Goal: Task Accomplishment & Management: Use online tool/utility

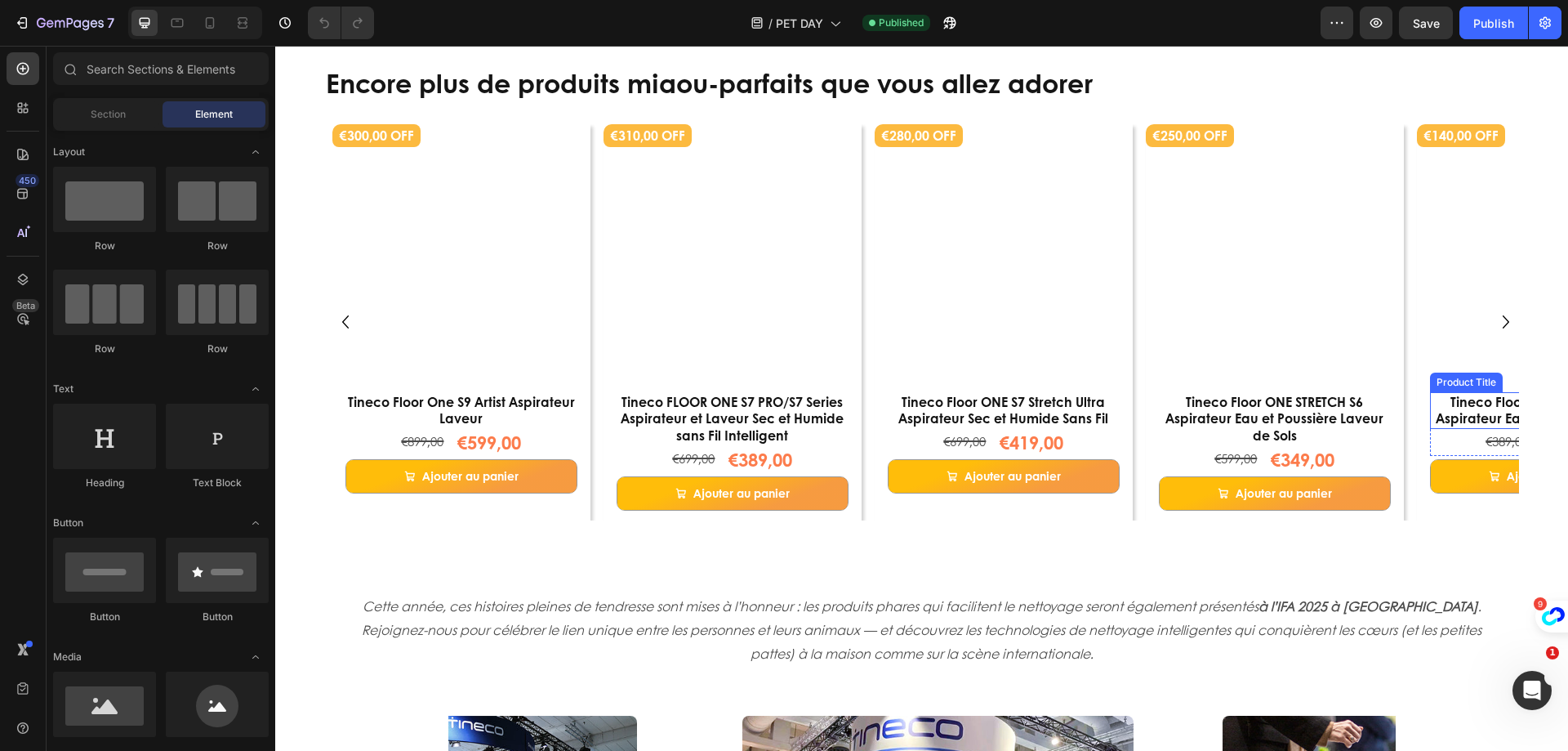
scroll to position [3513, 0]
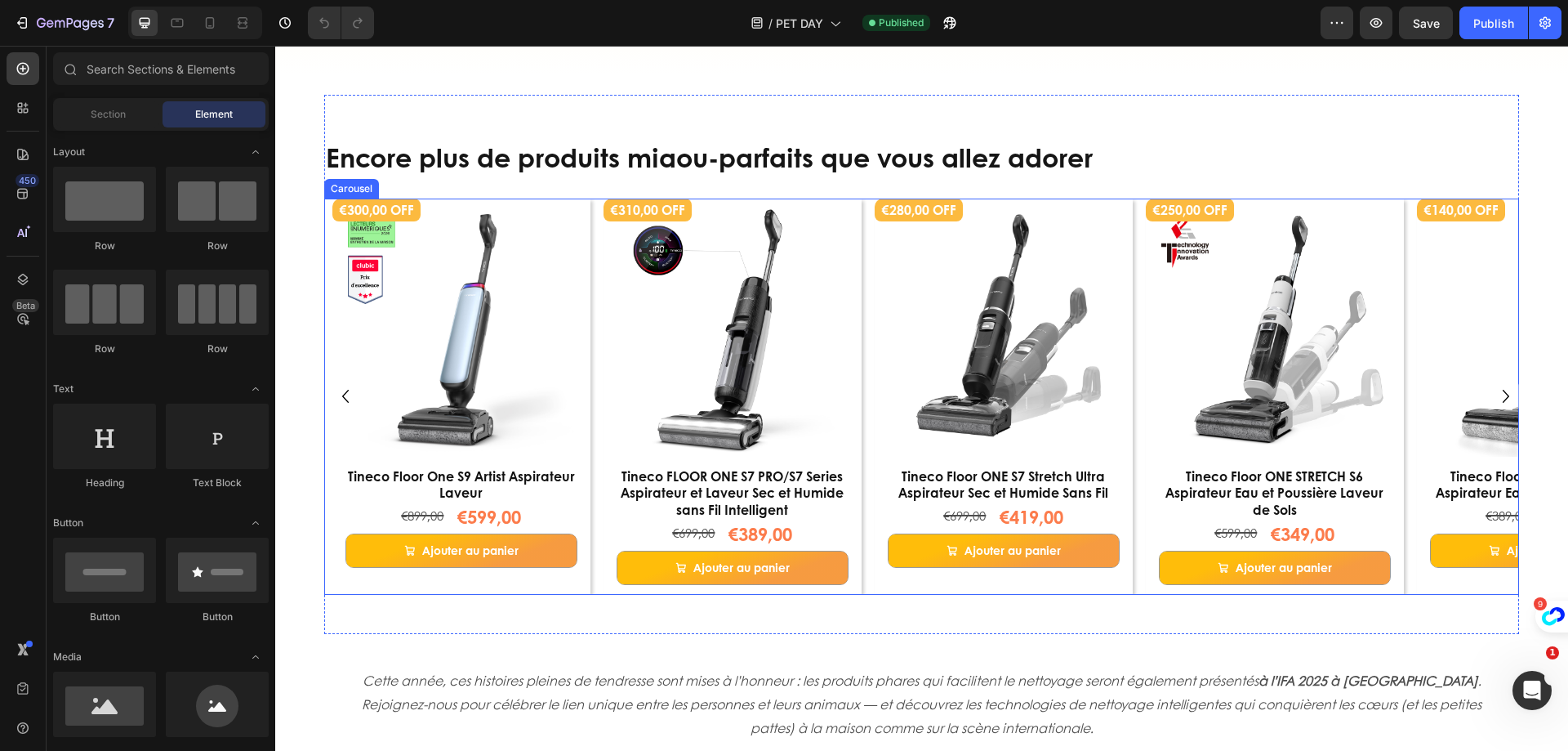
click at [1493, 398] on icon "Carousel Next Arrow" at bounding box center [1506, 396] width 27 height 28
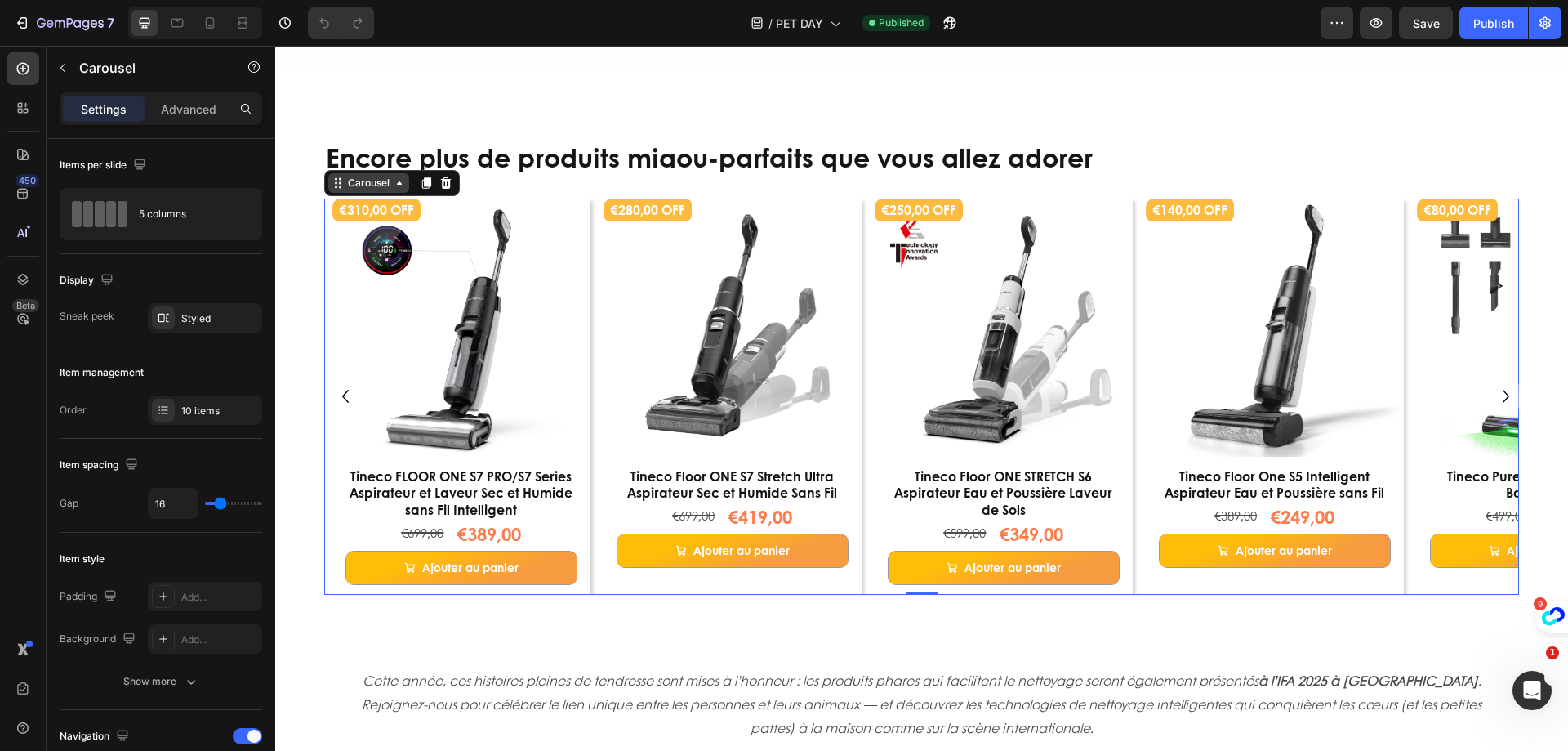
click at [366, 189] on div "Carousel" at bounding box center [369, 182] width 48 height 15
click at [202, 396] on div "10 items" at bounding box center [205, 410] width 114 height 30
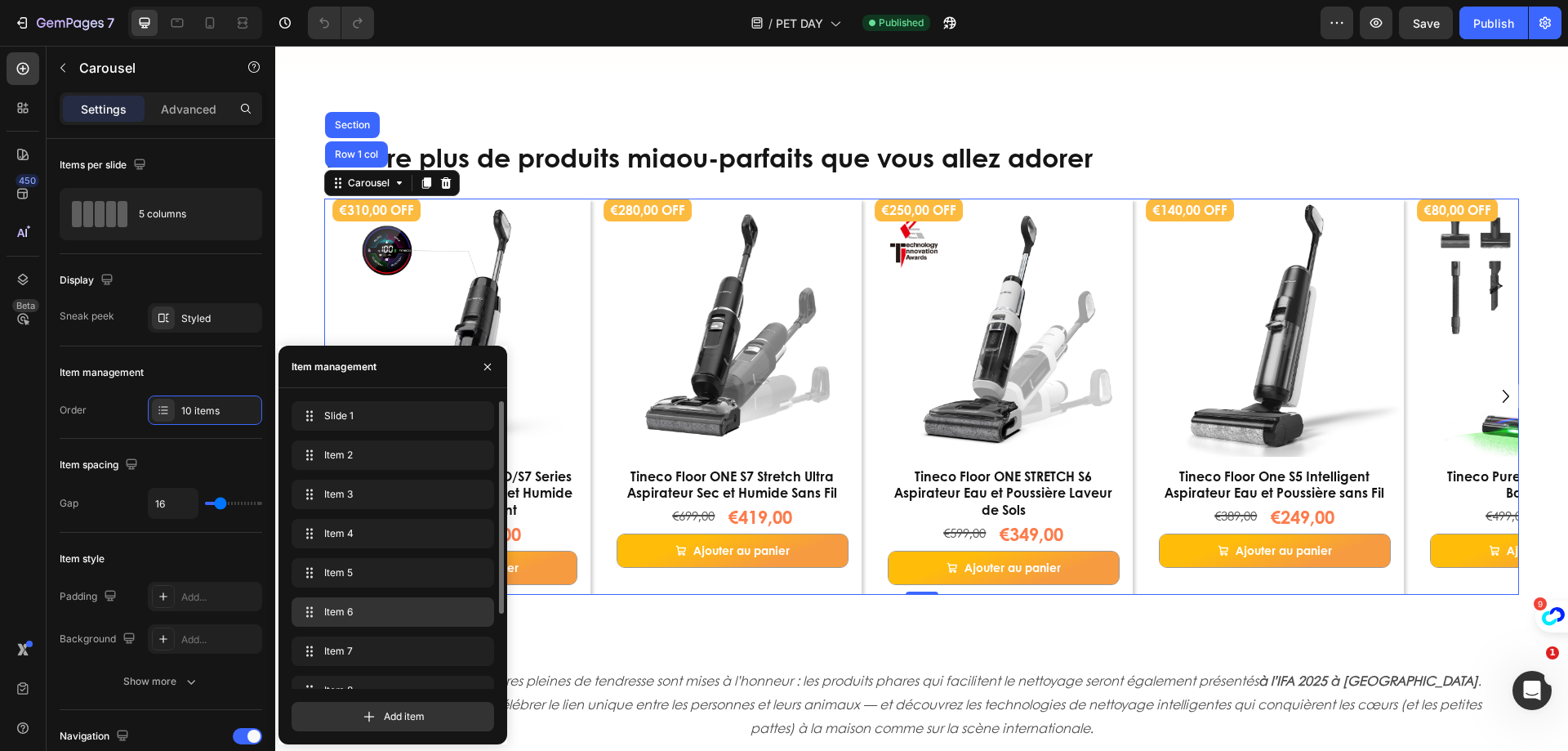
scroll to position [102, 0]
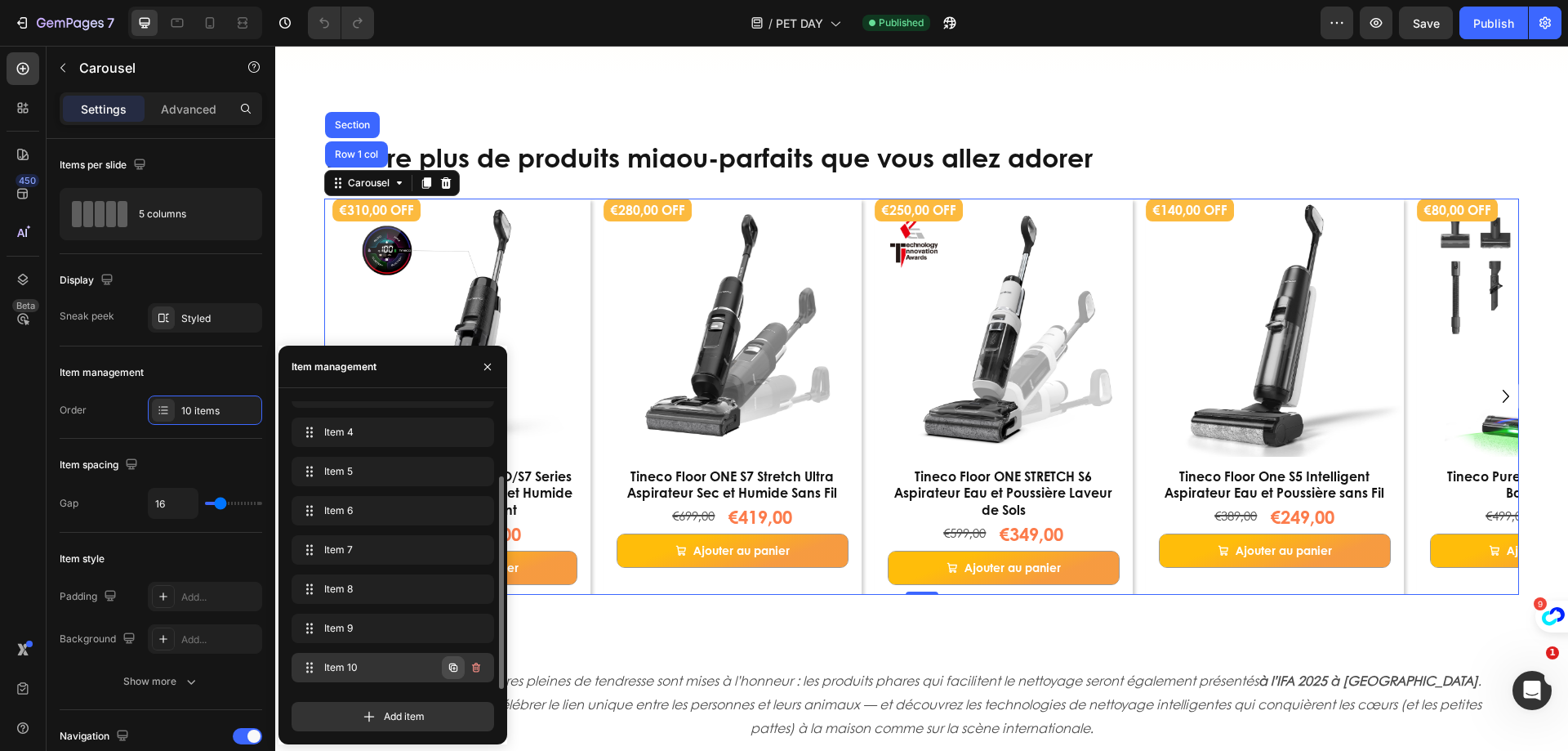
click at [452, 671] on icon "button" at bounding box center [453, 667] width 8 height 8
click at [384, 667] on span "Item 11" at bounding box center [381, 667] width 121 height 15
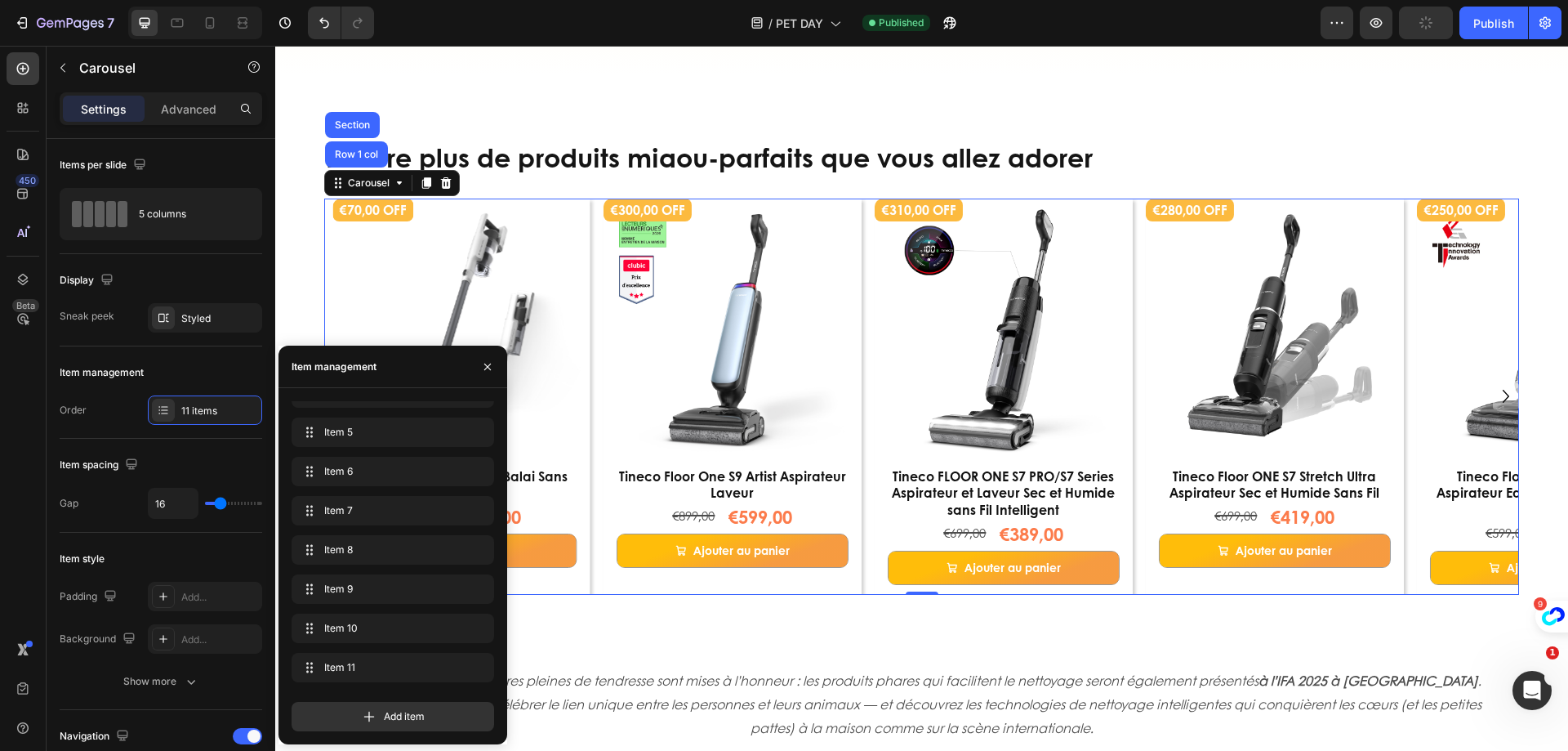
click at [921, 605] on div "0" at bounding box center [921, 607] width 17 height 13
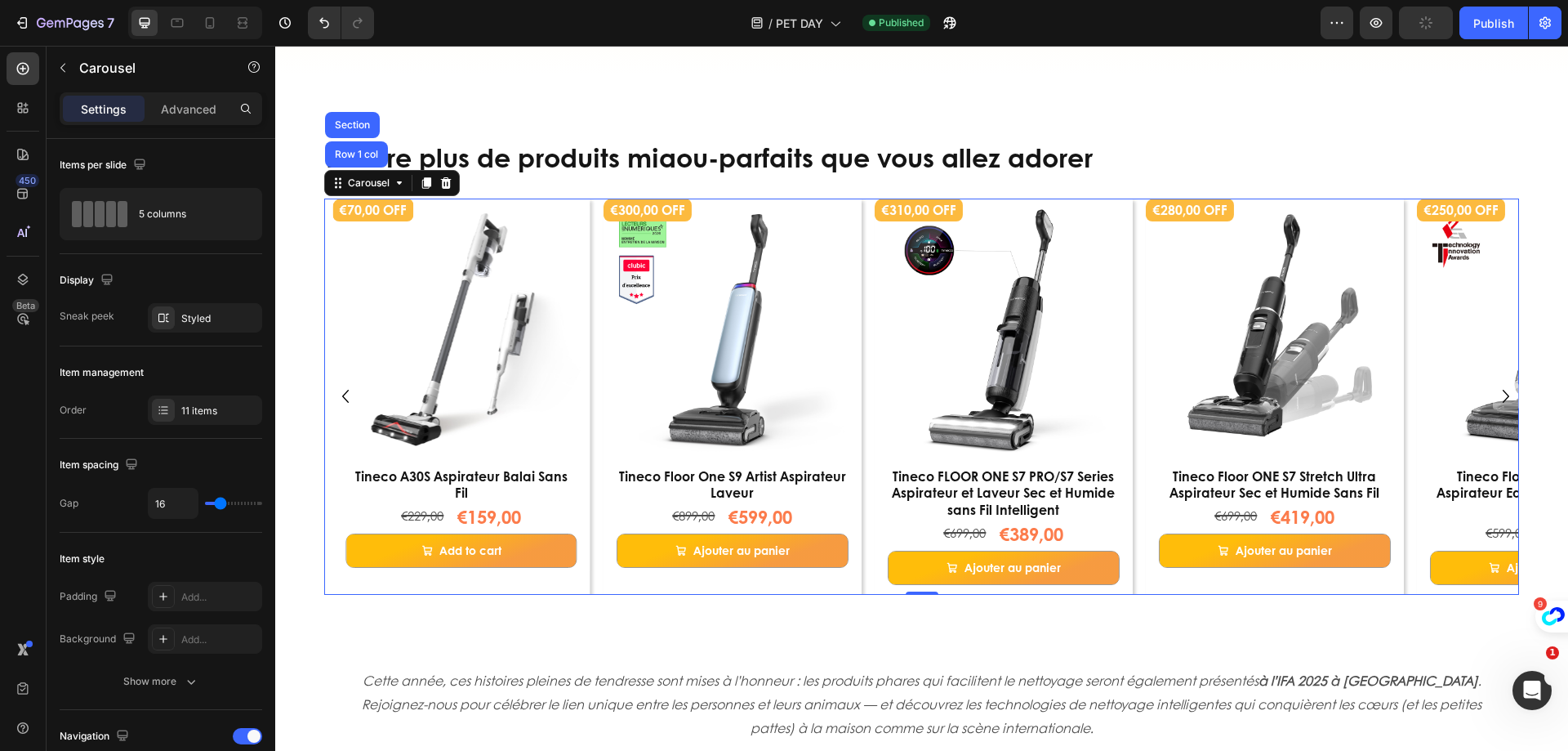
click at [1493, 393] on icon "Carousel Next Arrow" at bounding box center [1506, 396] width 27 height 28
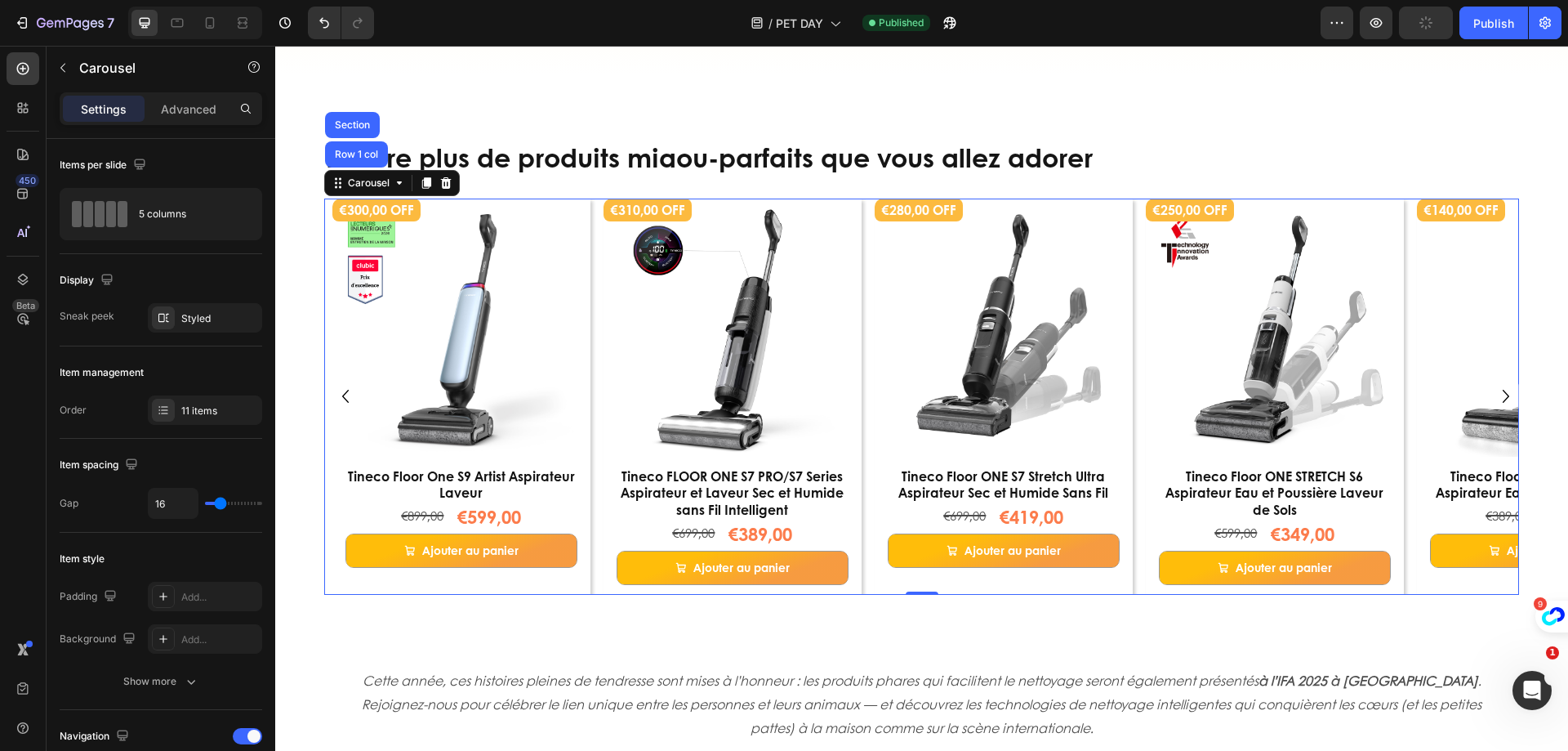
click at [1493, 393] on icon "Carousel Next Arrow" at bounding box center [1506, 396] width 27 height 28
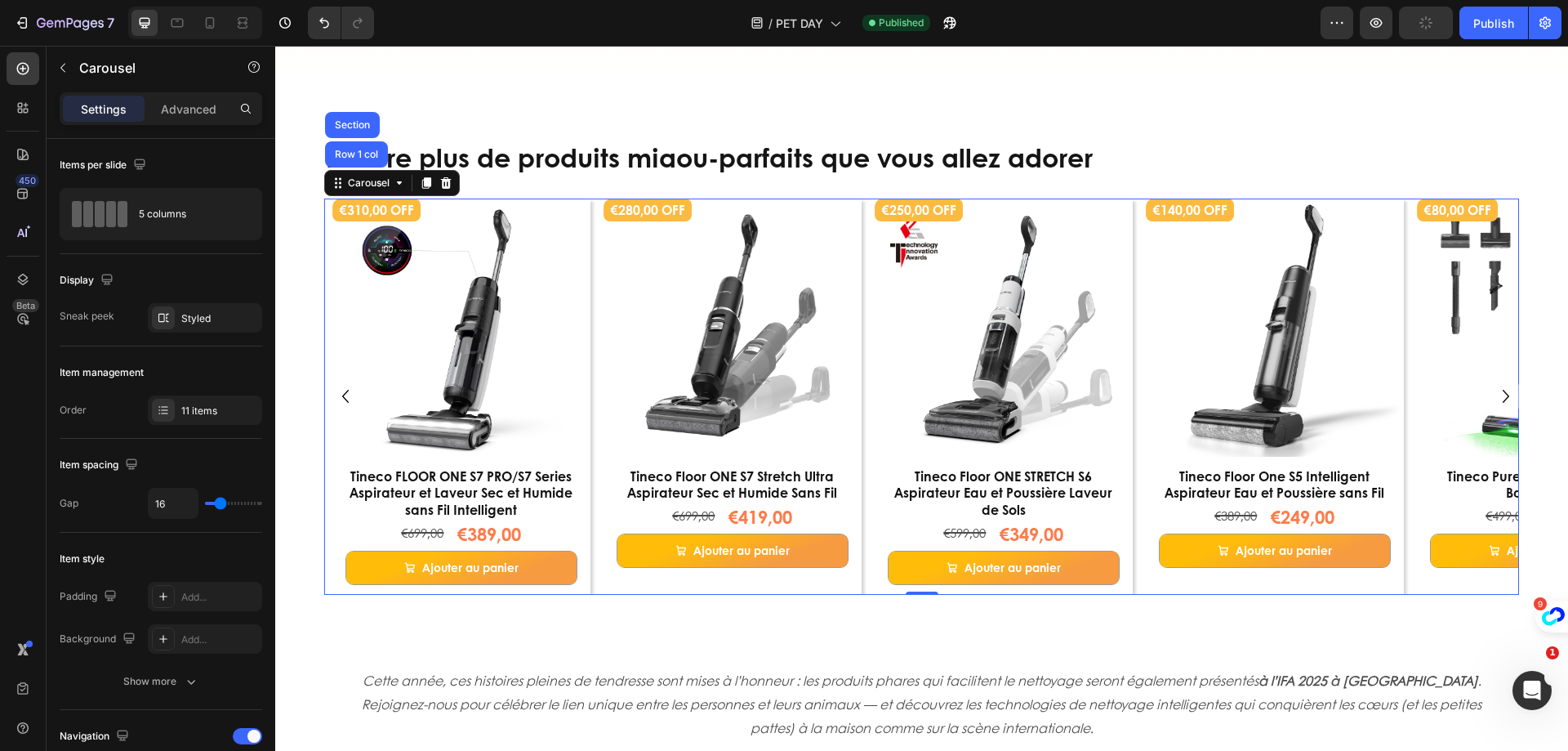
click at [342, 394] on icon "Carousel Back Arrow" at bounding box center [345, 396] width 27 height 28
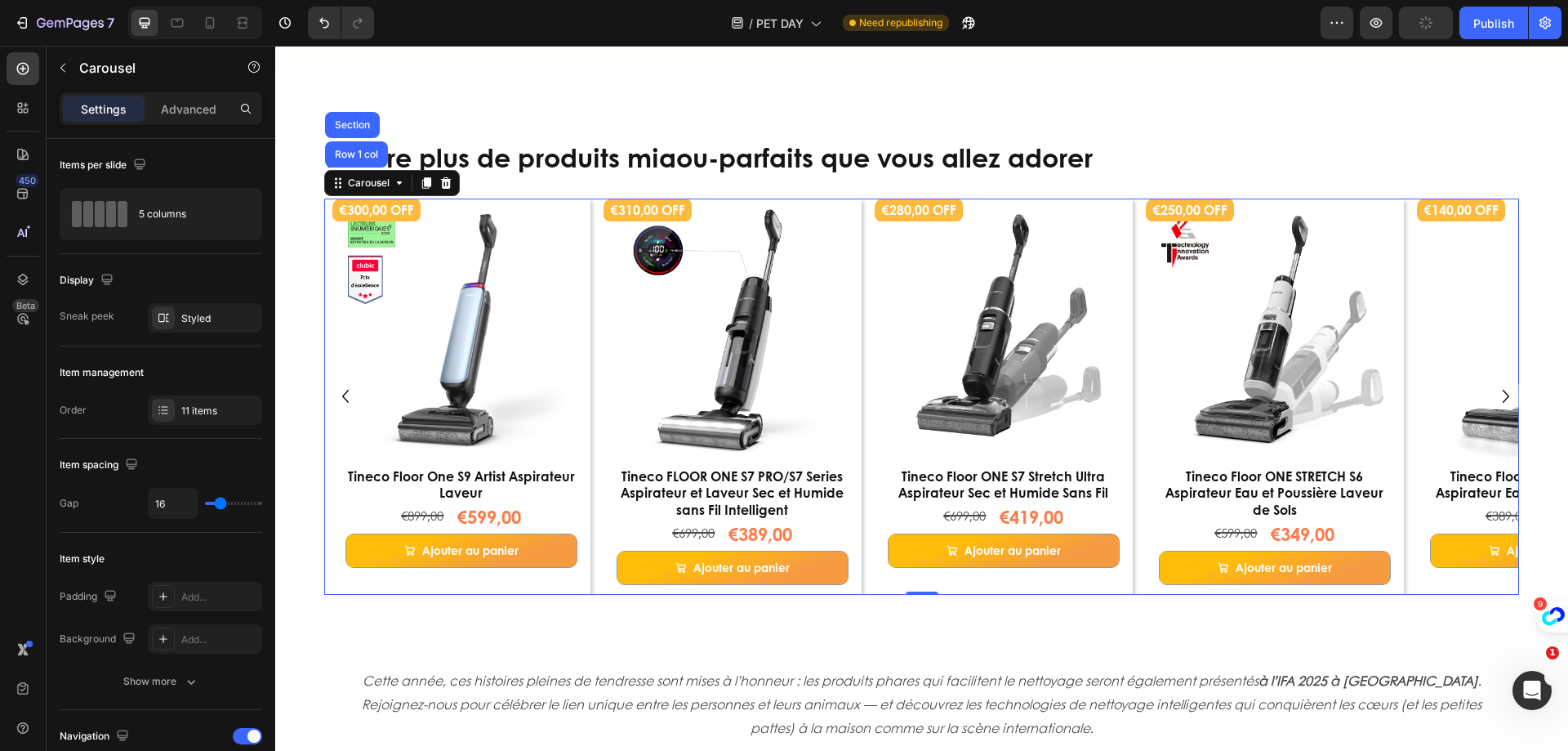
click at [342, 394] on icon "Carousel Back Arrow" at bounding box center [345, 396] width 27 height 28
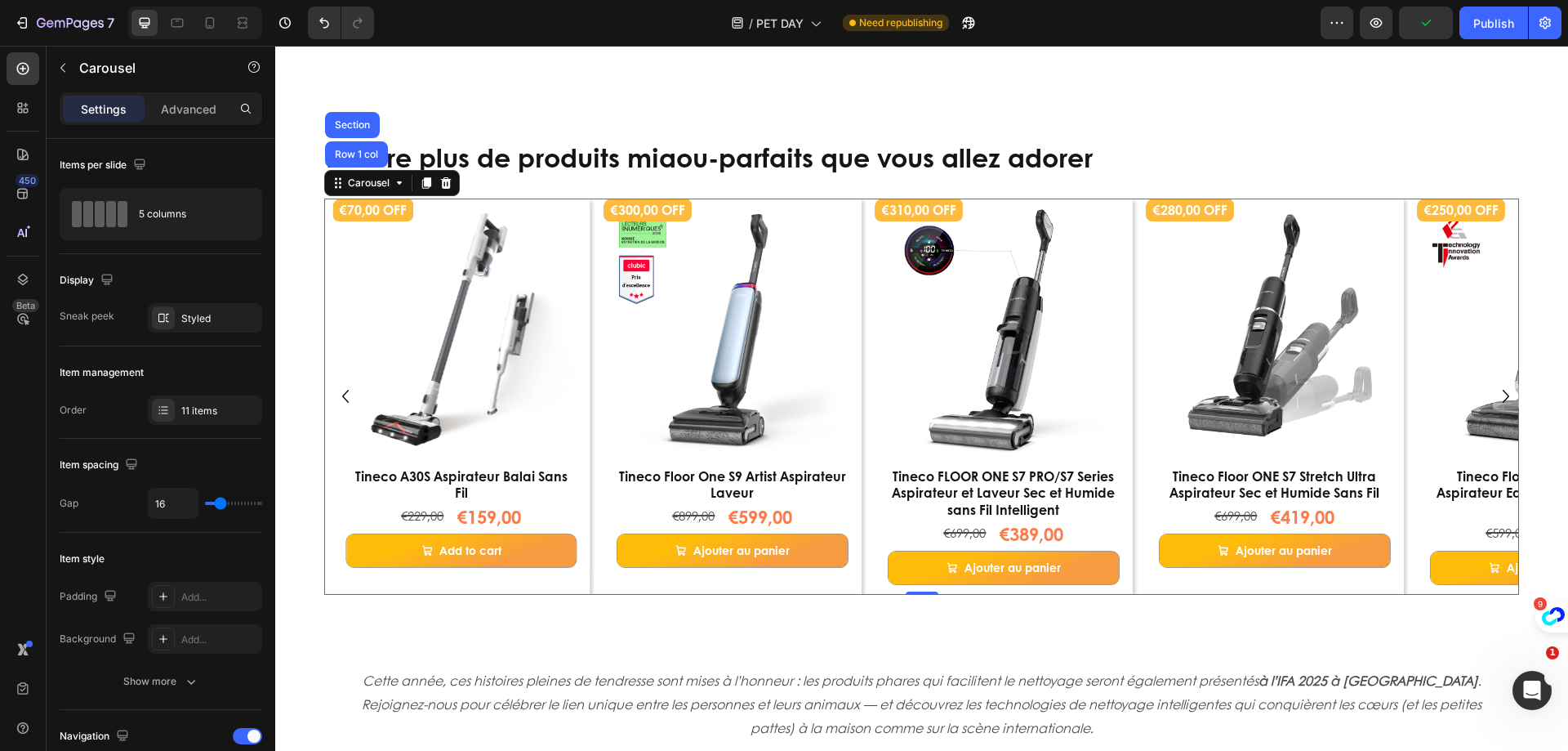
click at [342, 394] on icon "Carousel Back Arrow" at bounding box center [345, 396] width 27 height 28
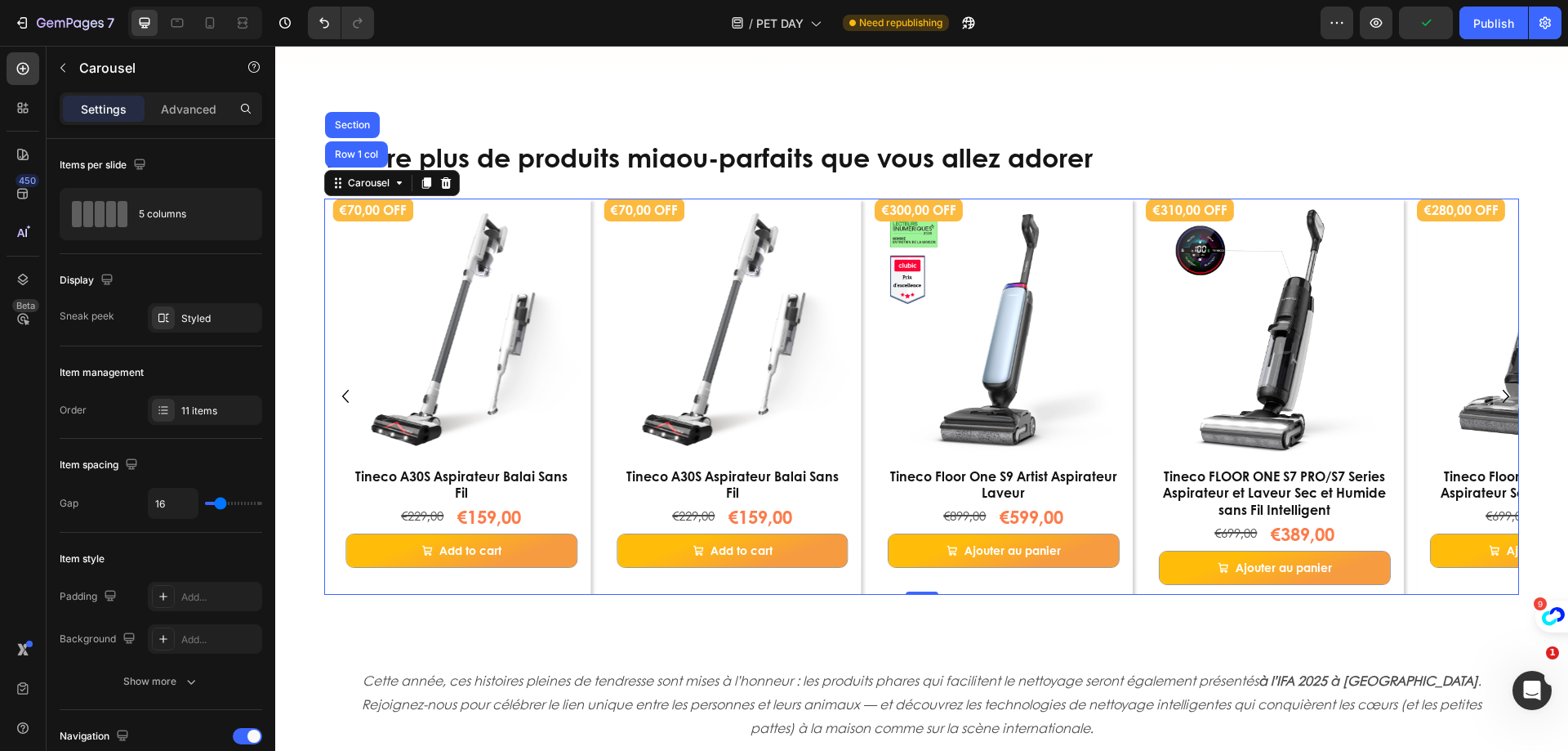
click at [342, 394] on icon "Carousel Back Arrow" at bounding box center [345, 396] width 27 height 28
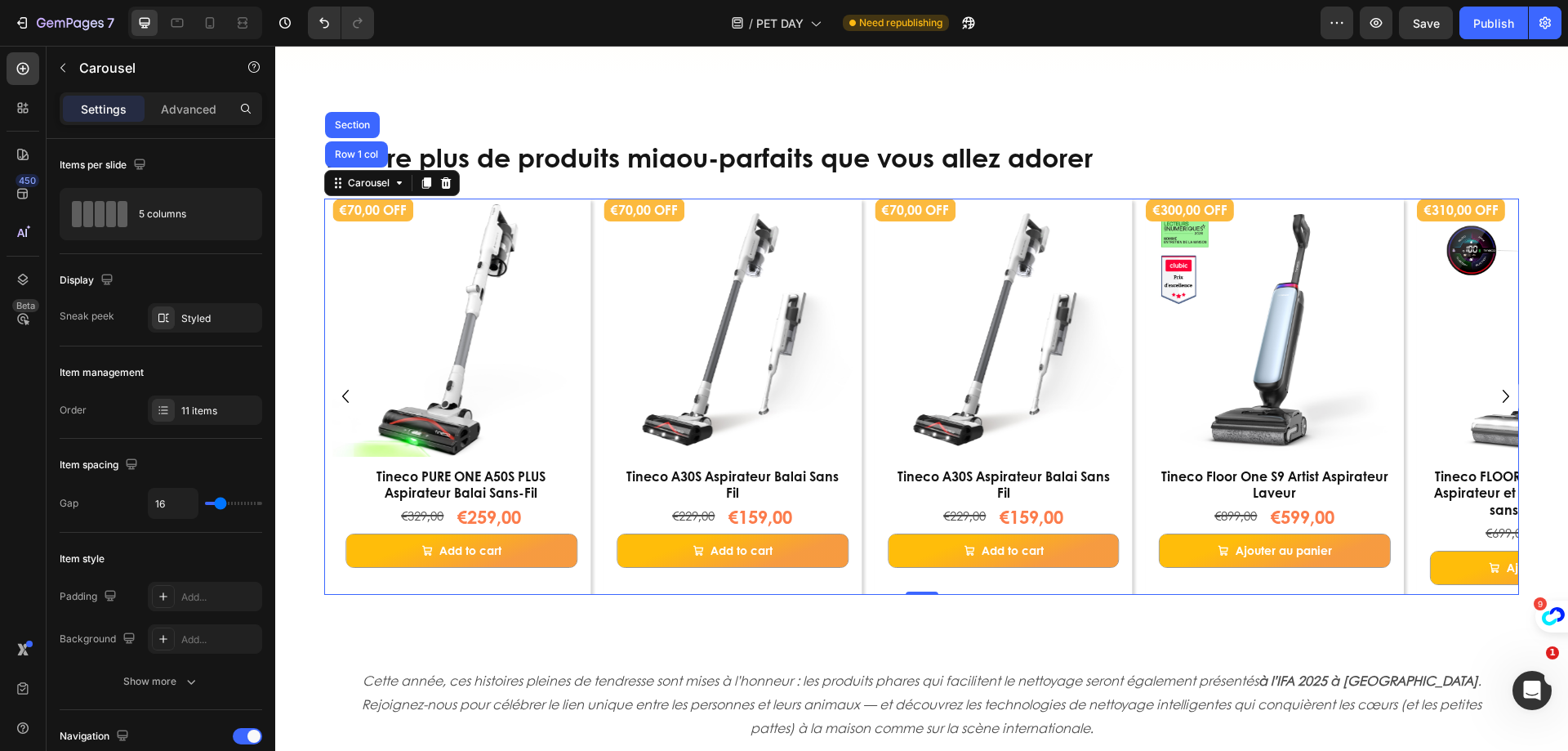
click at [342, 394] on icon "Carousel Back Arrow" at bounding box center [345, 396] width 27 height 28
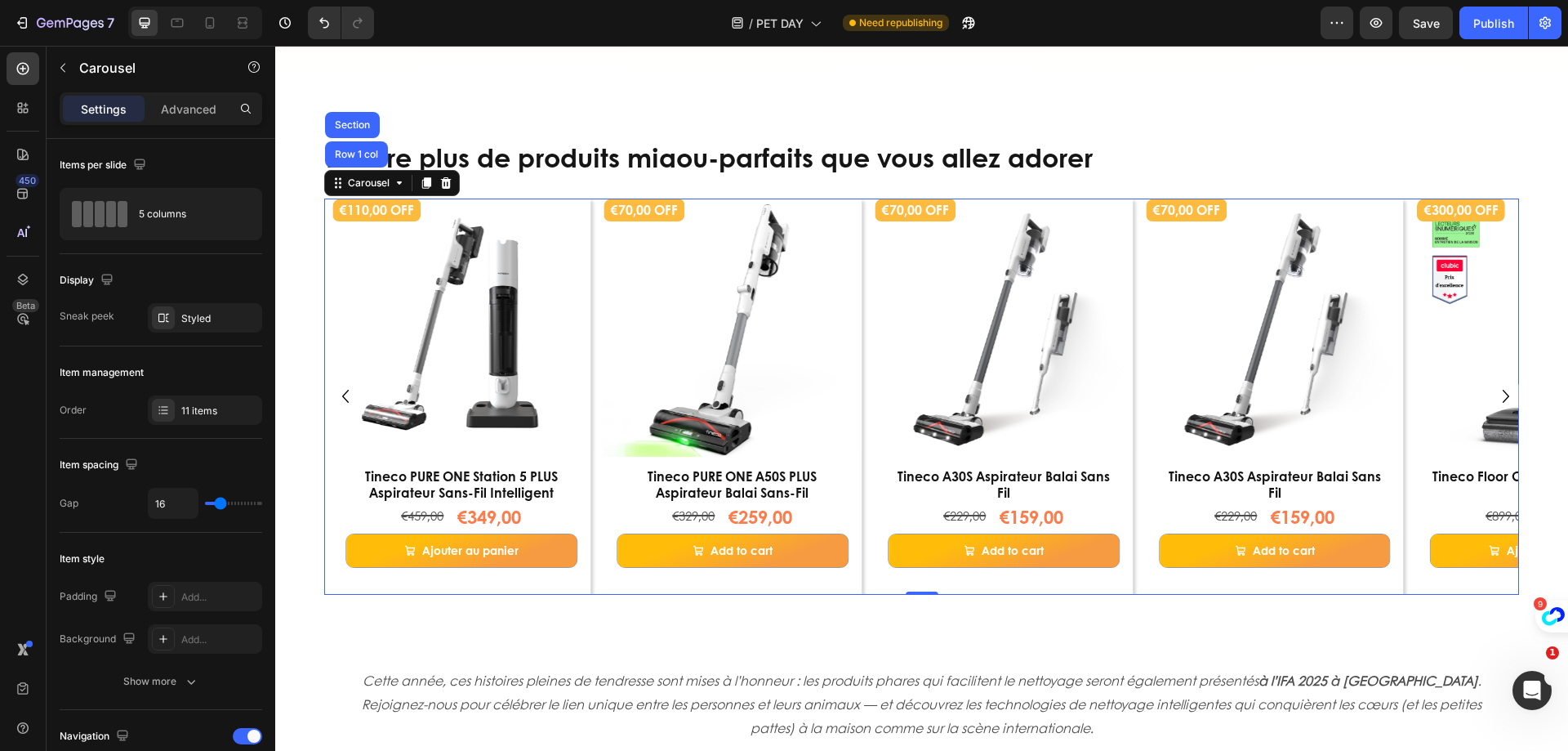
click at [342, 394] on icon "Carousel Back Arrow" at bounding box center [345, 396] width 27 height 28
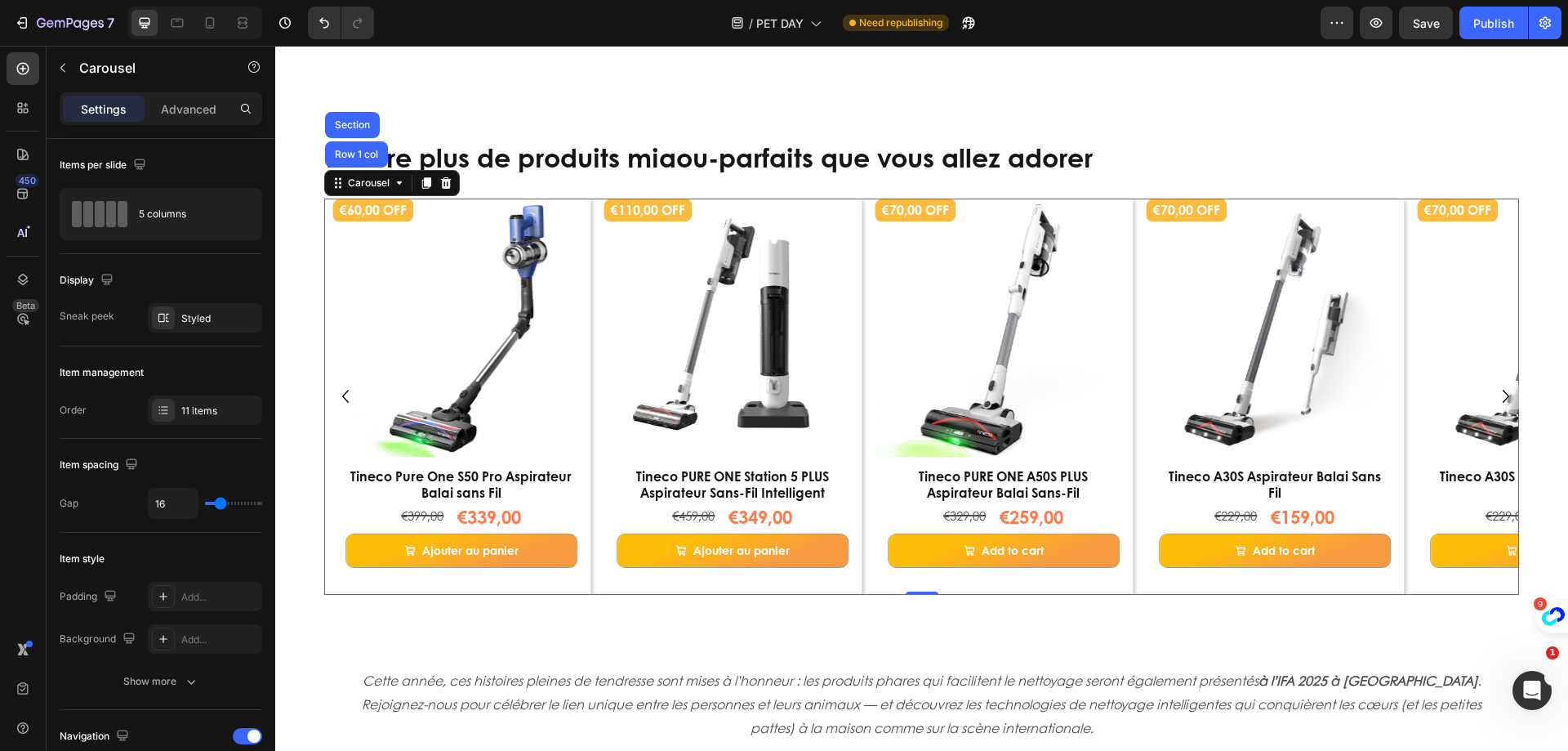
click at [342, 394] on icon "Carousel Back Arrow" at bounding box center [345, 396] width 27 height 28
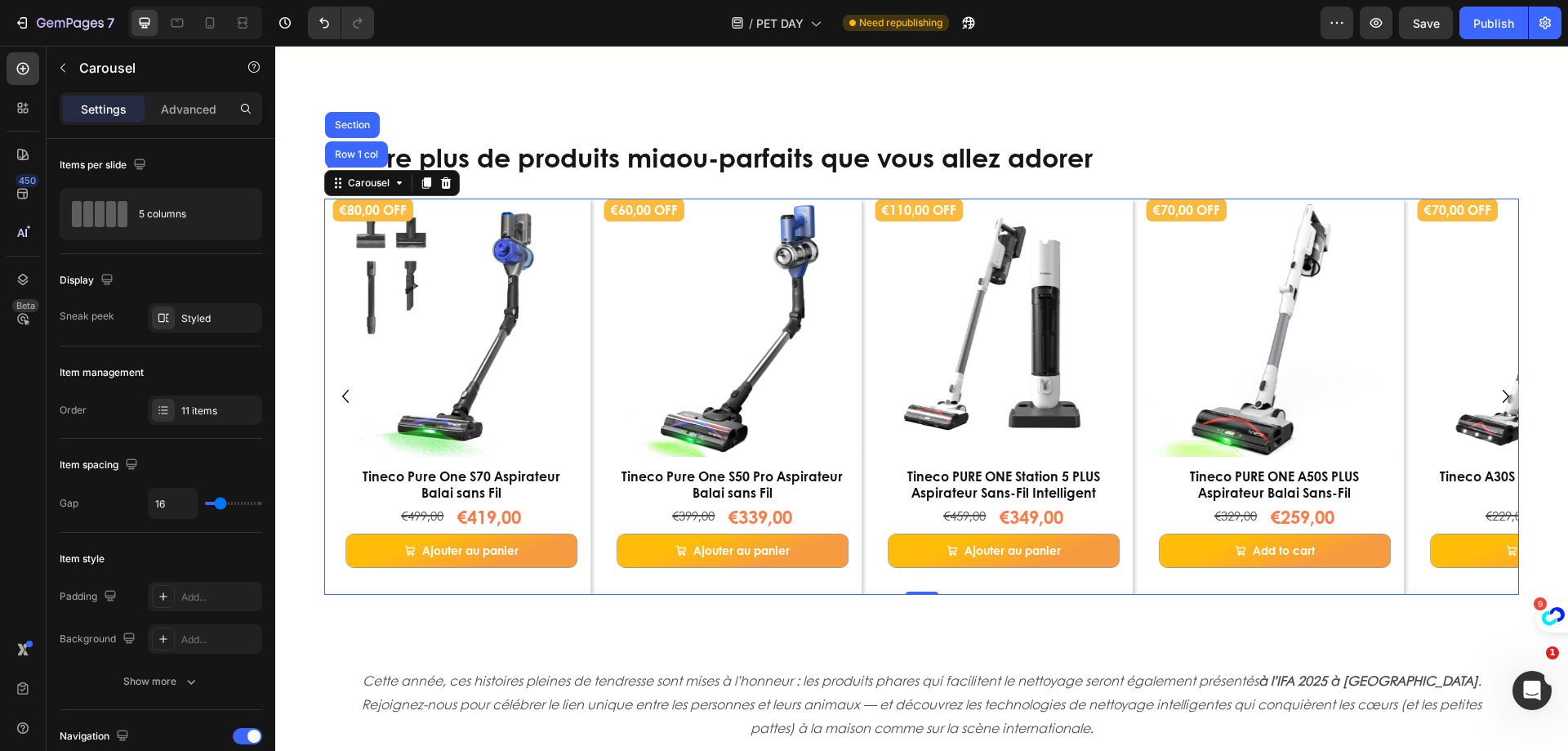
click at [342, 394] on icon "Carousel Back Arrow" at bounding box center [345, 396] width 27 height 28
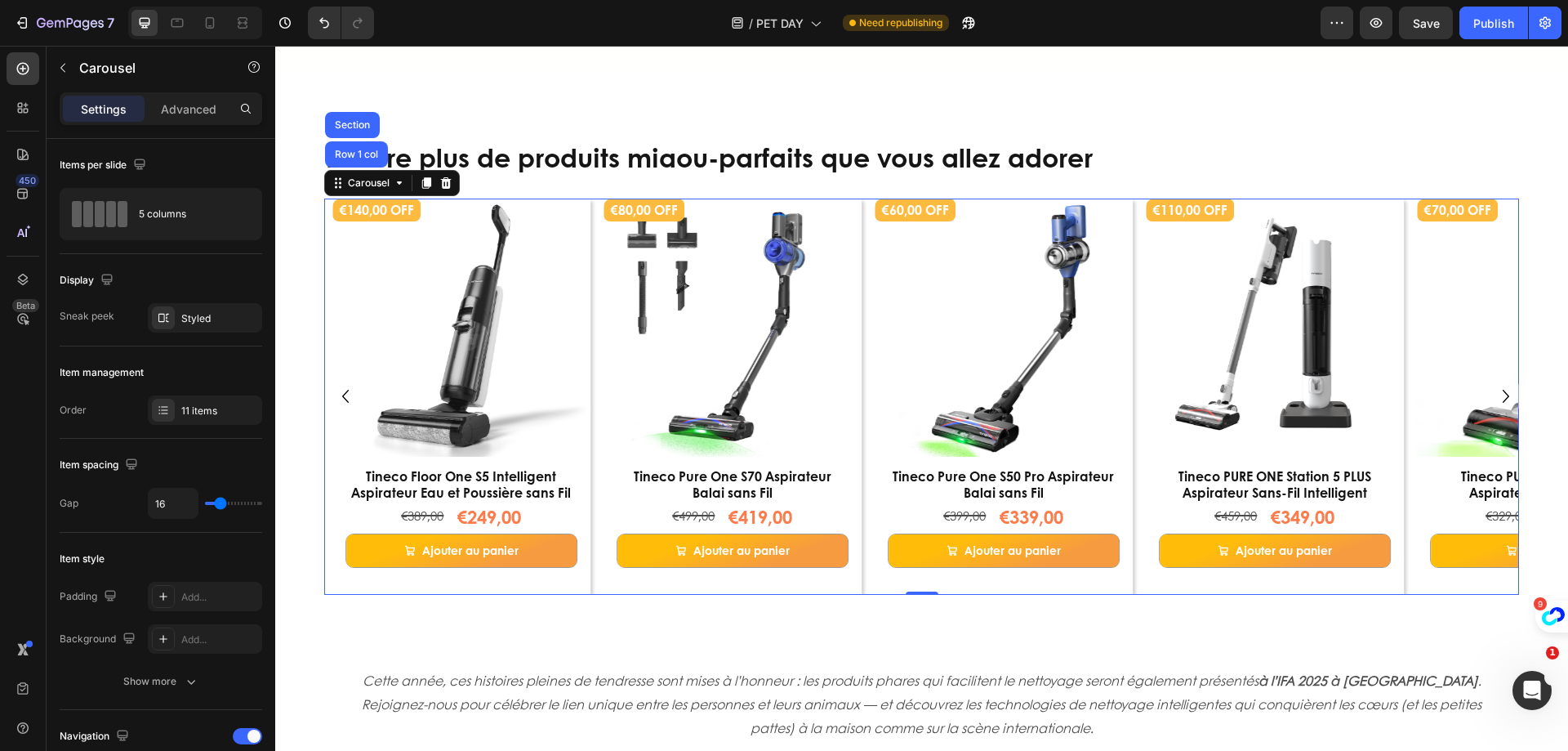
click at [342, 394] on icon "Carousel Back Arrow" at bounding box center [345, 396] width 27 height 28
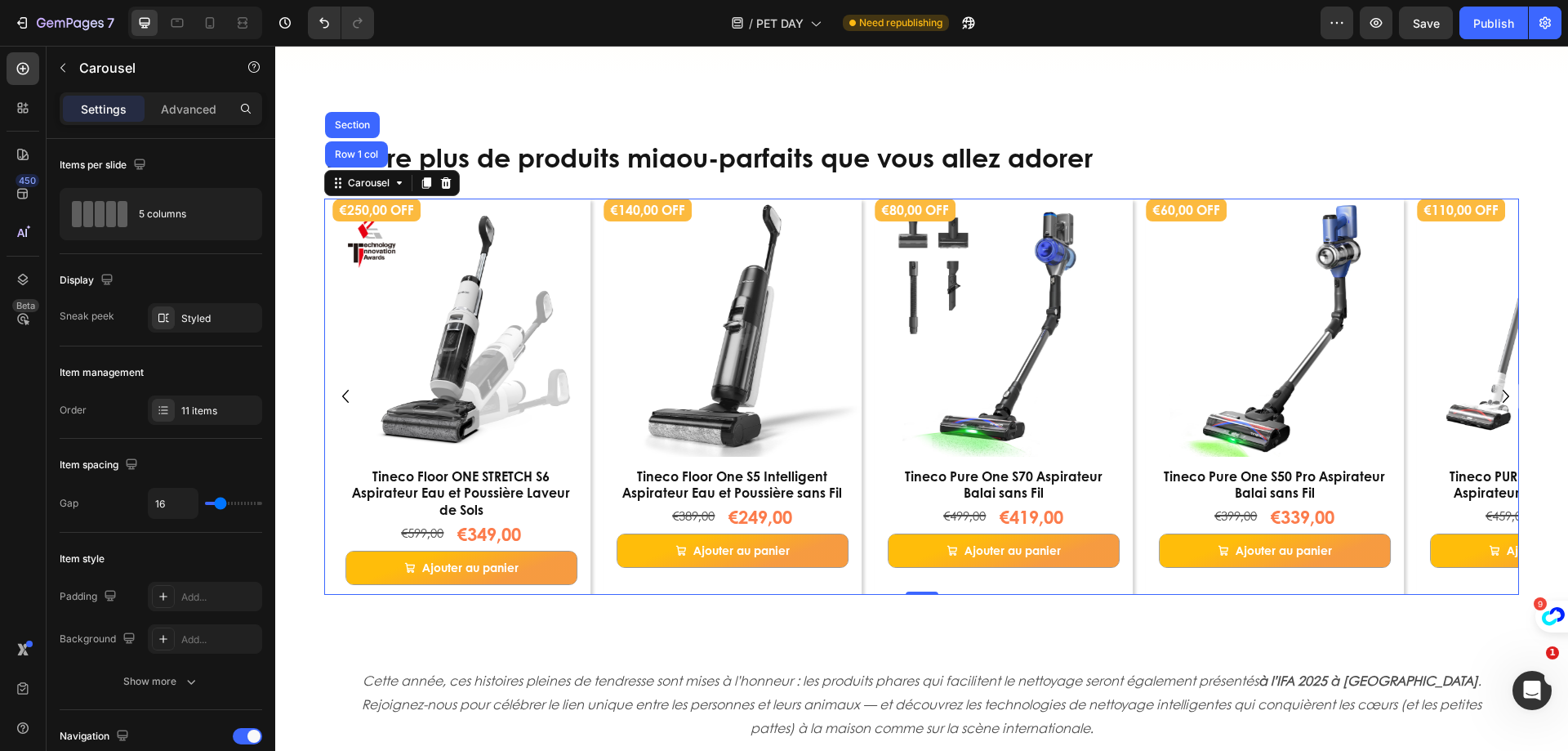
click at [342, 394] on icon "Carousel Back Arrow" at bounding box center [345, 396] width 27 height 28
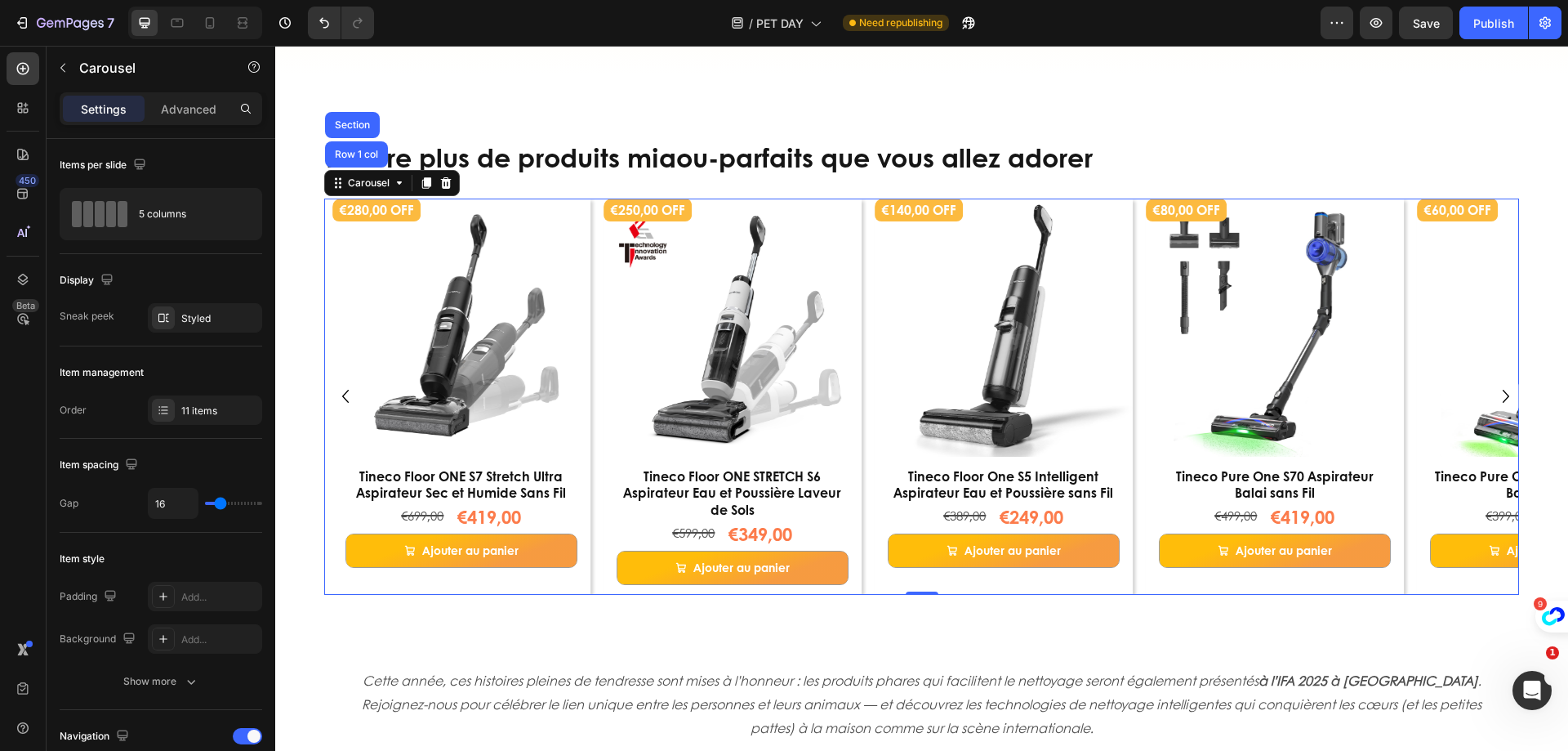
click at [342, 394] on icon "Carousel Back Arrow" at bounding box center [345, 396] width 27 height 28
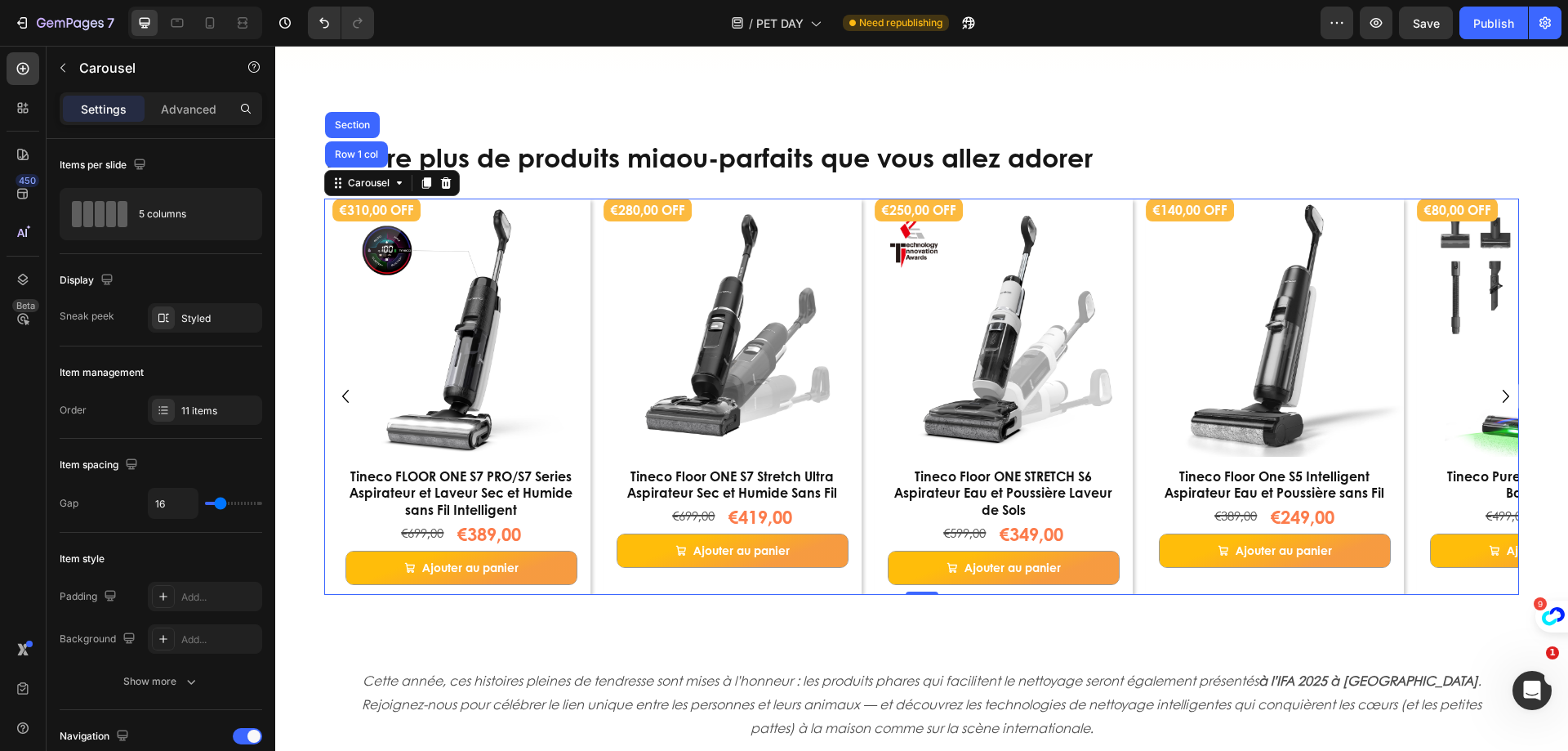
click at [342, 394] on icon "Carousel Back Arrow" at bounding box center [345, 396] width 27 height 28
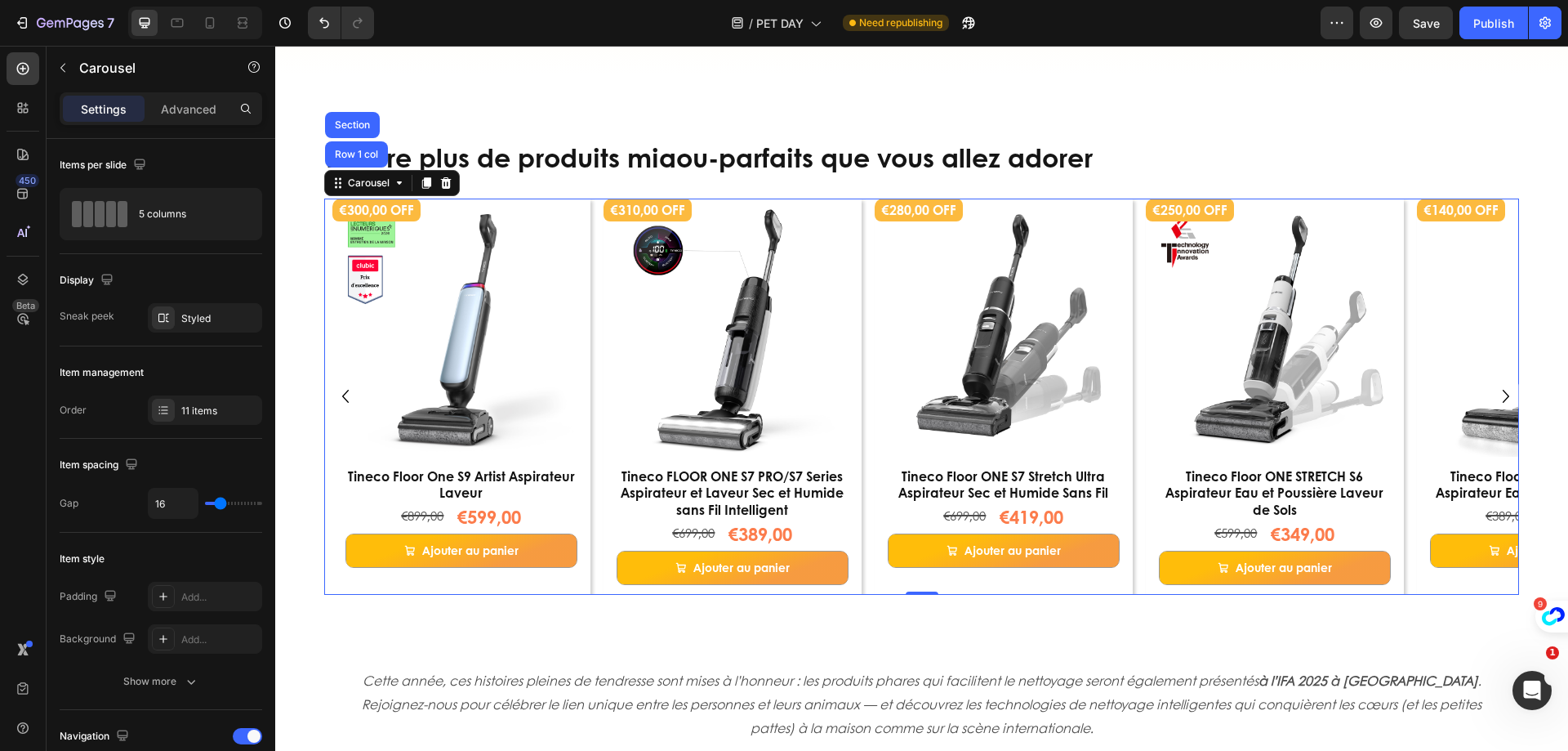
click at [342, 394] on icon "Carousel Back Arrow" at bounding box center [345, 396] width 27 height 28
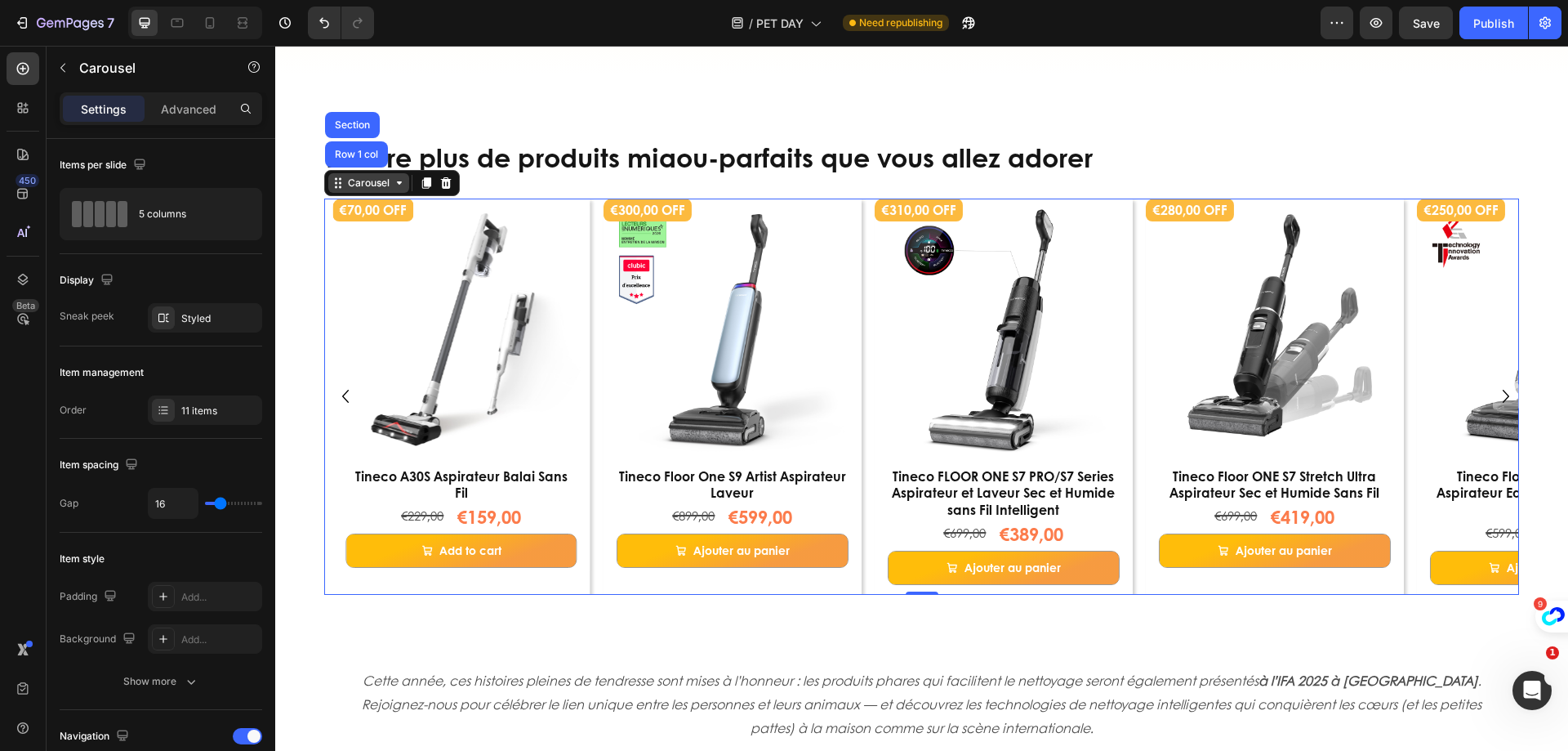
click at [365, 188] on div "Carousel" at bounding box center [369, 182] width 48 height 15
click at [216, 419] on div "11 items" at bounding box center [205, 410] width 114 height 30
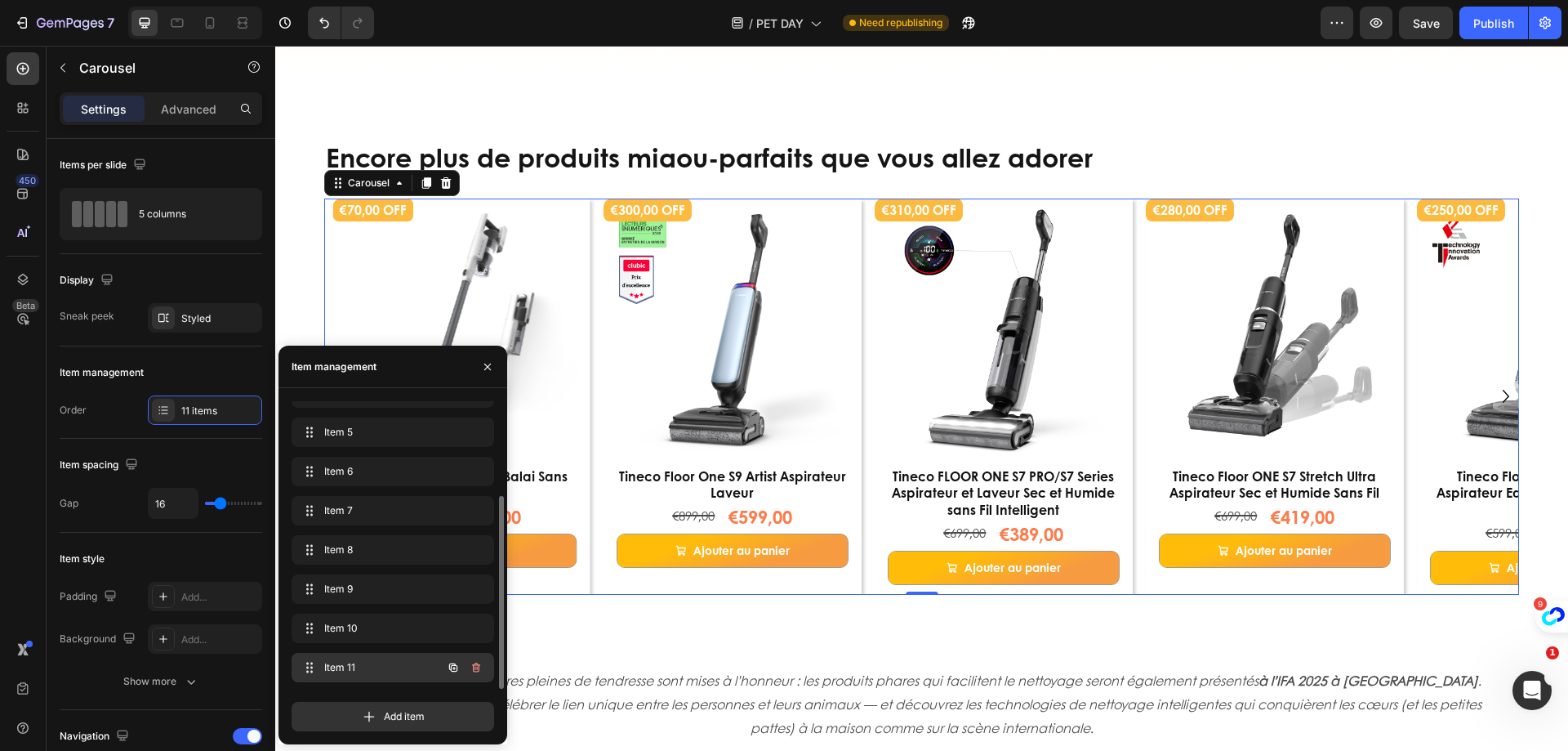
click at [402, 663] on span "Item 11" at bounding box center [371, 667] width 93 height 15
click at [447, 666] on icon "button" at bounding box center [452, 667] width 13 height 13
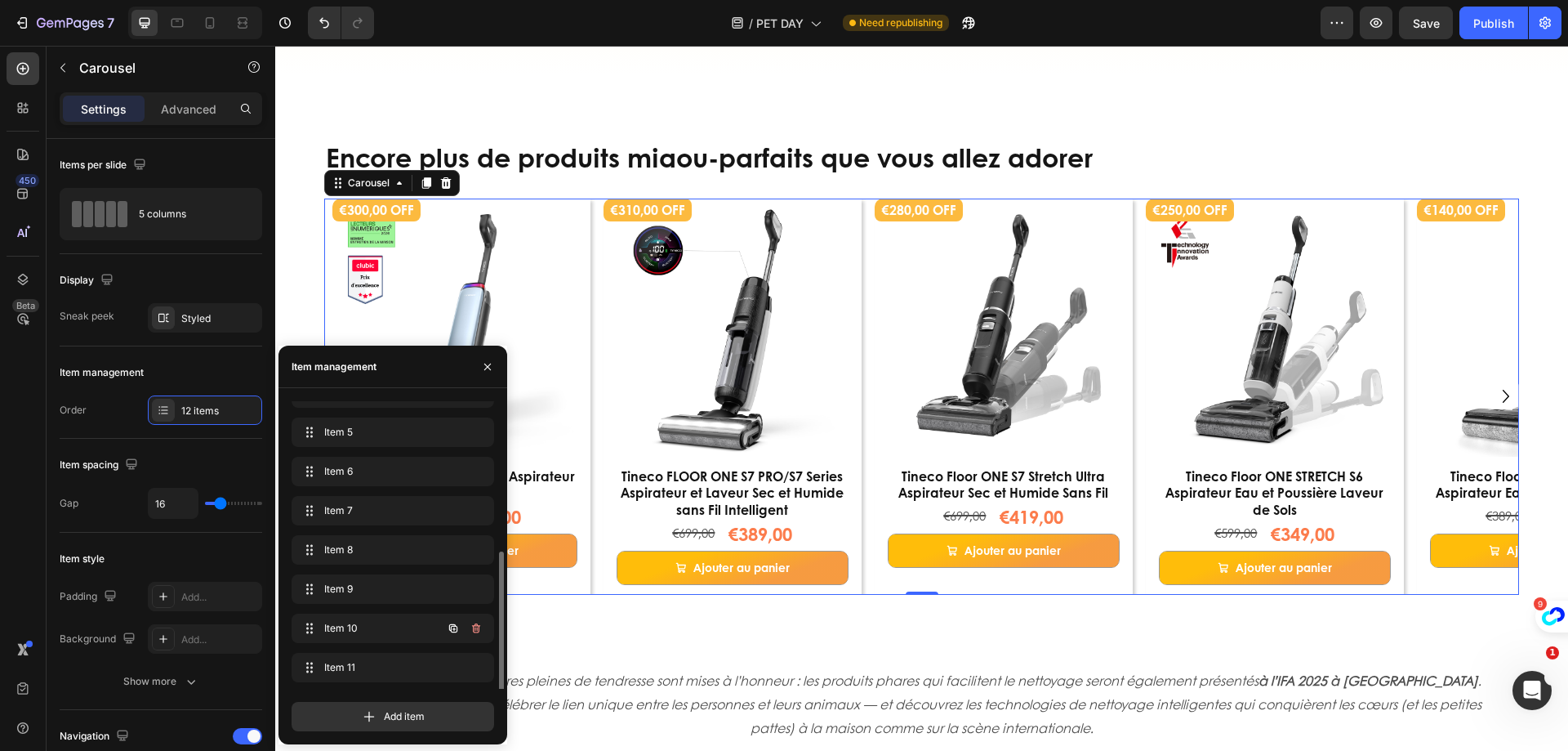
scroll to position [179, 0]
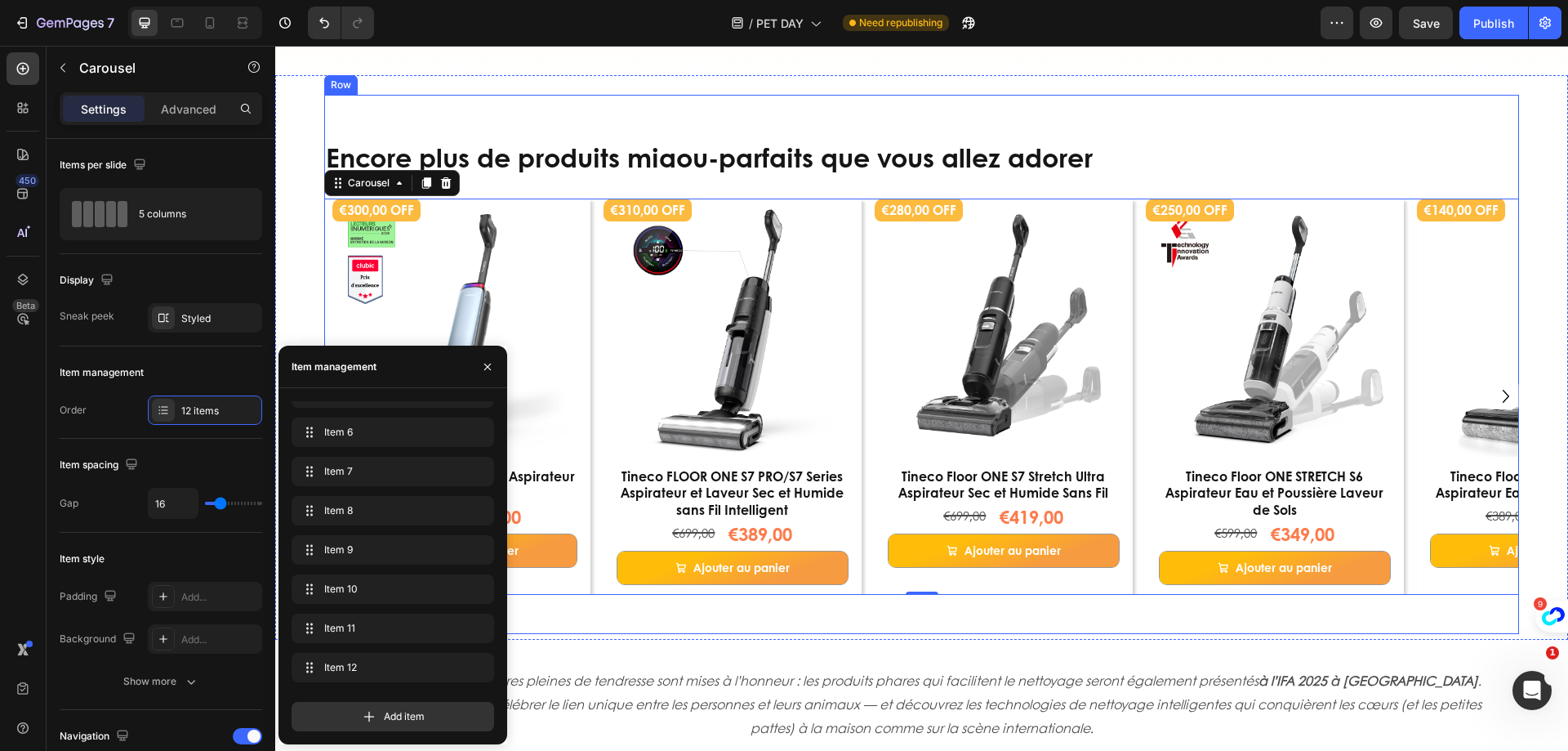
click at [726, 622] on div "Encore plus de produits miaou-parfaits que vous allez adorer Heading €300,00 OF…" at bounding box center [921, 364] width 1195 height 539
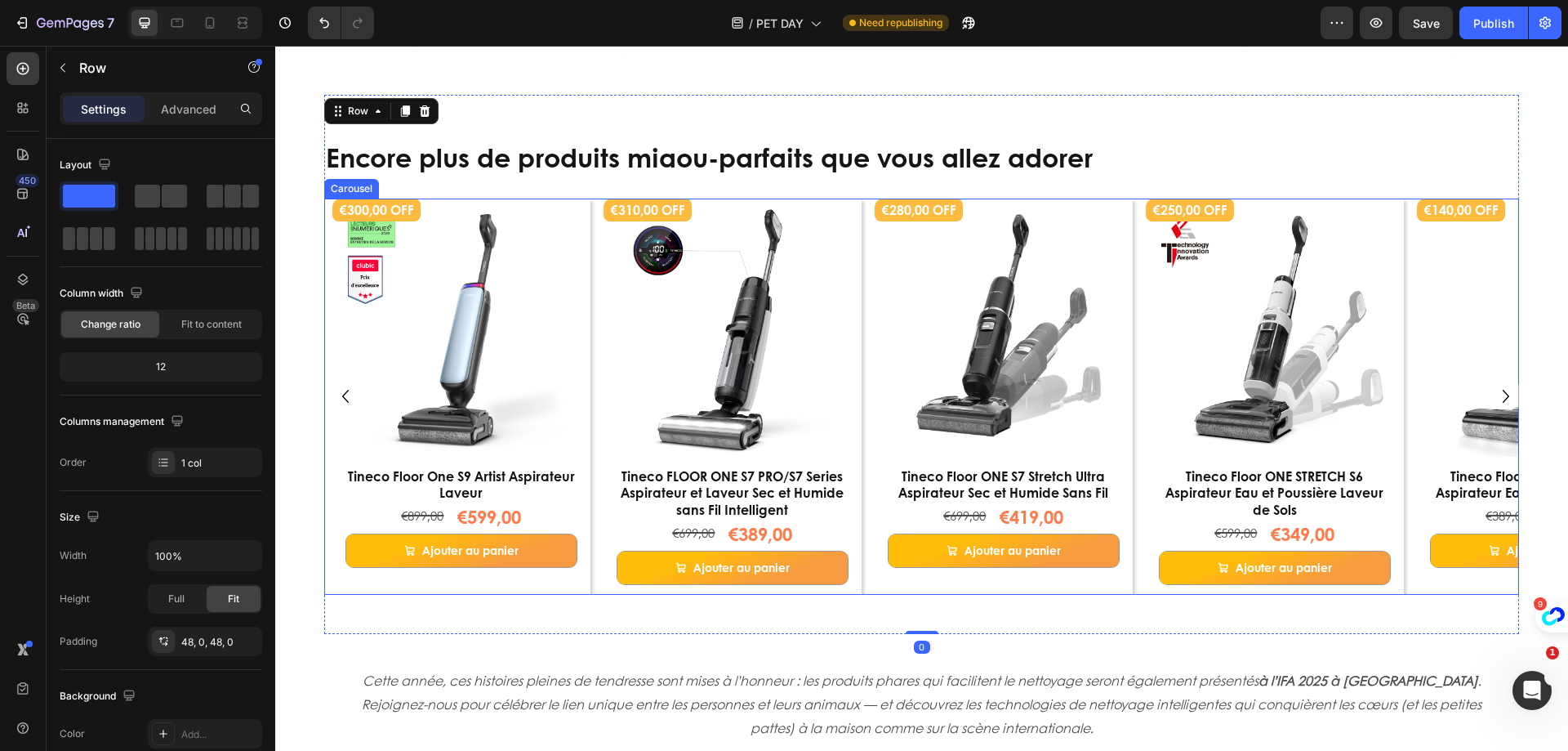
click at [344, 395] on icon "Carousel Back Arrow" at bounding box center [345, 395] width 7 height 13
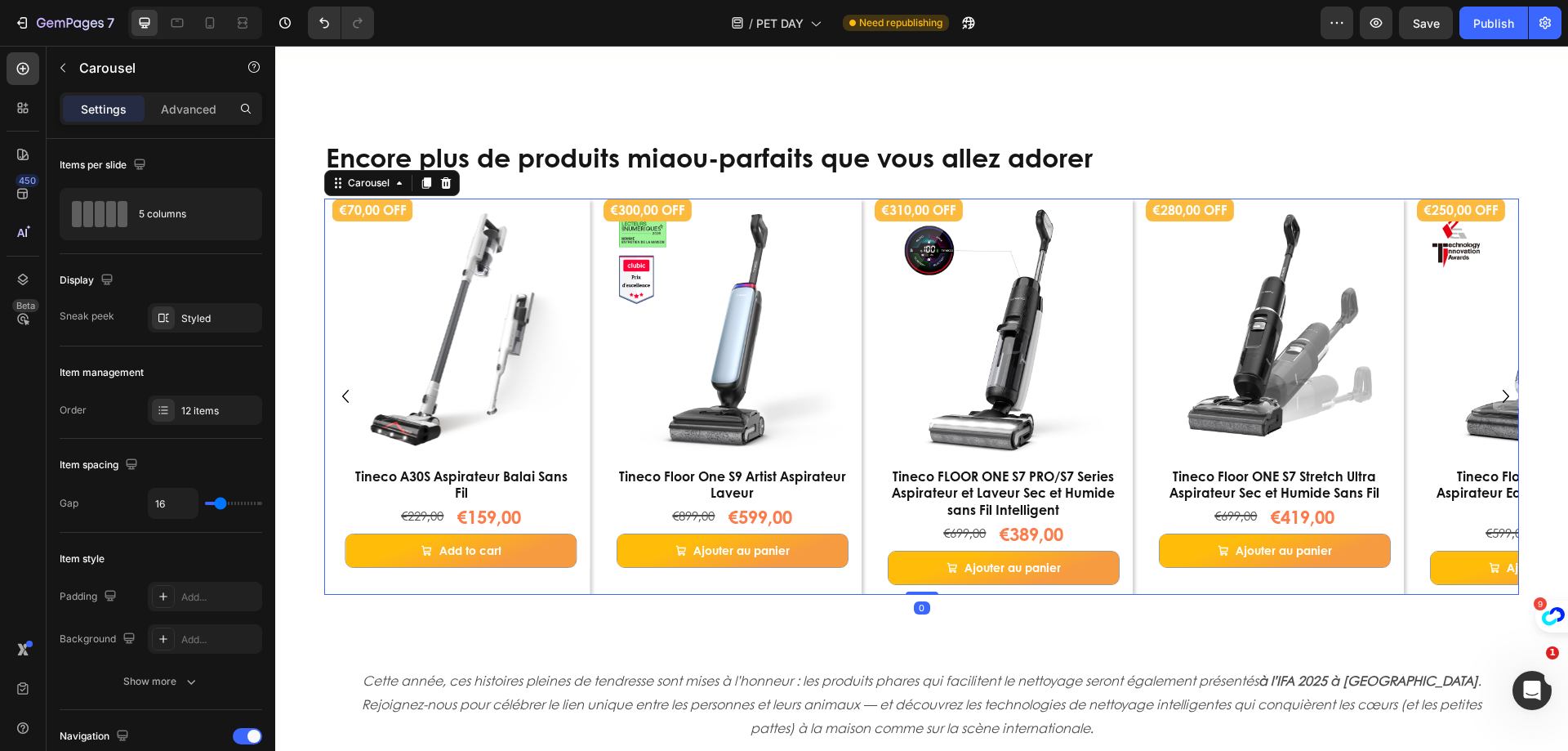
click at [344, 395] on icon "Carousel Back Arrow" at bounding box center [345, 395] width 7 height 13
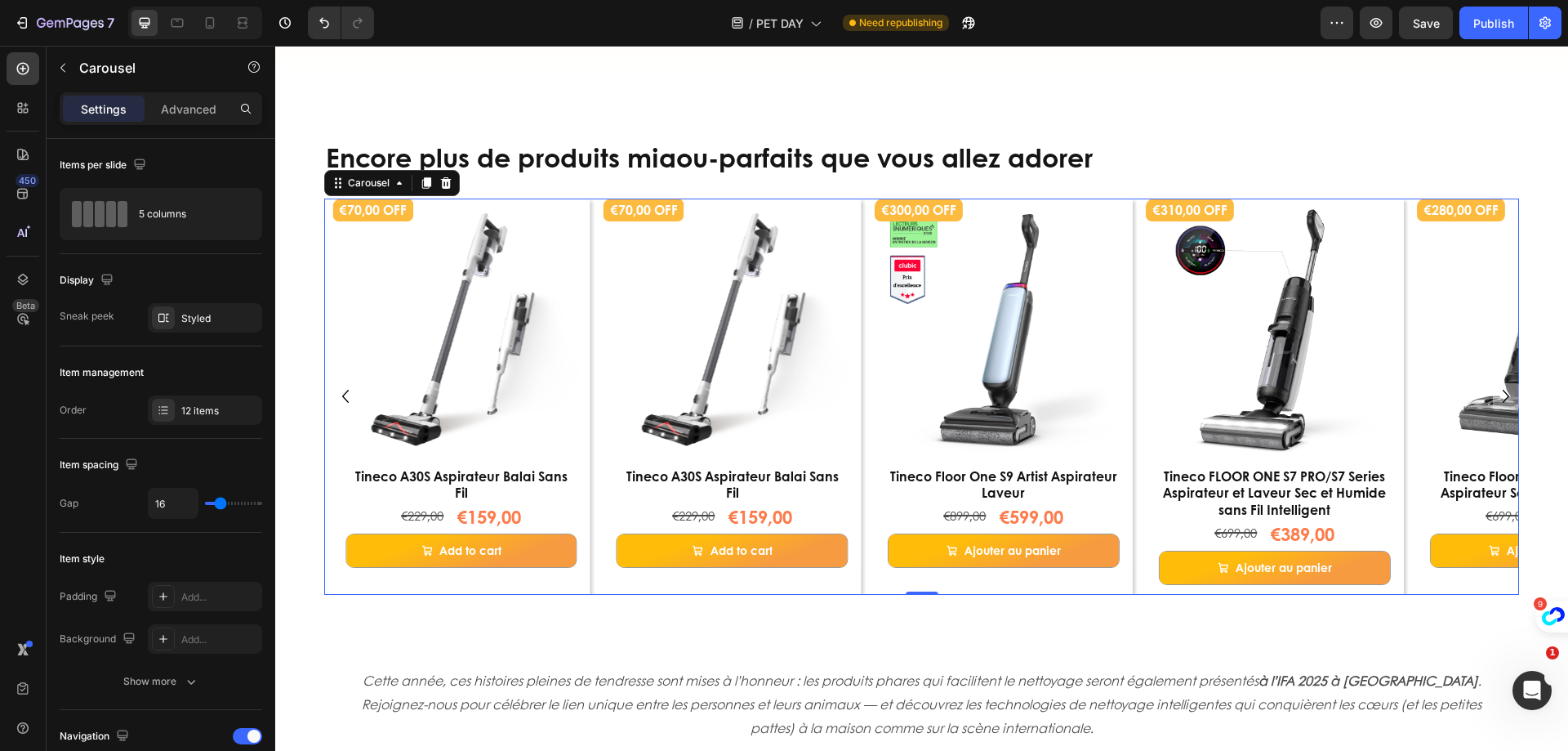
click at [344, 395] on icon "Carousel Back Arrow" at bounding box center [345, 395] width 7 height 13
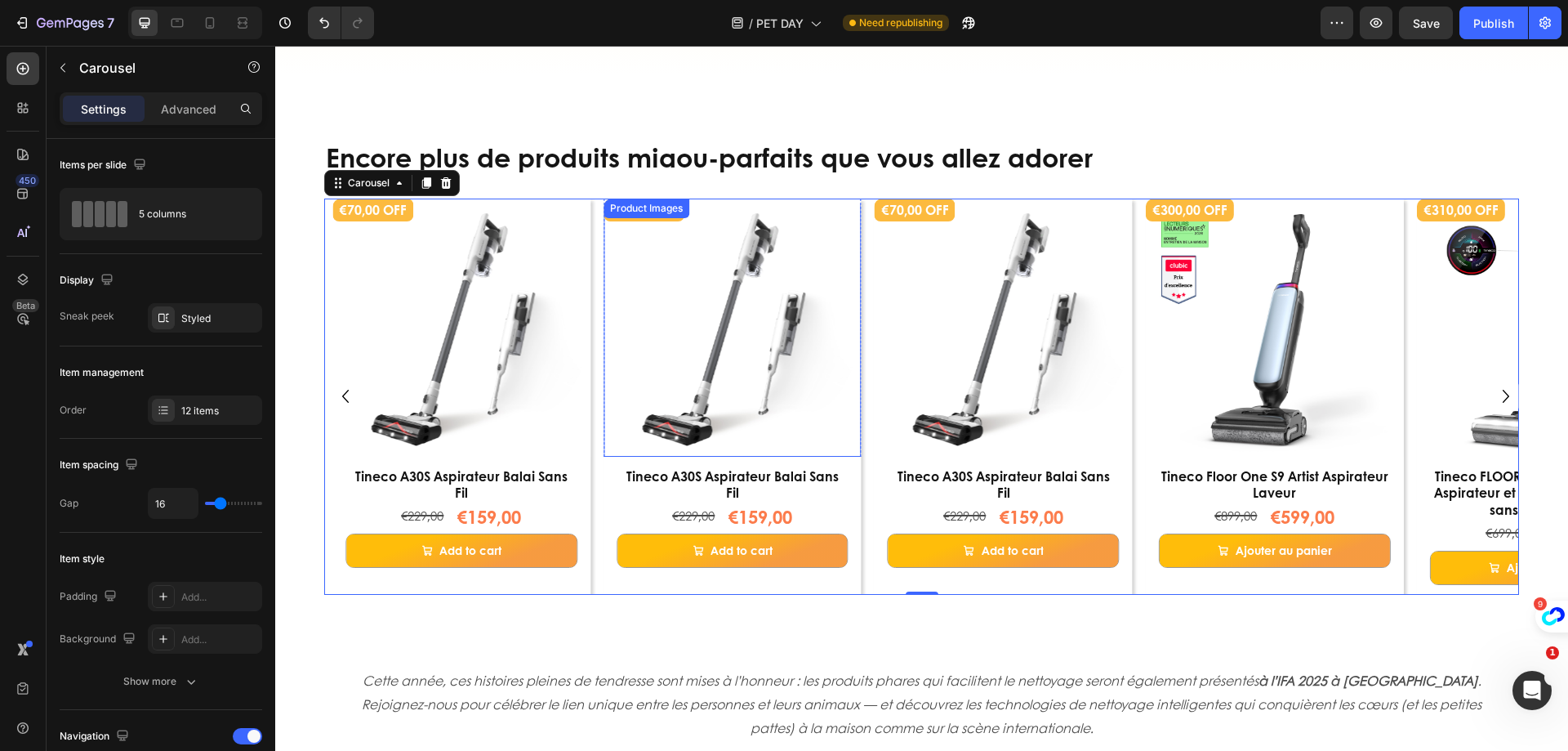
click at [737, 227] on img at bounding box center [733, 327] width 258 height 258
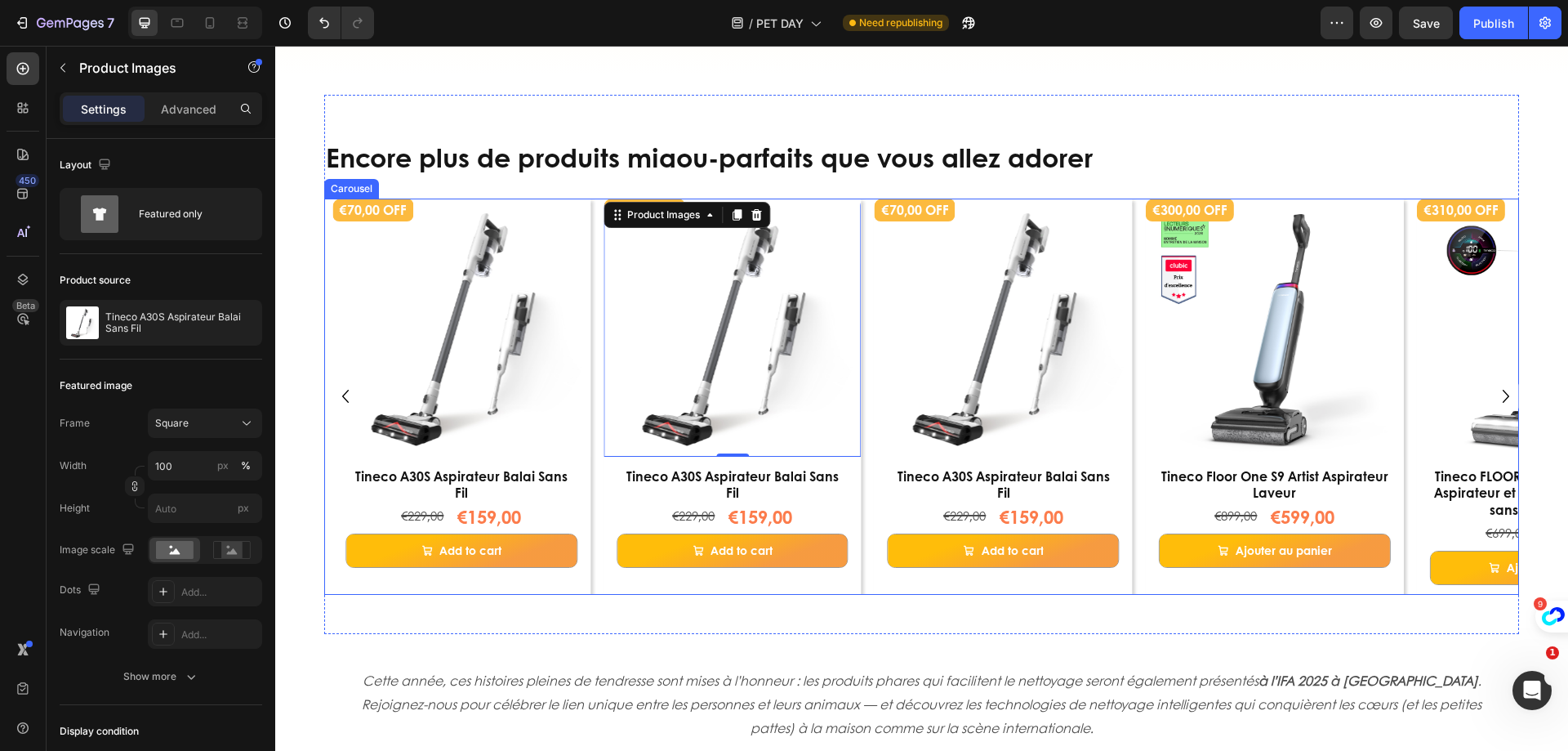
click at [345, 390] on icon "Carousel Back Arrow" at bounding box center [345, 396] width 27 height 28
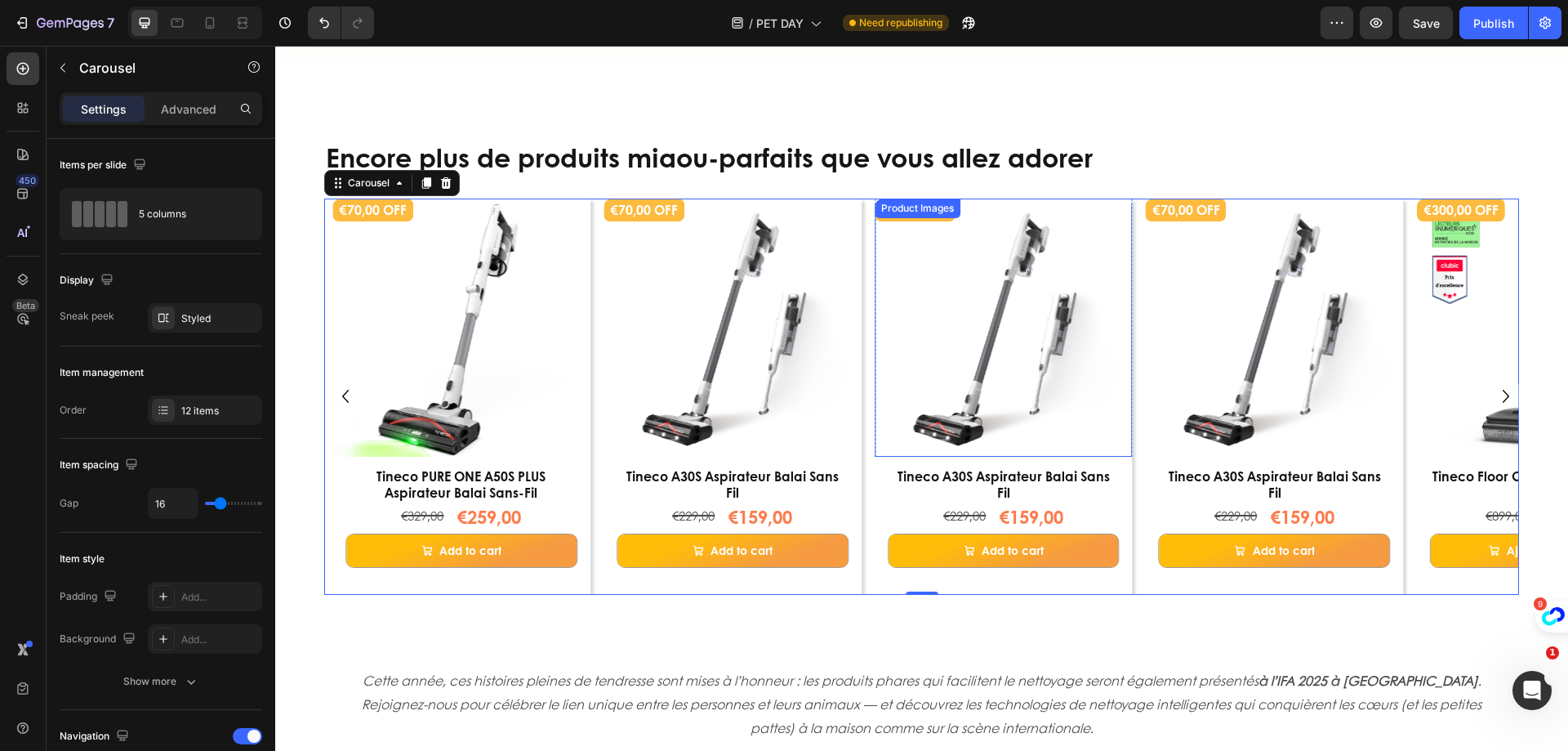
click at [1006, 245] on img at bounding box center [1004, 327] width 258 height 258
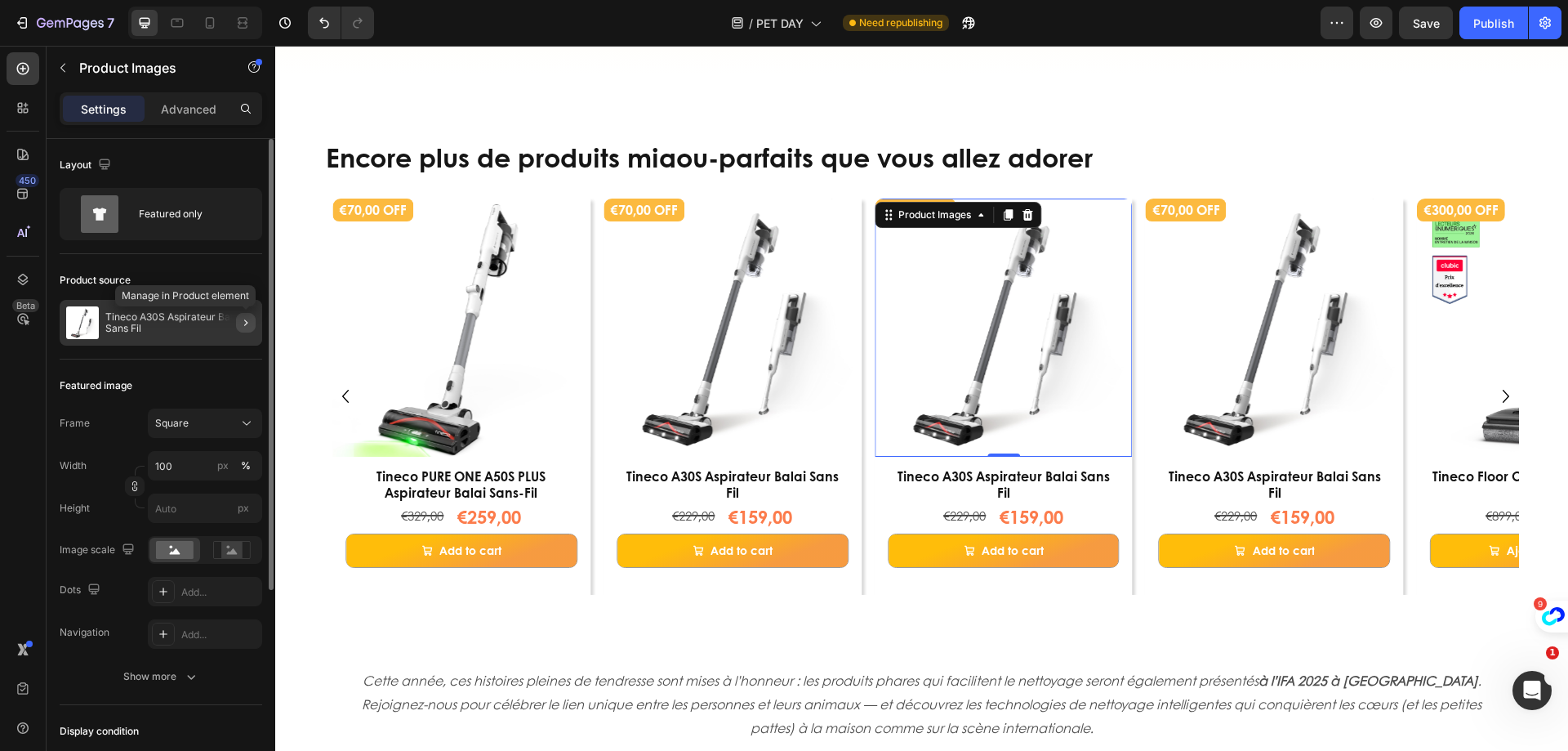
click at [245, 325] on icon "button" at bounding box center [245, 322] width 3 height 7
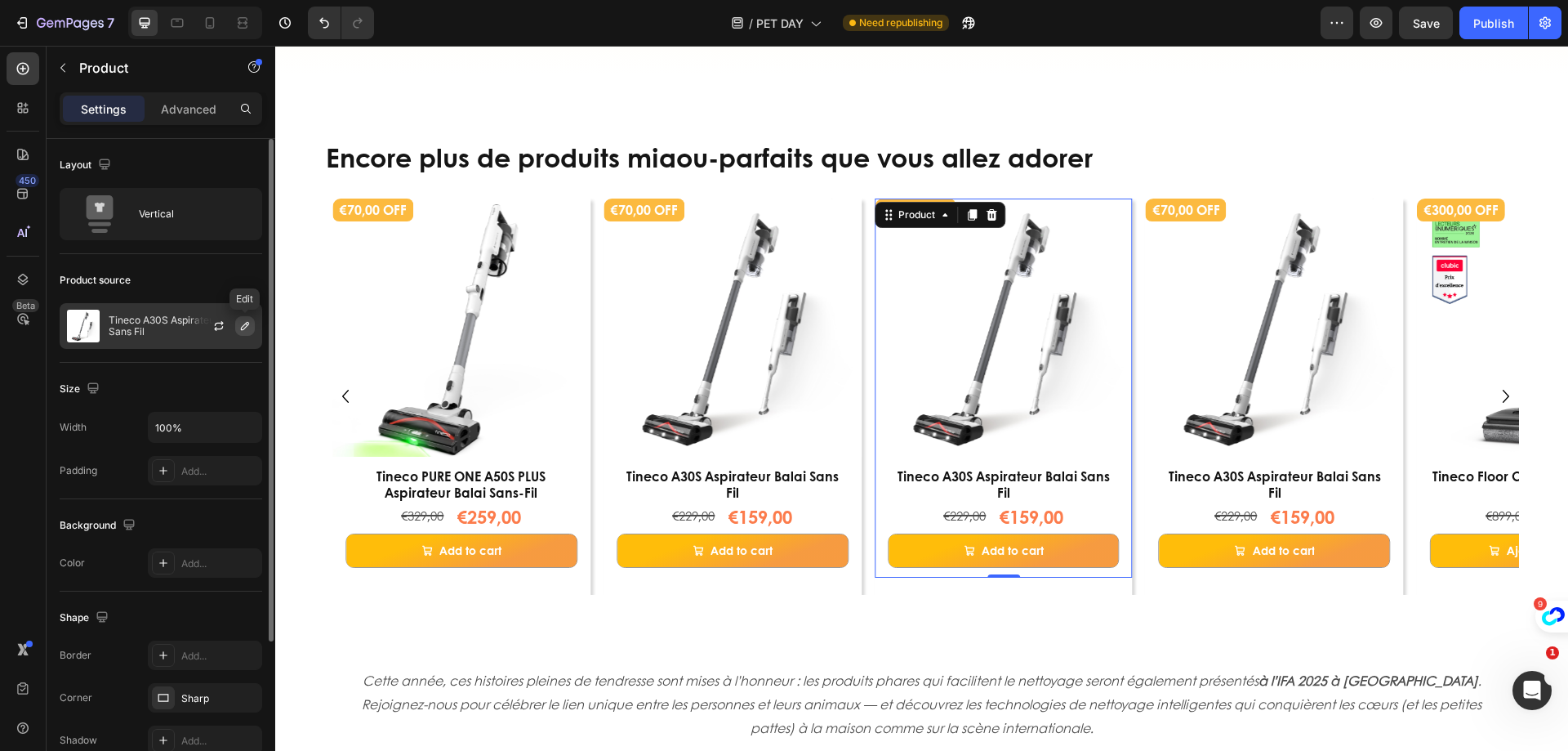
click at [241, 328] on icon "button" at bounding box center [245, 326] width 8 height 8
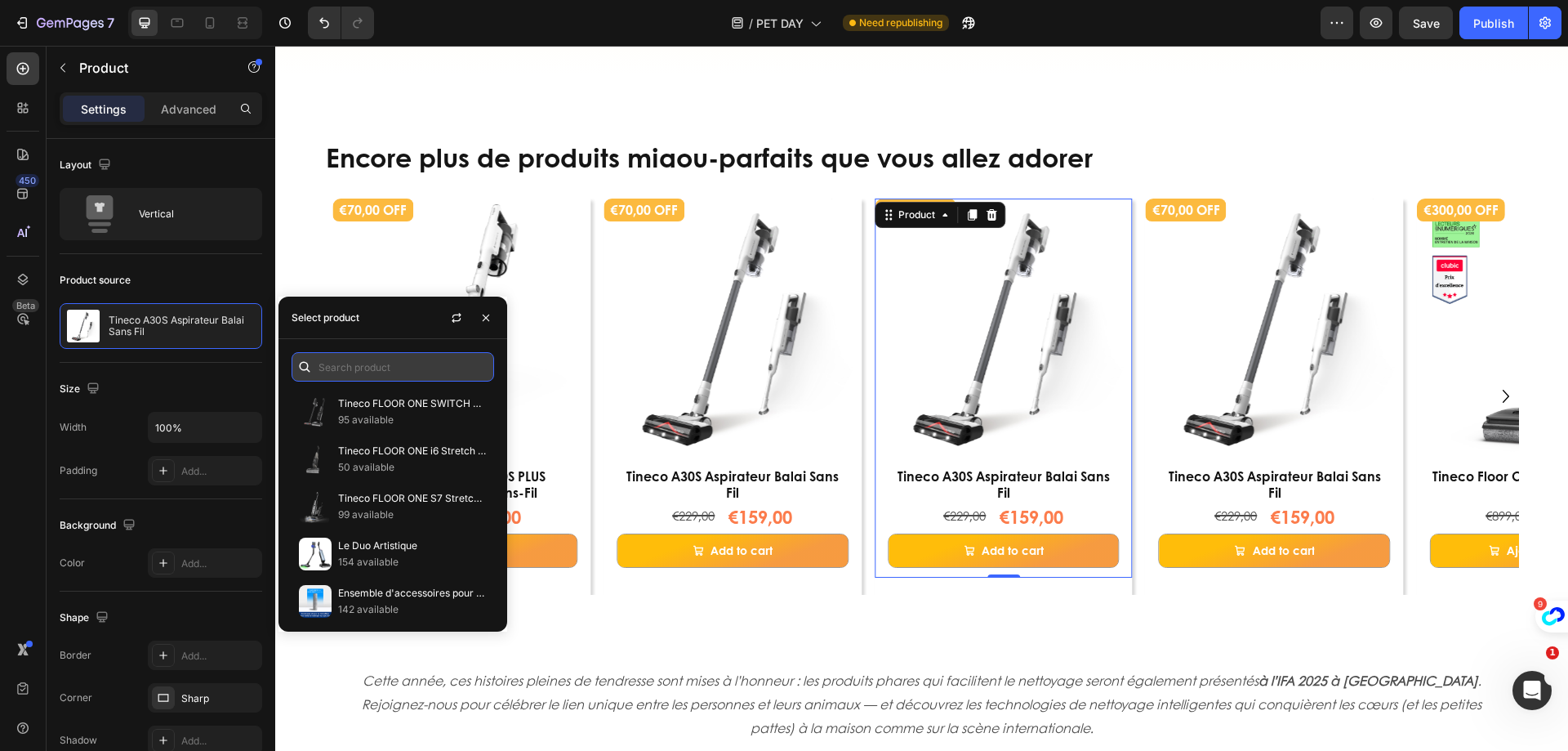
click at [386, 366] on input "text" at bounding box center [393, 367] width 203 height 30
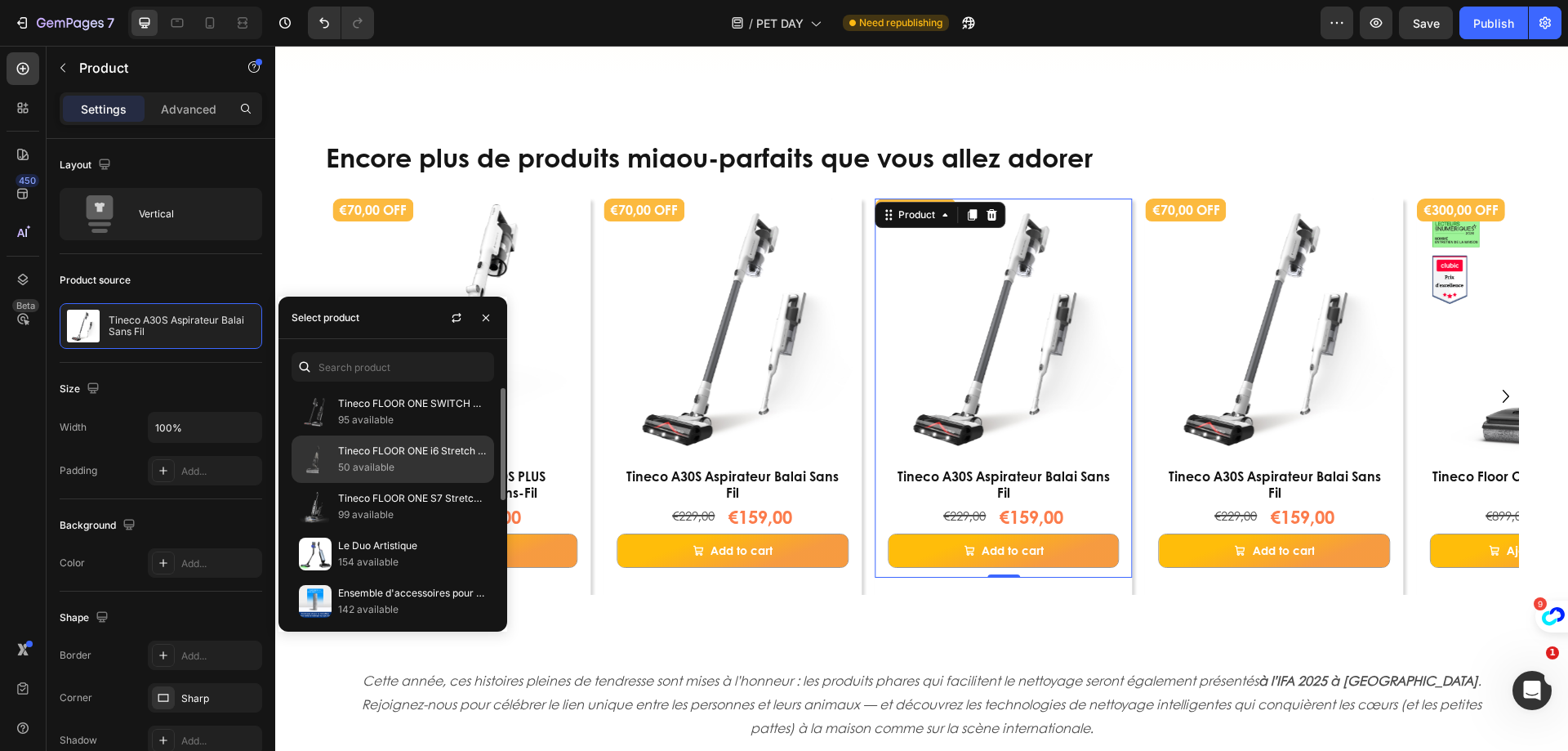
click at [391, 444] on p "Tineco FLOOR ONE i6 Stretch Aspirateur Sec et Humide" at bounding box center [412, 450] width 149 height 17
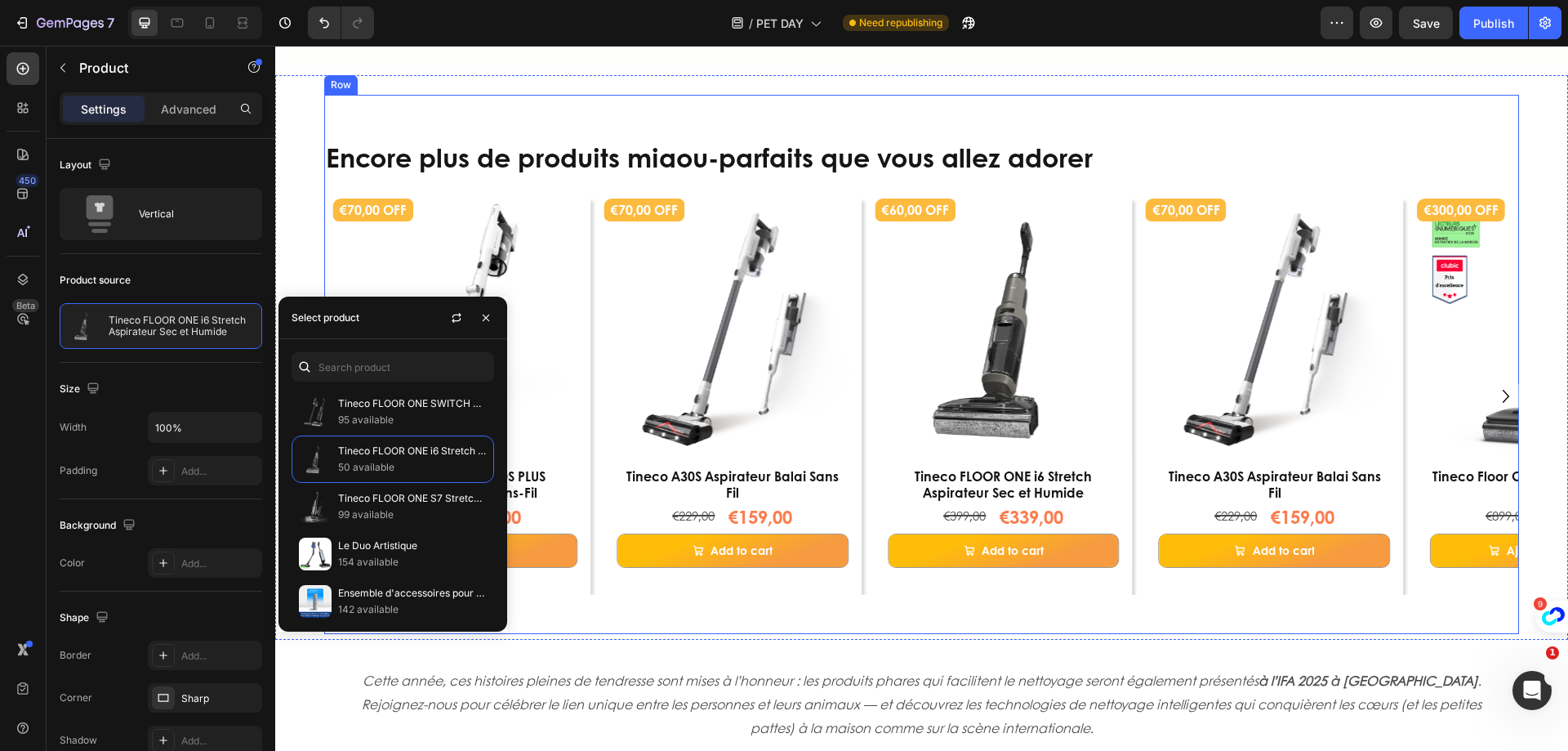
click at [962, 600] on div "Encore plus de produits miaou-parfaits que vous allez adorer Heading €300,00 OF…" at bounding box center [921, 364] width 1195 height 539
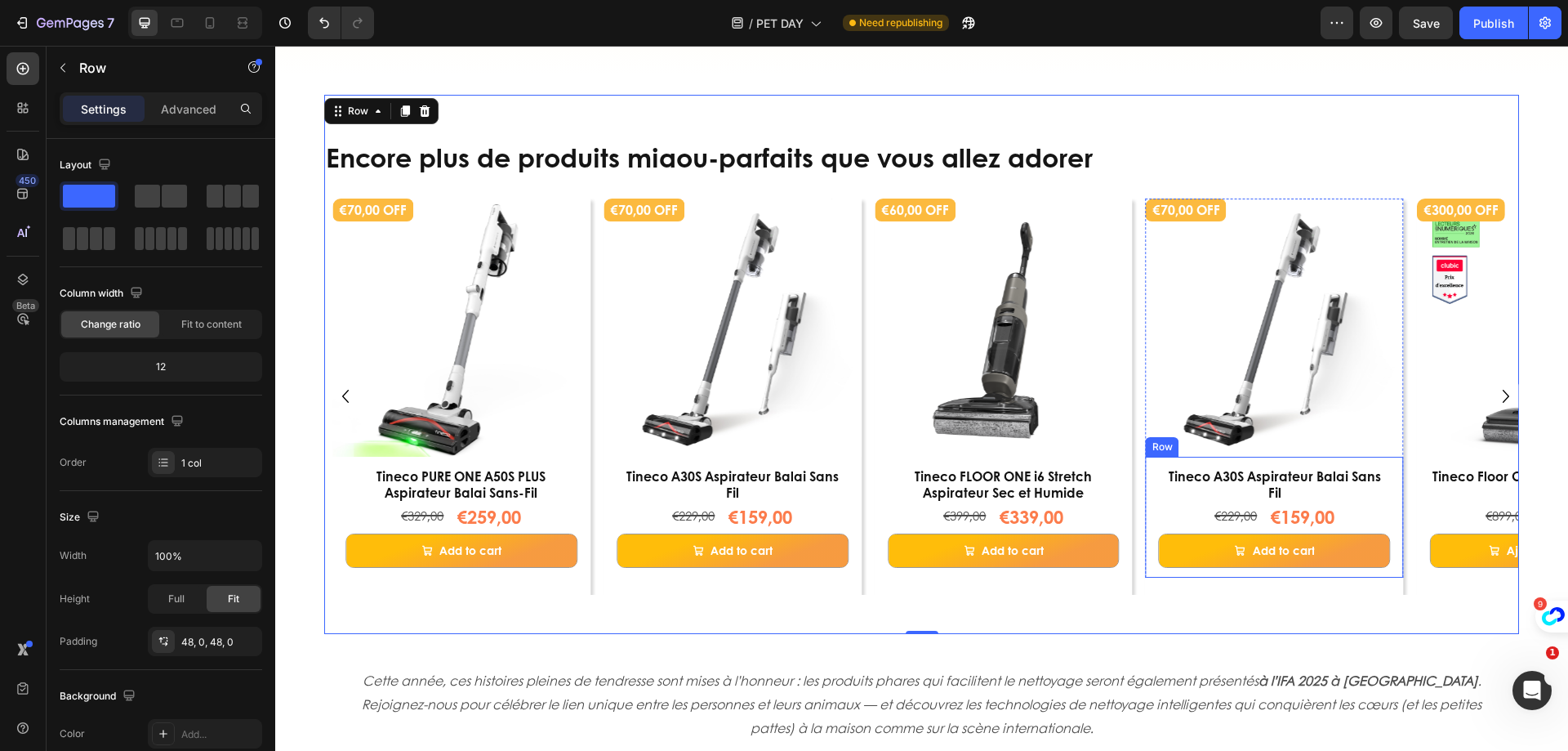
click at [1148, 486] on div "Tineco A30S Aspirateur Balai Sans Fil Product Title €229,00 Compare Price Compa…" at bounding box center [1275, 516] width 258 height 121
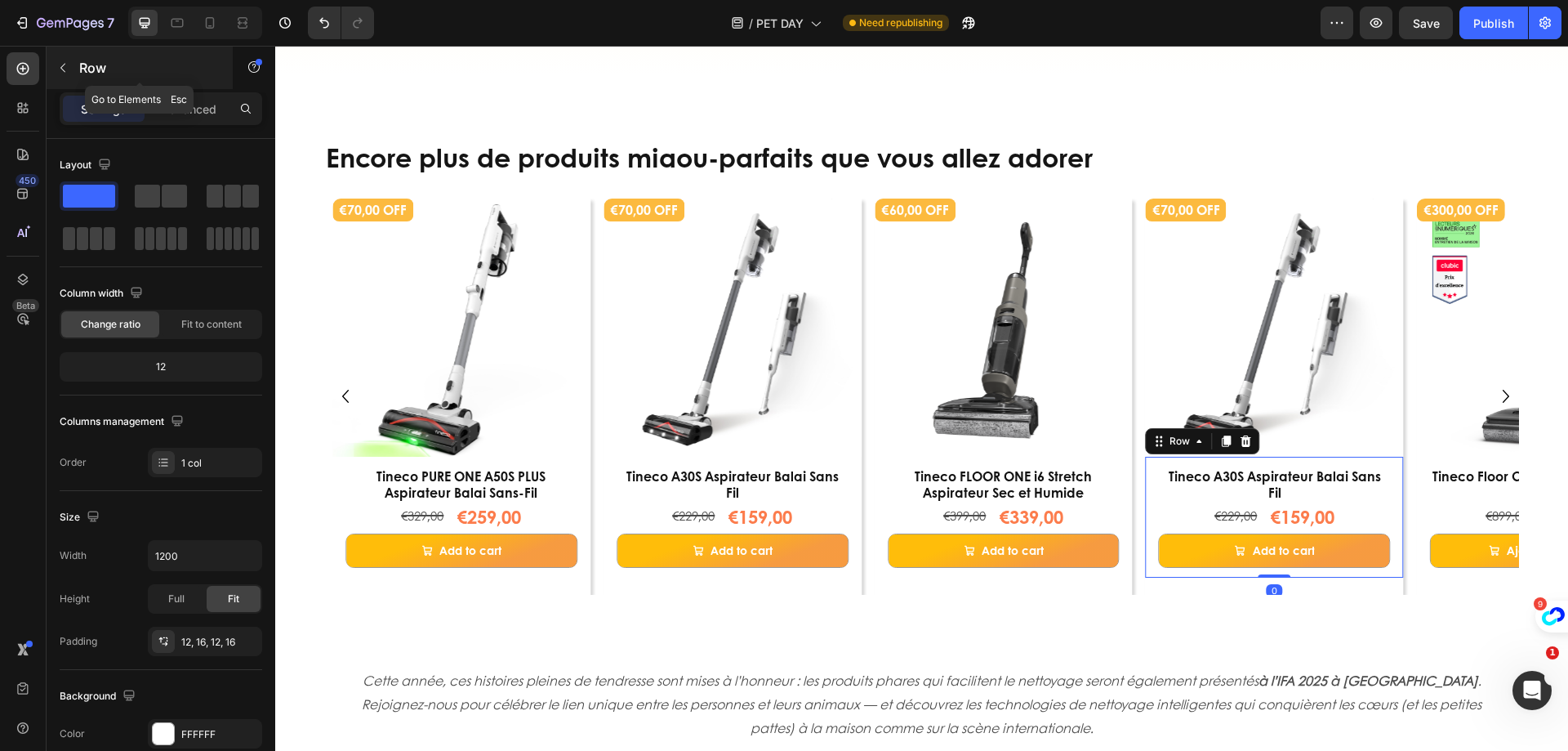
click at [62, 65] on icon "button" at bounding box center [62, 67] width 13 height 13
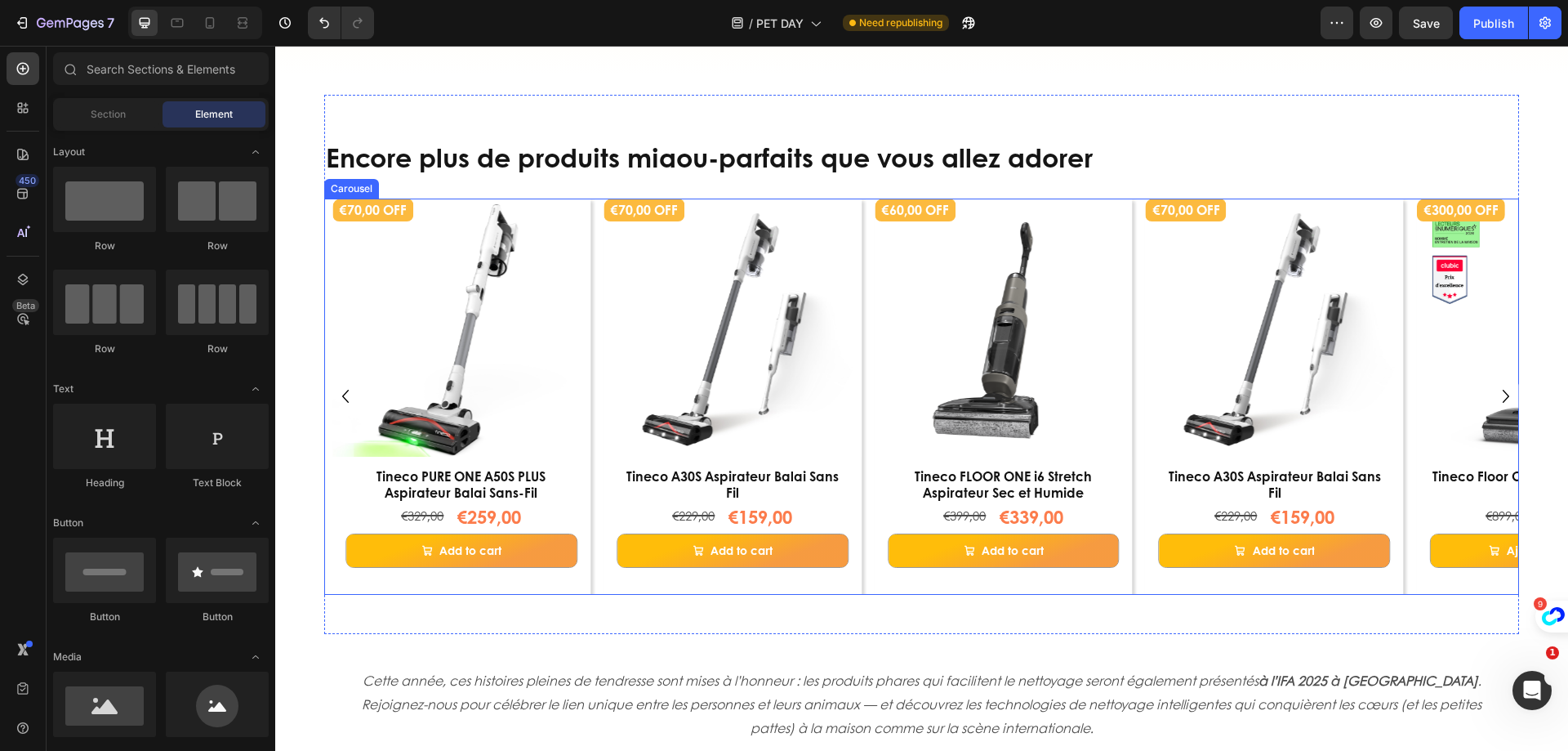
click at [1135, 207] on div "€300,00 OFF Product Badge Product Images Row Tineco Floor One S9 Artist Aspirat…" at bounding box center [925, 396] width 1187 height 396
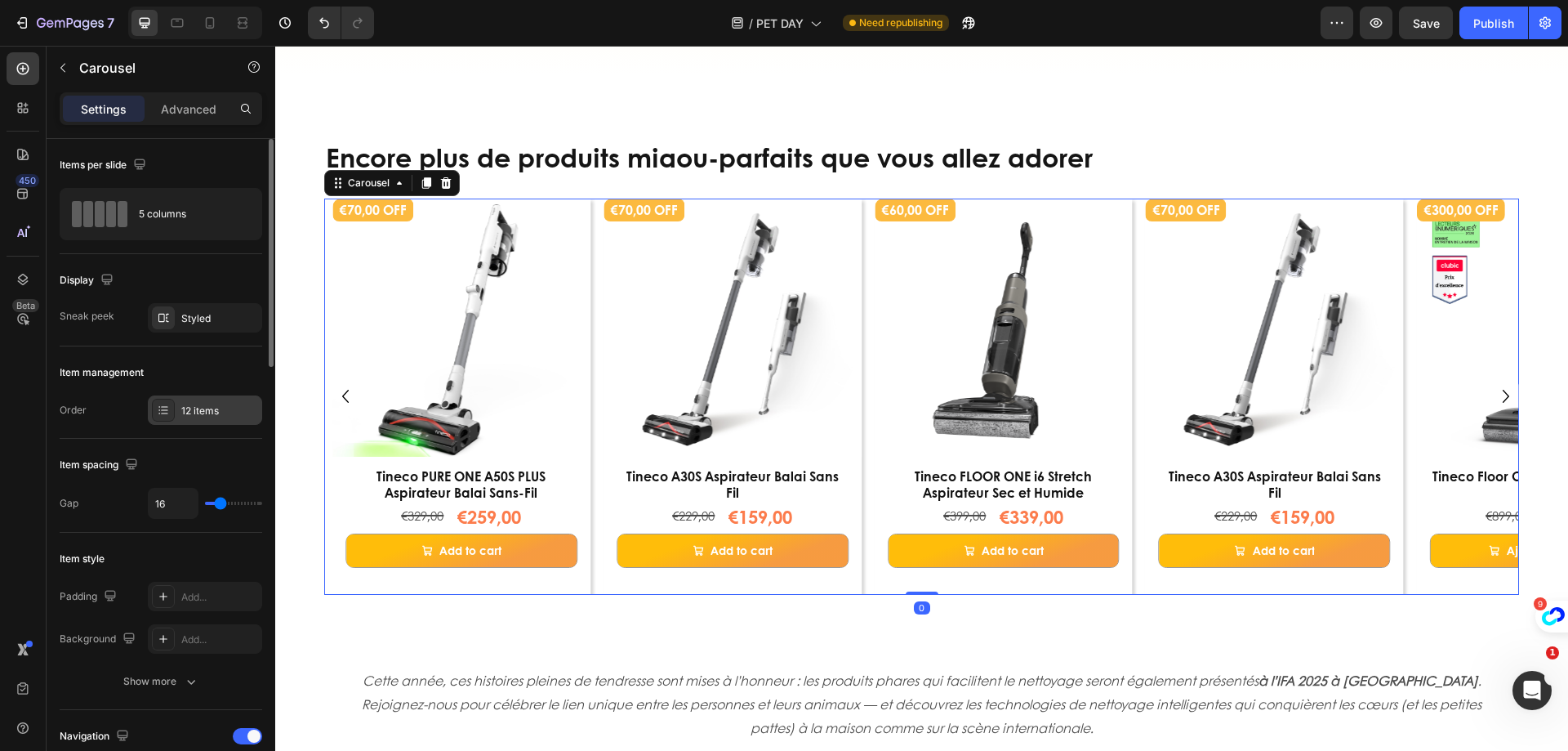
click at [215, 398] on div "12 items" at bounding box center [205, 410] width 114 height 30
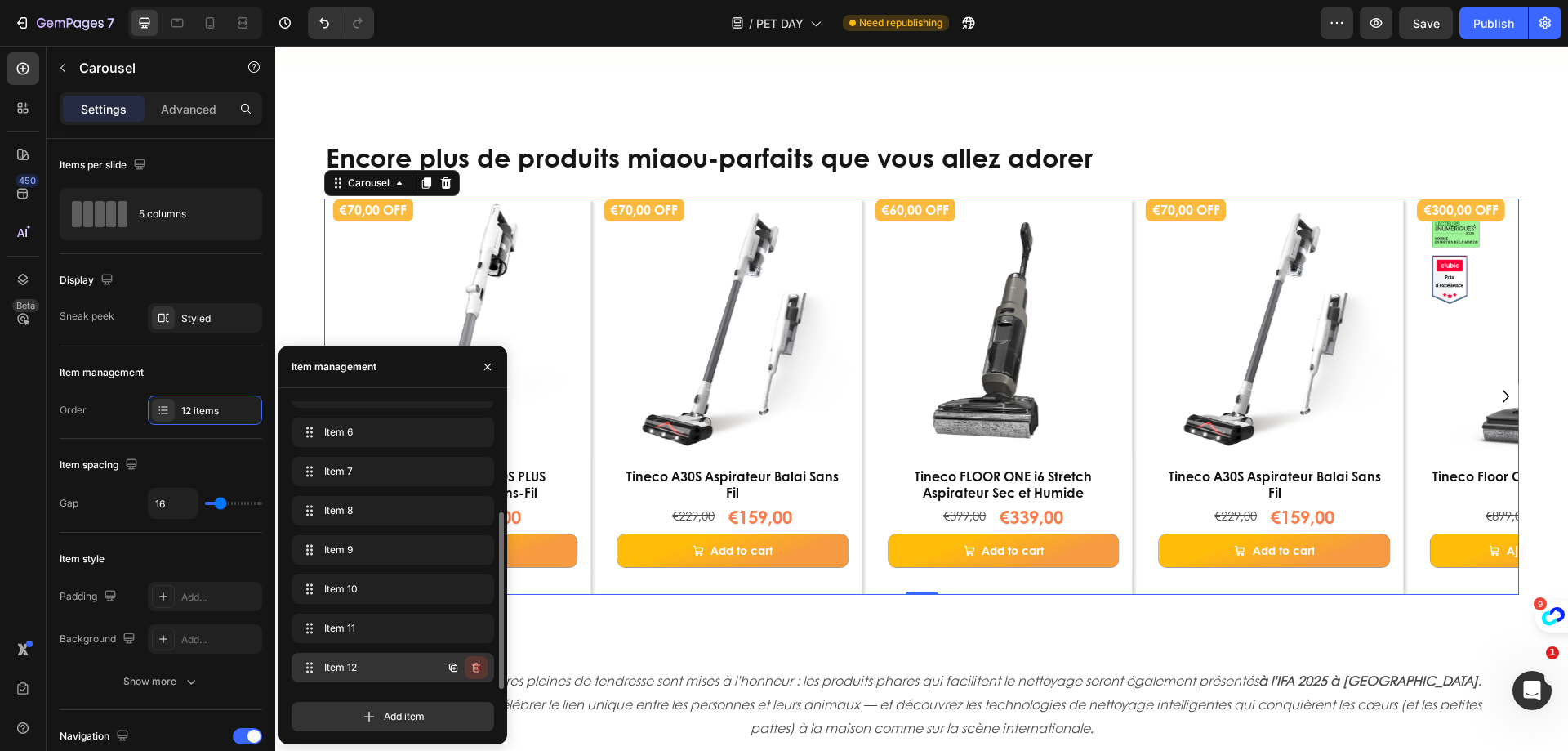
click at [476, 667] on icon "button" at bounding box center [476, 667] width 13 height 13
click at [476, 667] on div "Delete" at bounding box center [465, 667] width 31 height 15
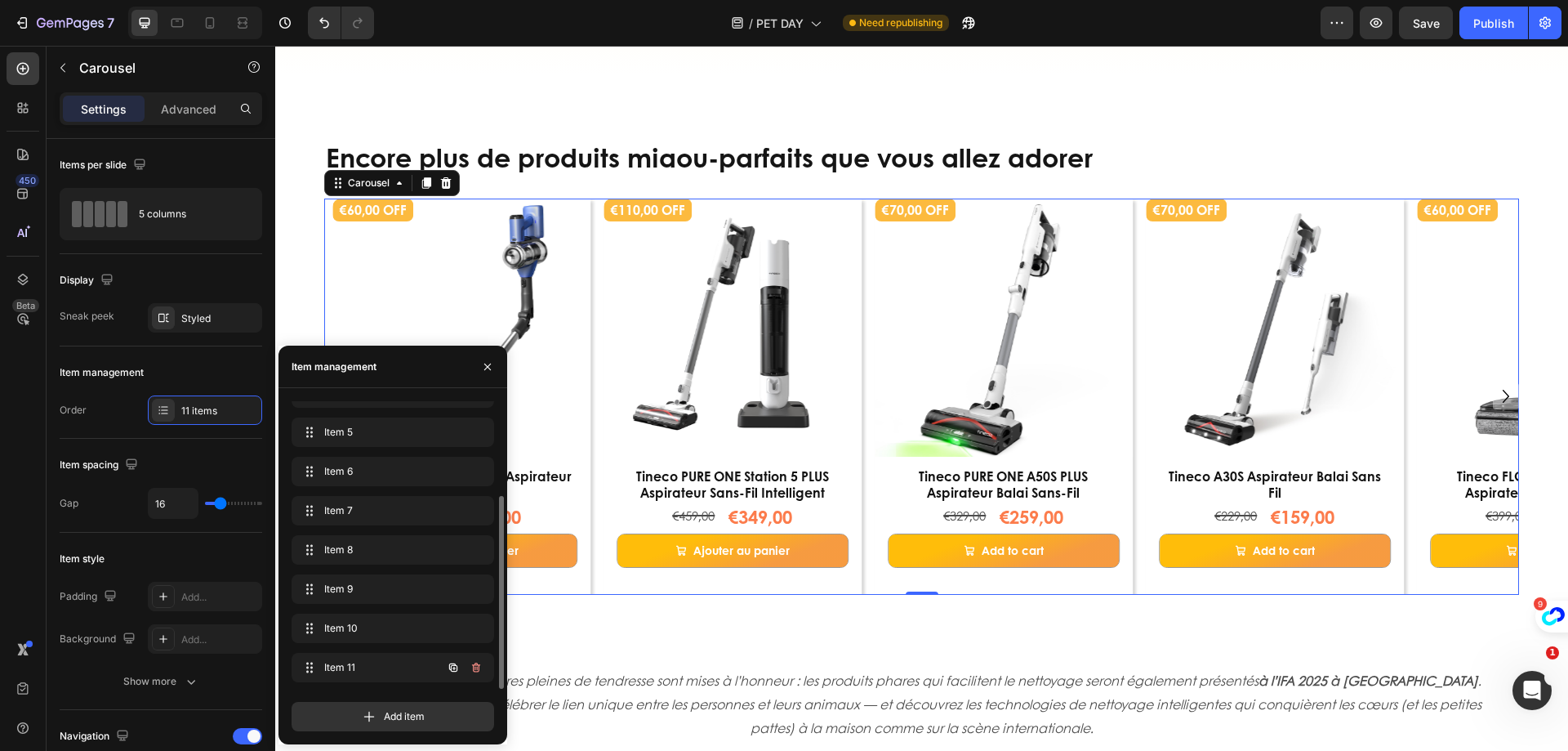
scroll to position [141, 0]
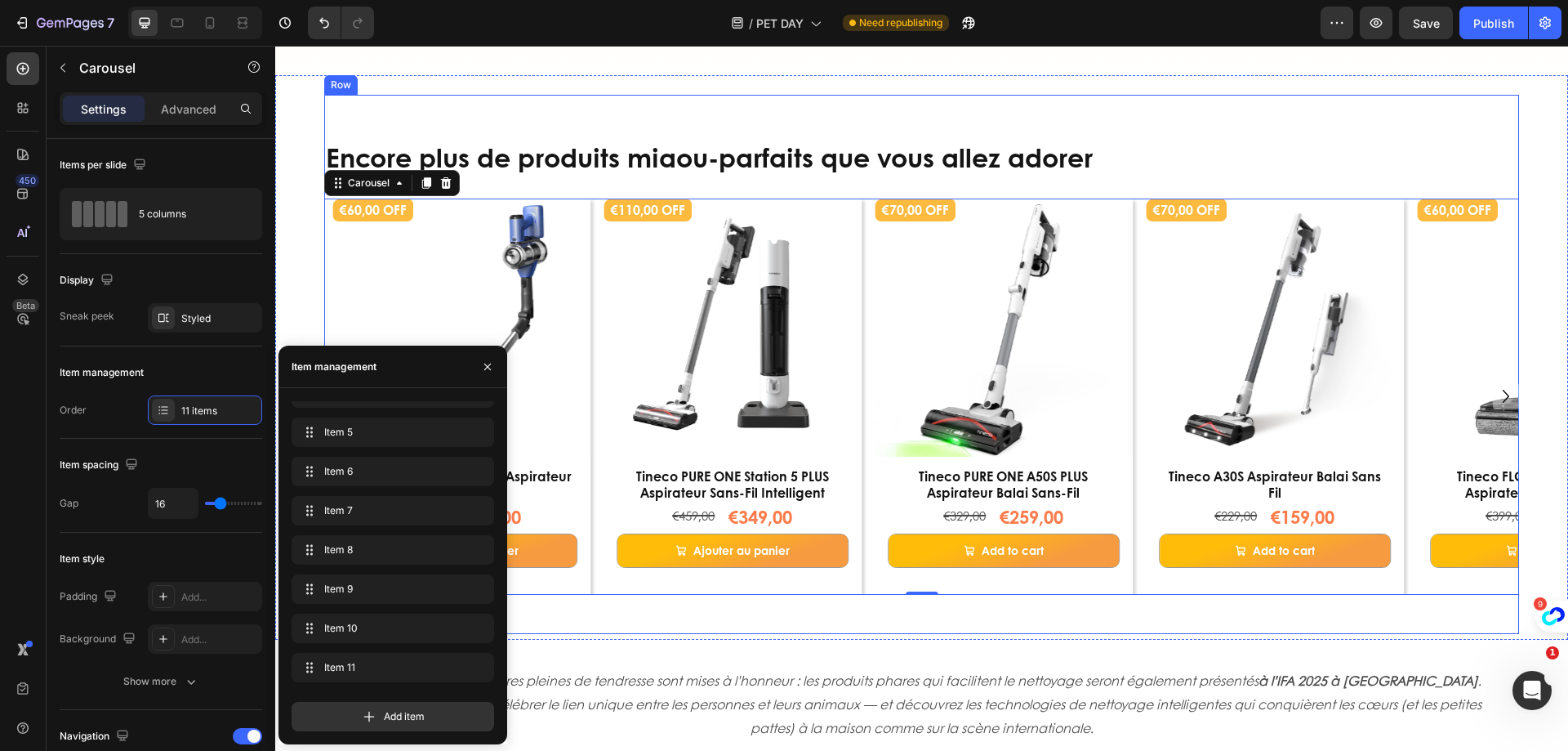
click at [952, 620] on div "Encore plus de produits miaou-parfaits que vous allez adorer Heading €300,00 OF…" at bounding box center [921, 364] width 1195 height 539
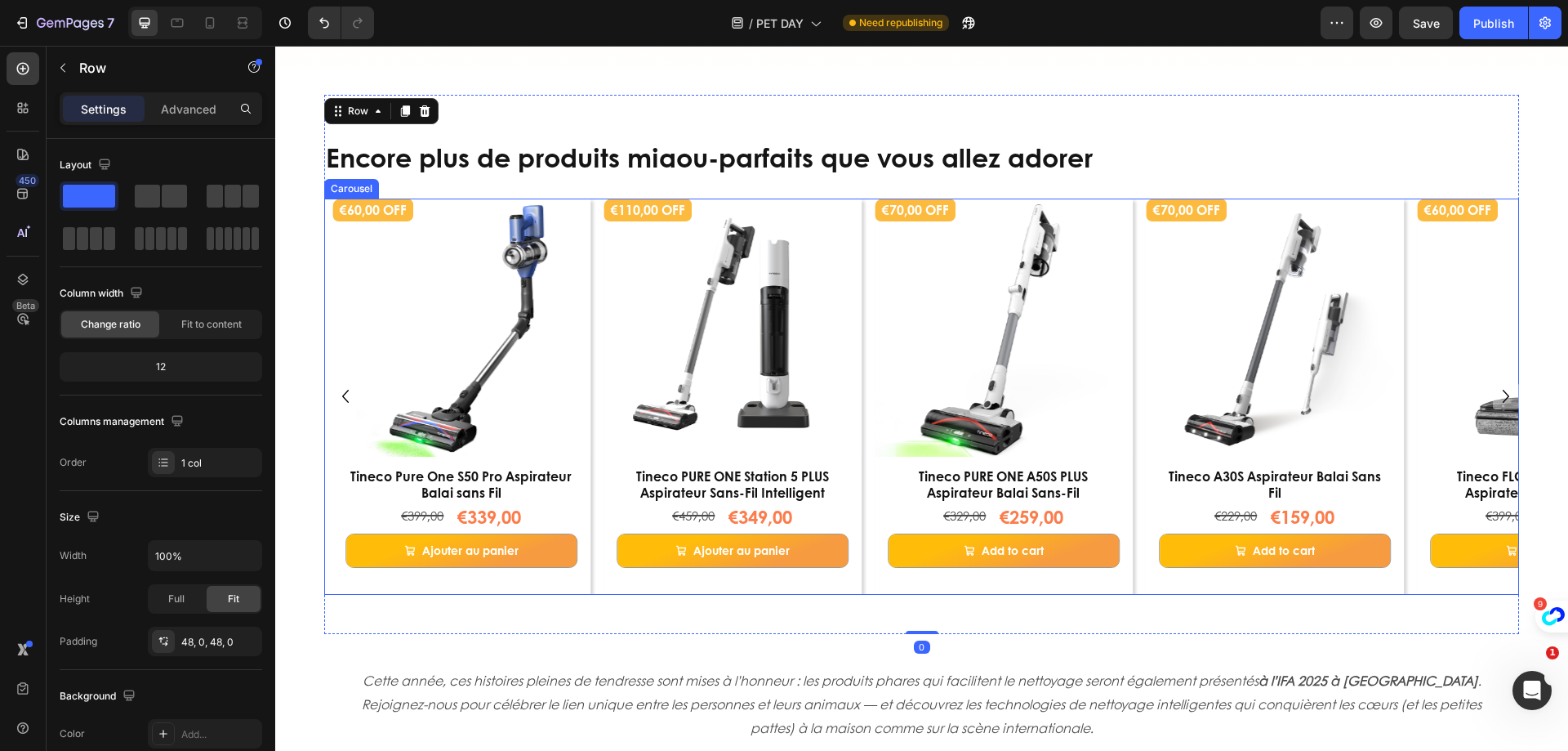
click at [1493, 394] on icon "Carousel Next Arrow" at bounding box center [1506, 396] width 27 height 28
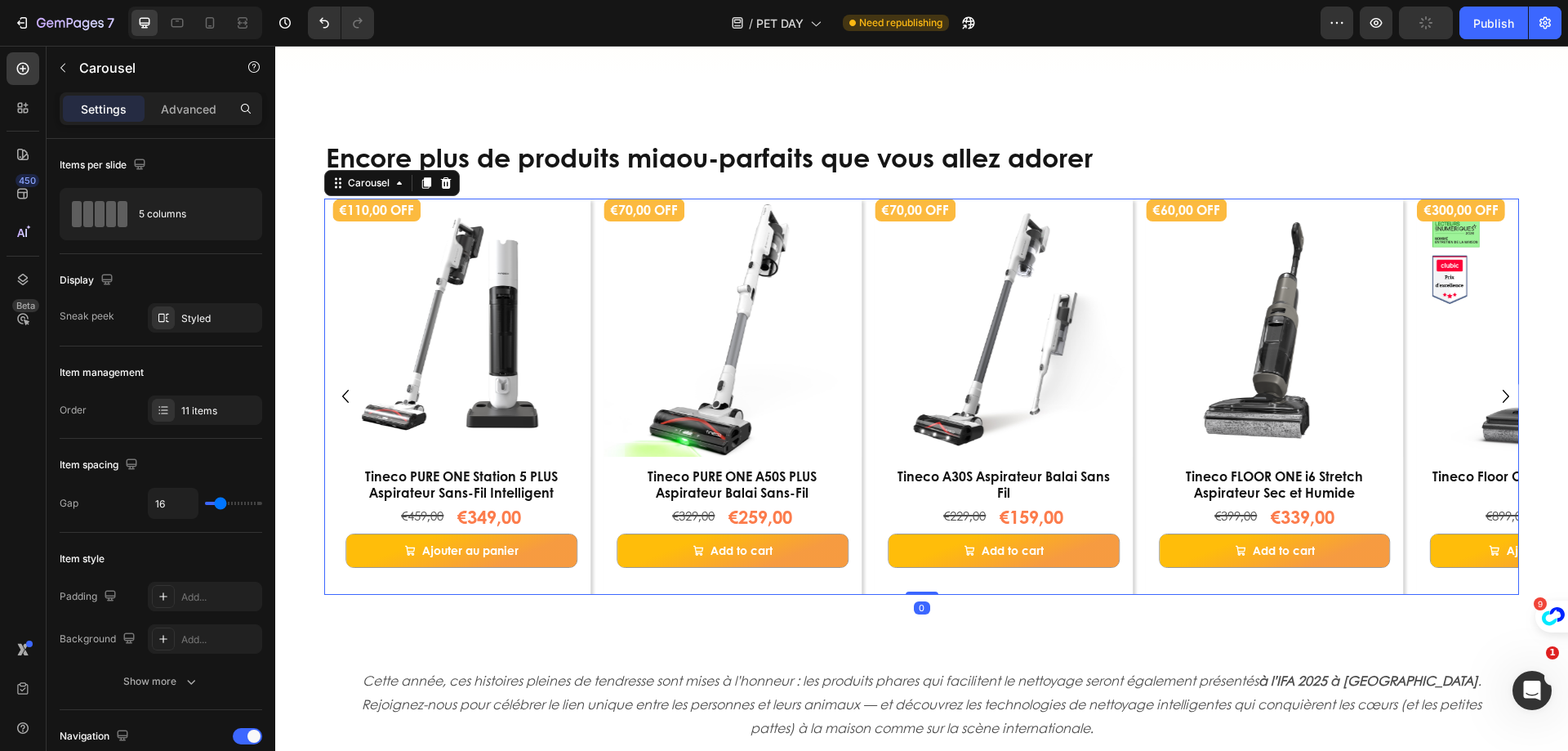
click at [1493, 394] on icon "Carousel Next Arrow" at bounding box center [1506, 396] width 27 height 28
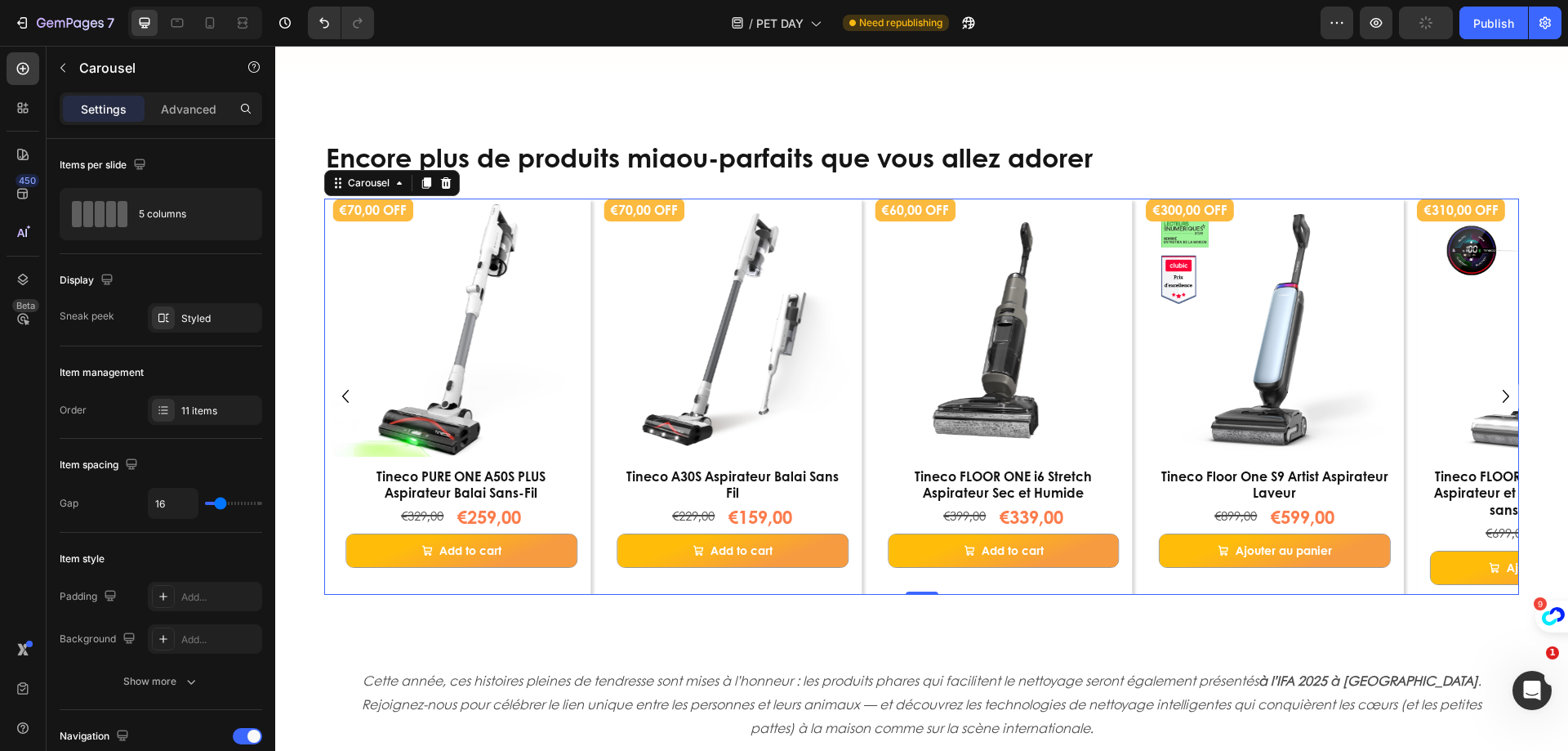
click at [1493, 394] on icon "Carousel Next Arrow" at bounding box center [1506, 396] width 27 height 28
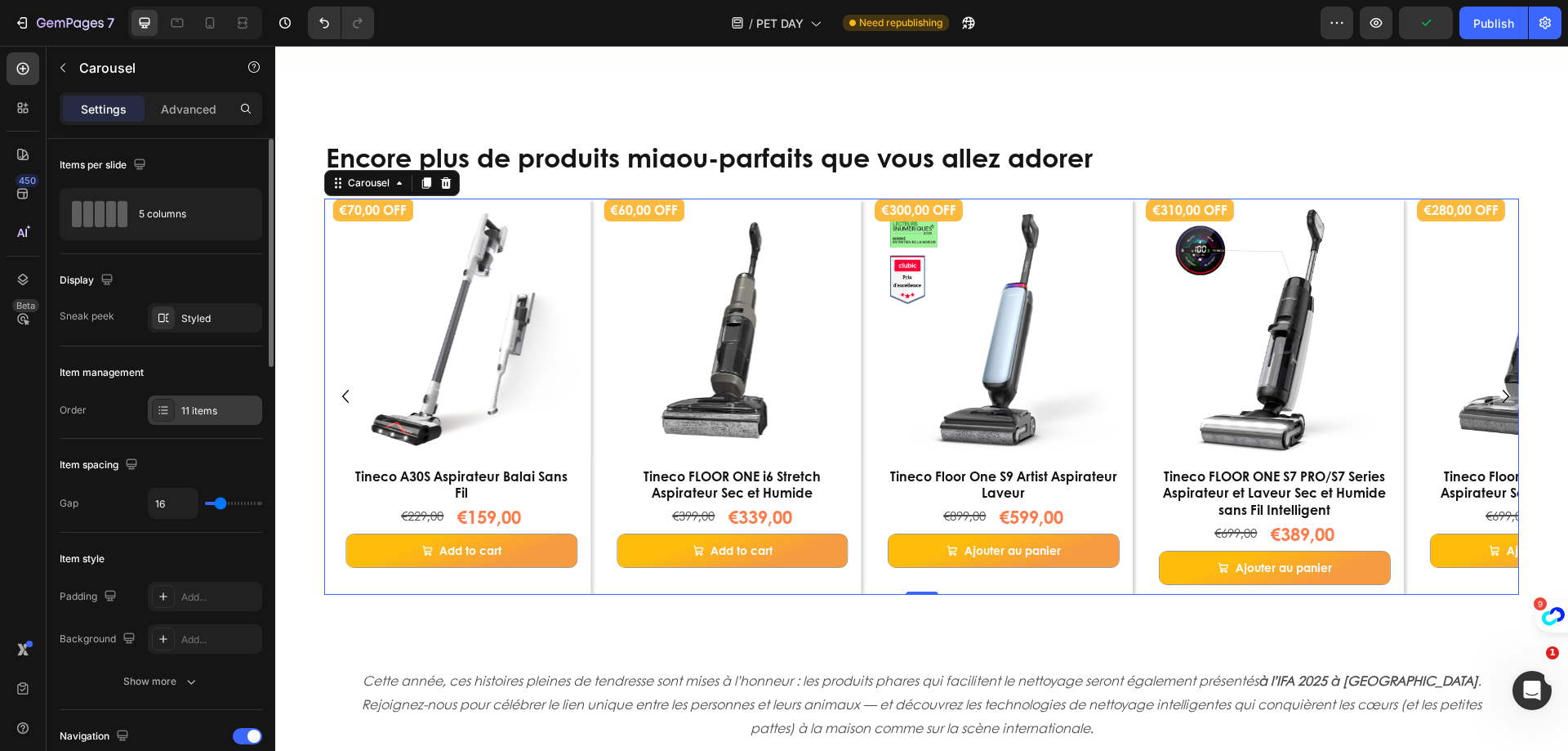
click at [261, 417] on div "11 items" at bounding box center [205, 410] width 114 height 30
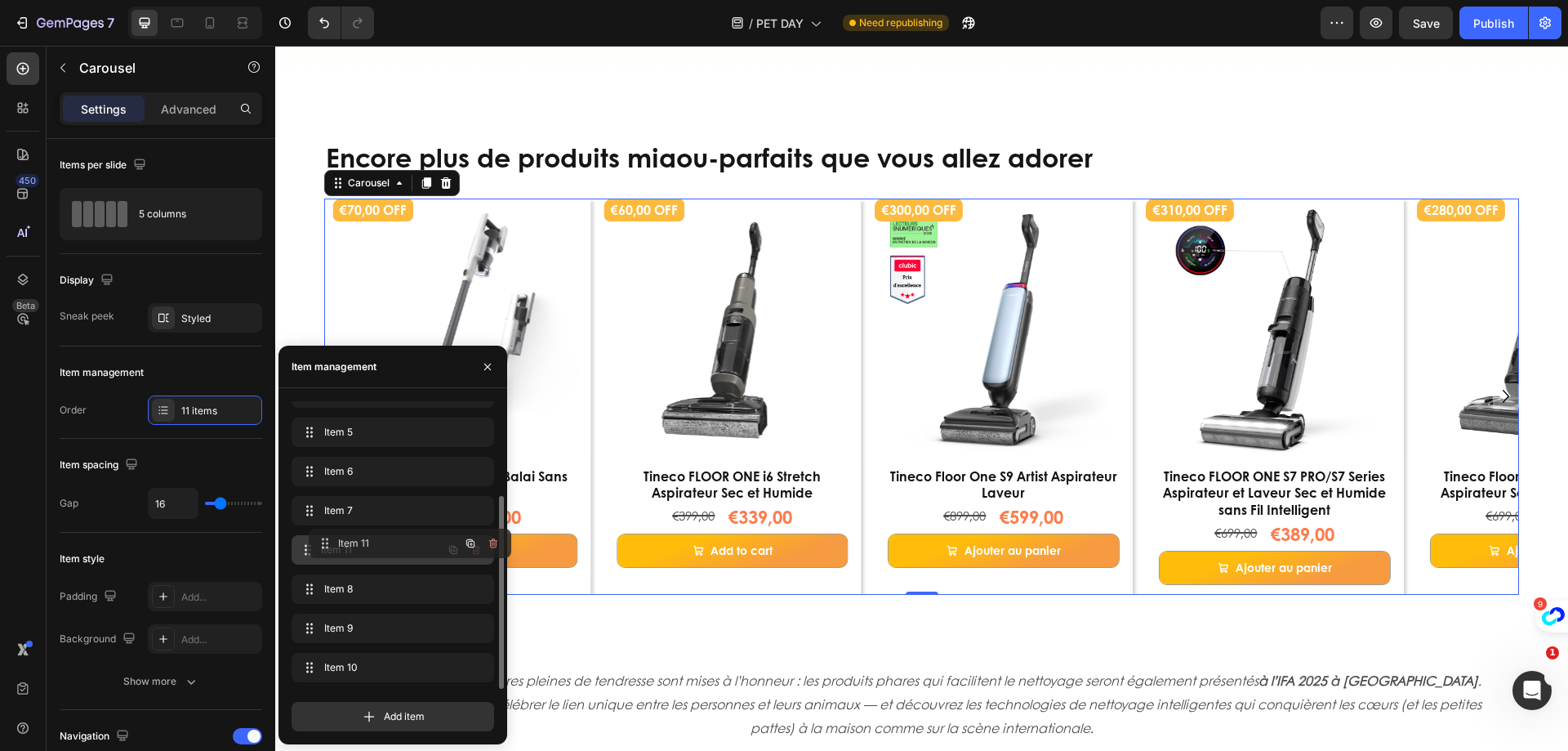
drag, startPoint x: 309, startPoint y: 666, endPoint x: 615, endPoint y: 536, distance: 332.5
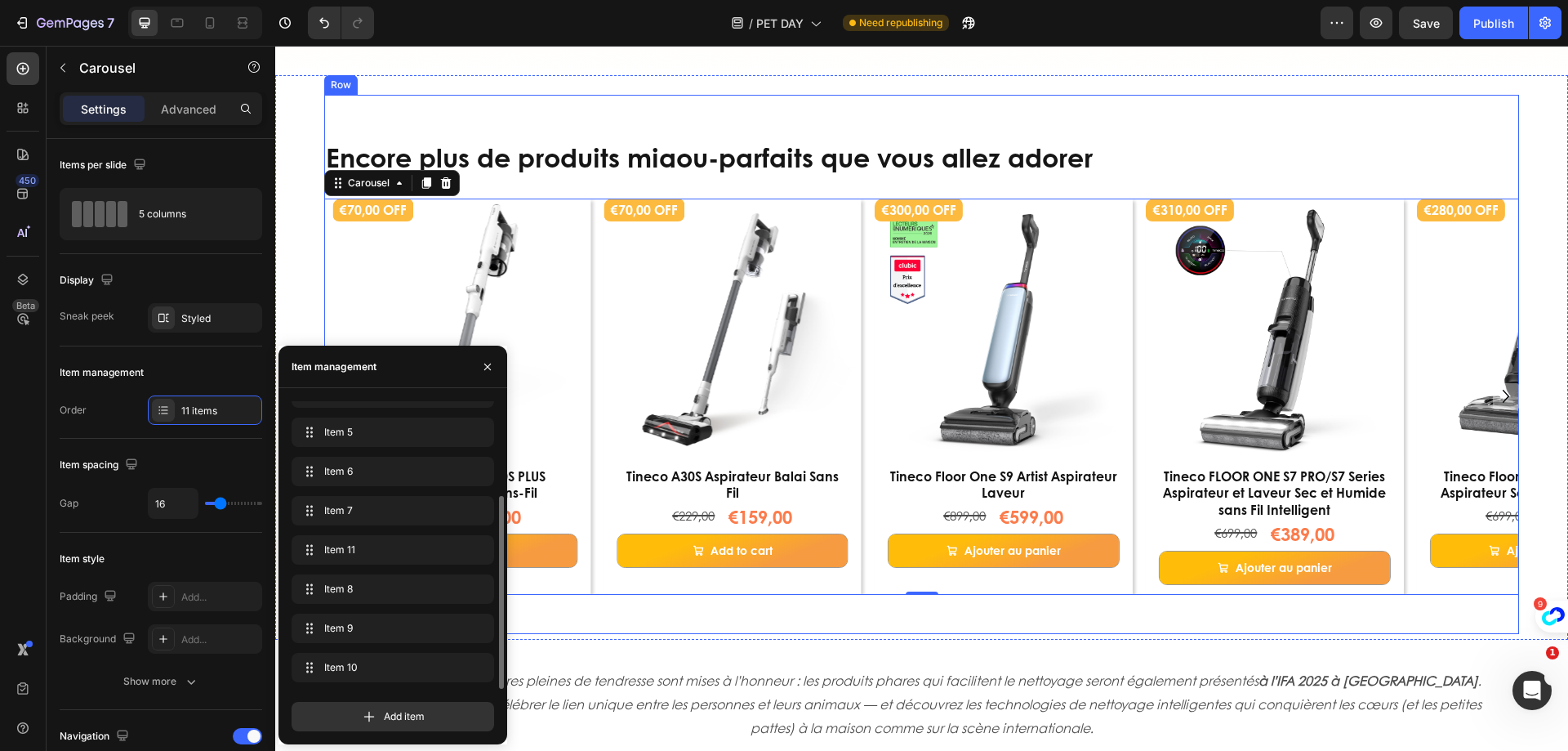
click at [881, 617] on div "Encore plus de produits miaou-parfaits que vous allez adorer Heading €300,00 OF…" at bounding box center [921, 364] width 1195 height 539
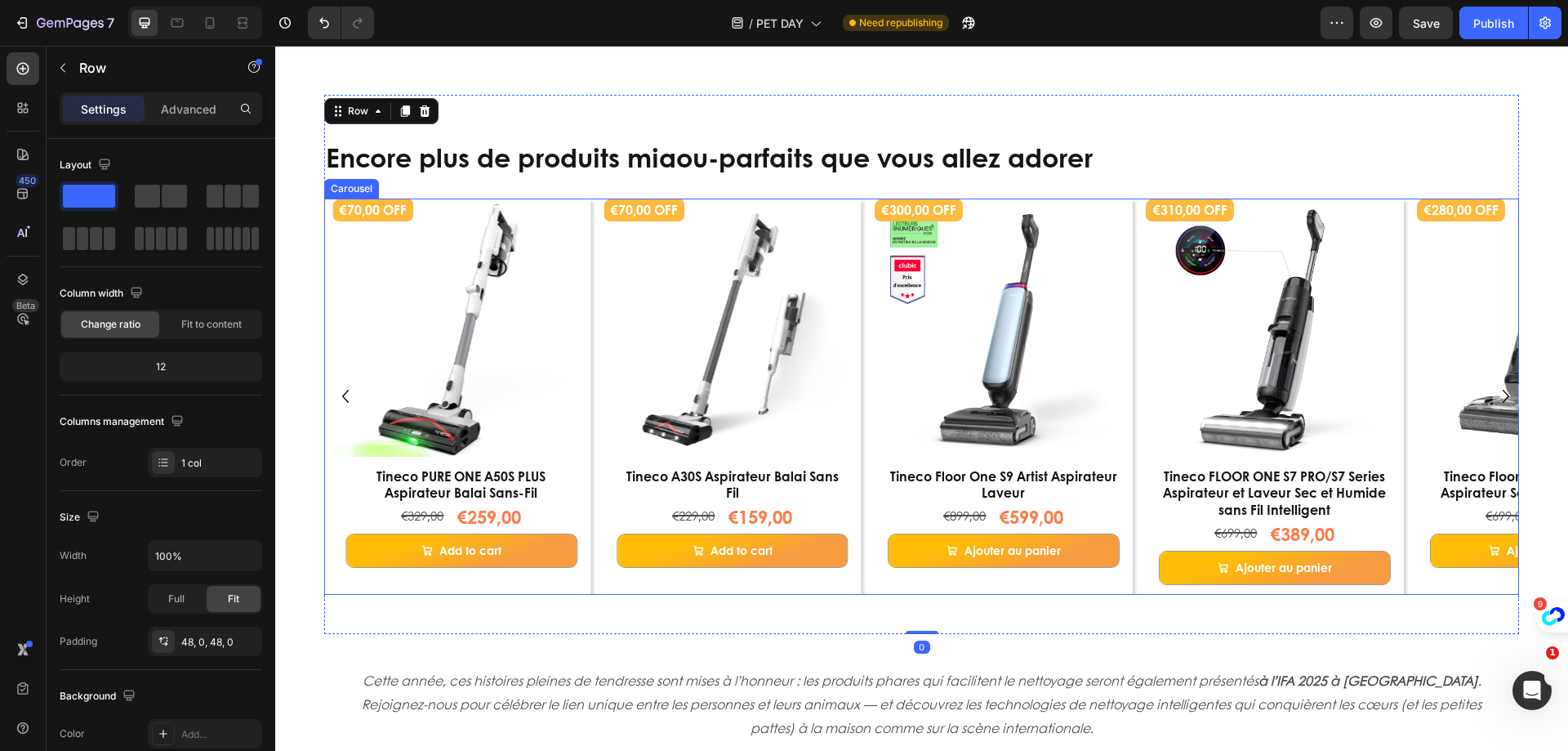
click at [338, 396] on icon "Carousel Back Arrow" at bounding box center [345, 396] width 27 height 28
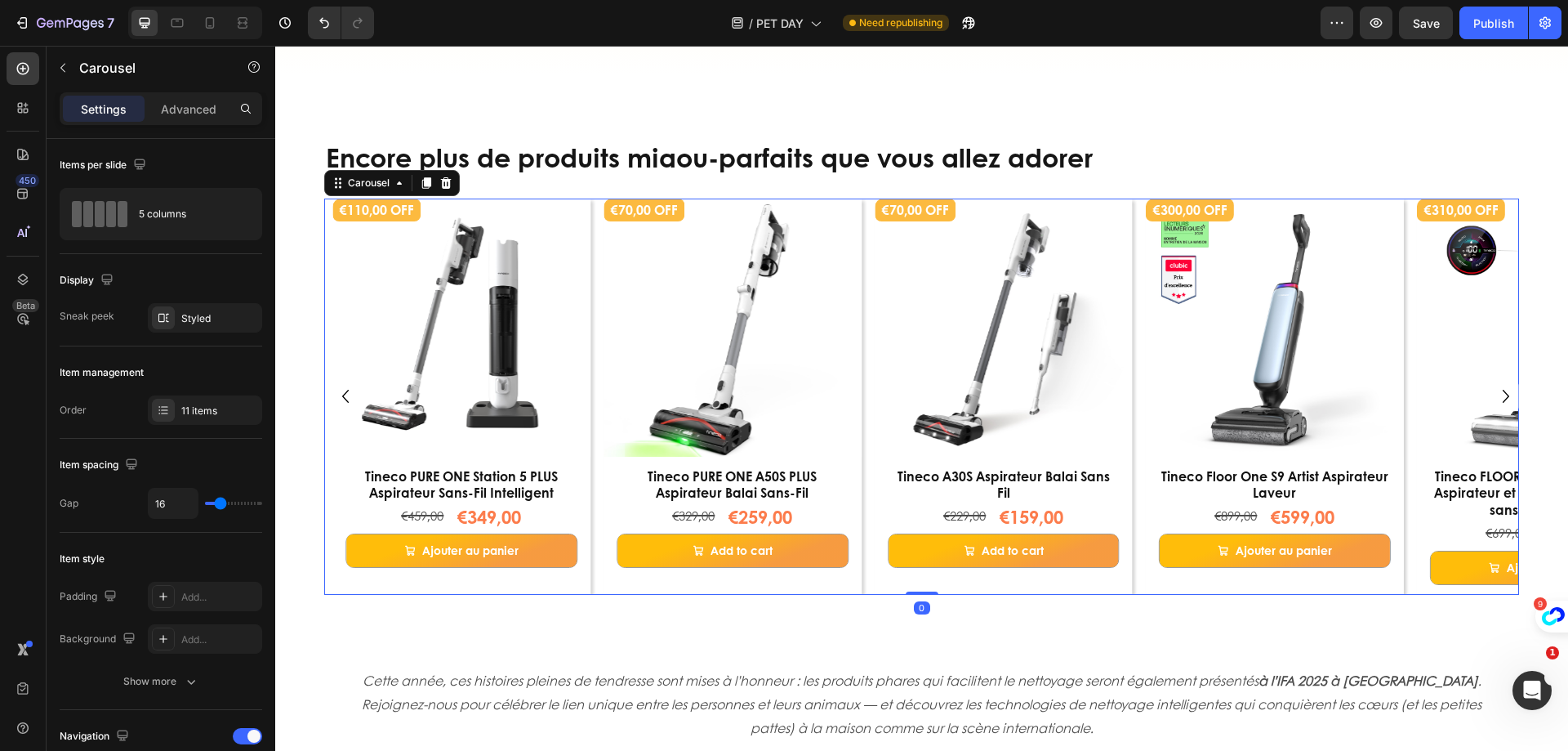
click at [339, 396] on icon "Carousel Back Arrow" at bounding box center [345, 396] width 27 height 28
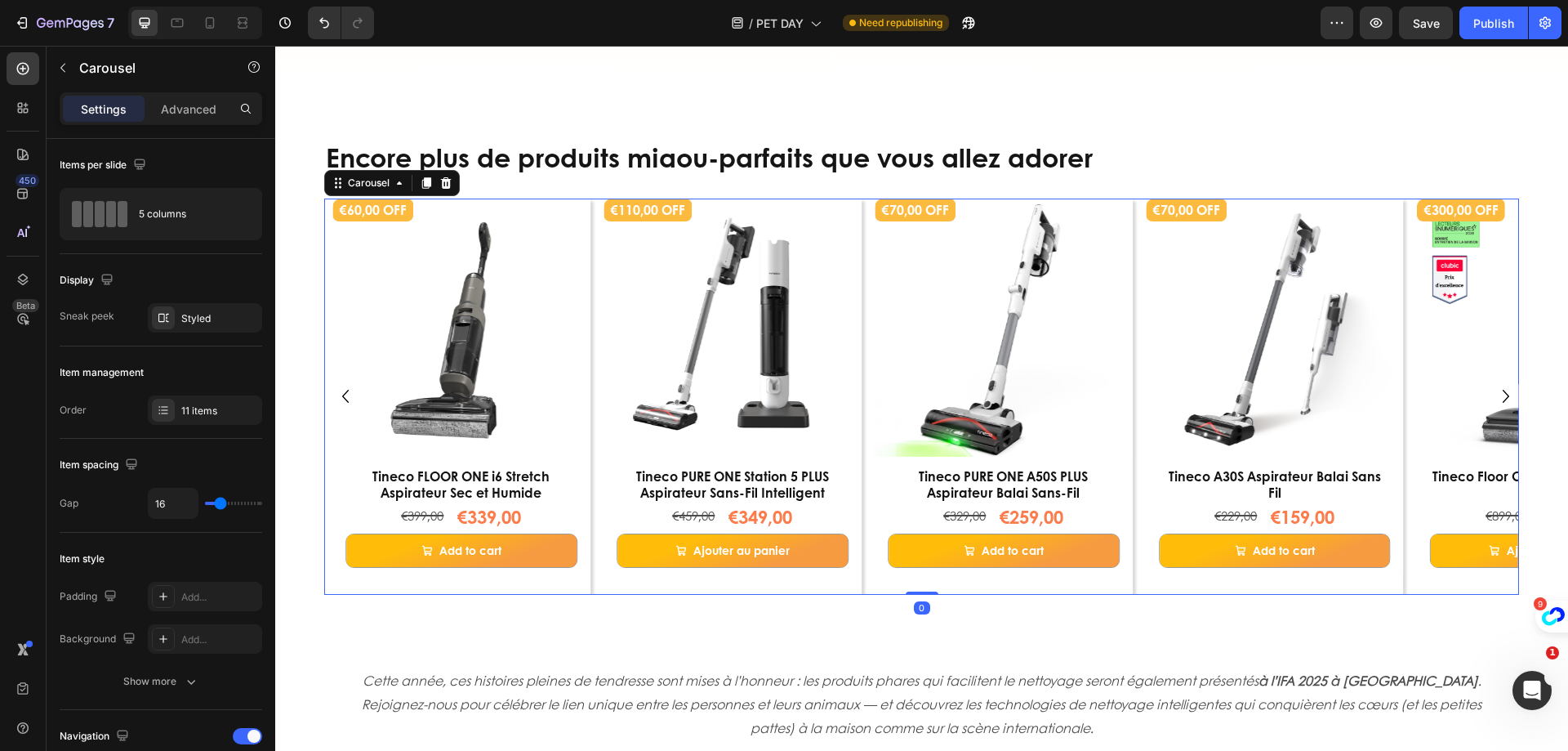
click at [344, 393] on icon "Carousel Back Arrow" at bounding box center [345, 396] width 27 height 28
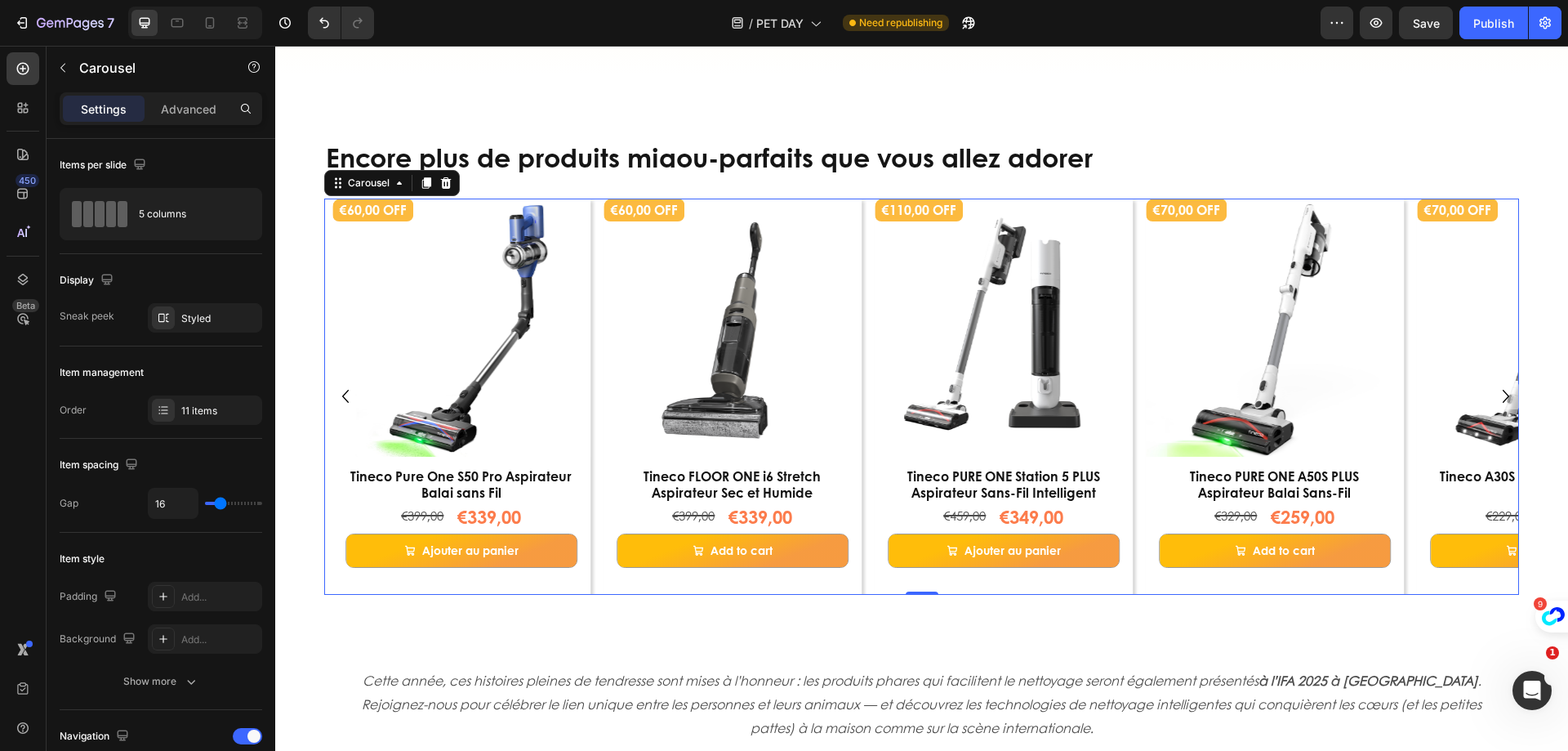
click at [344, 393] on icon "Carousel Back Arrow" at bounding box center [345, 396] width 27 height 28
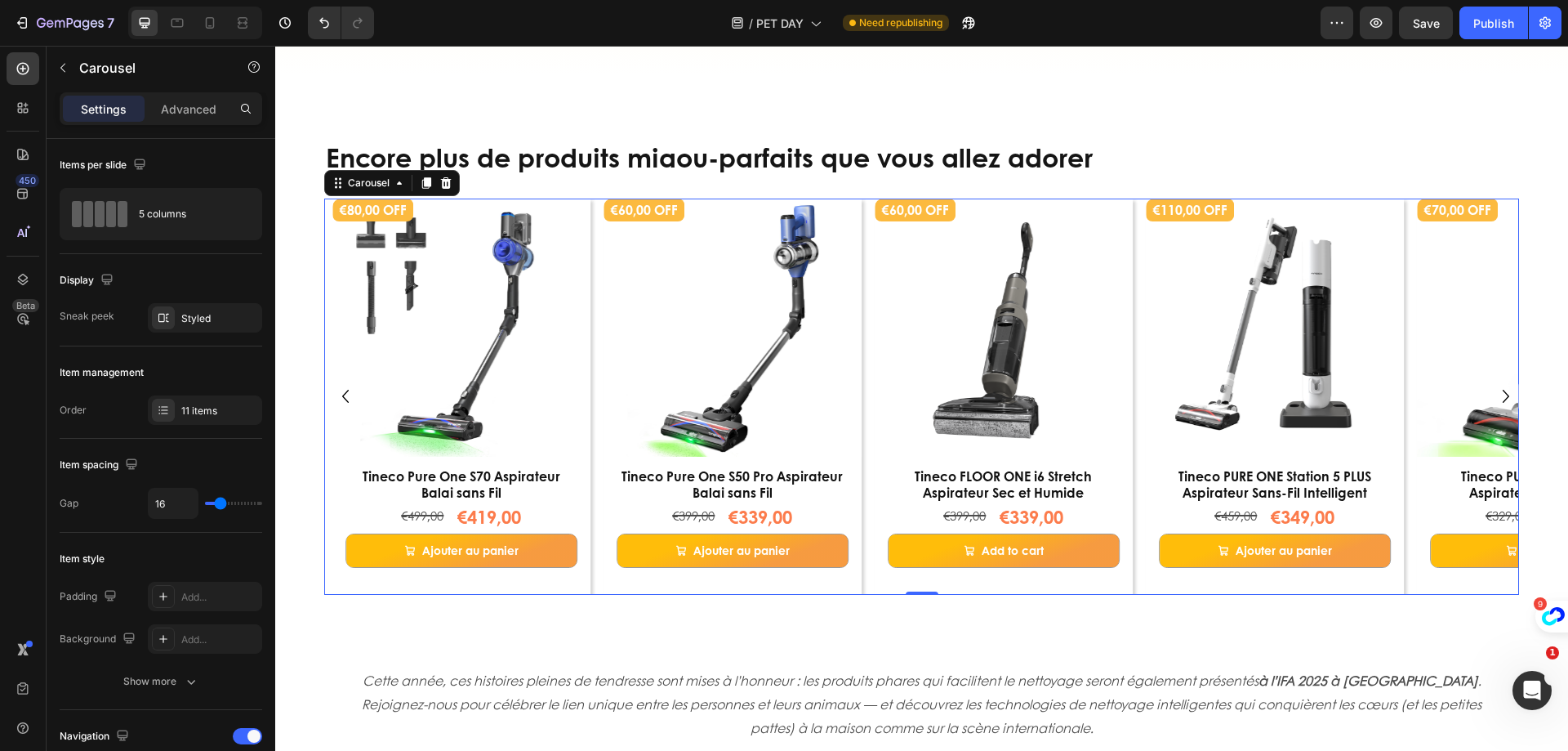
click at [344, 393] on icon "Carousel Back Arrow" at bounding box center [345, 396] width 27 height 28
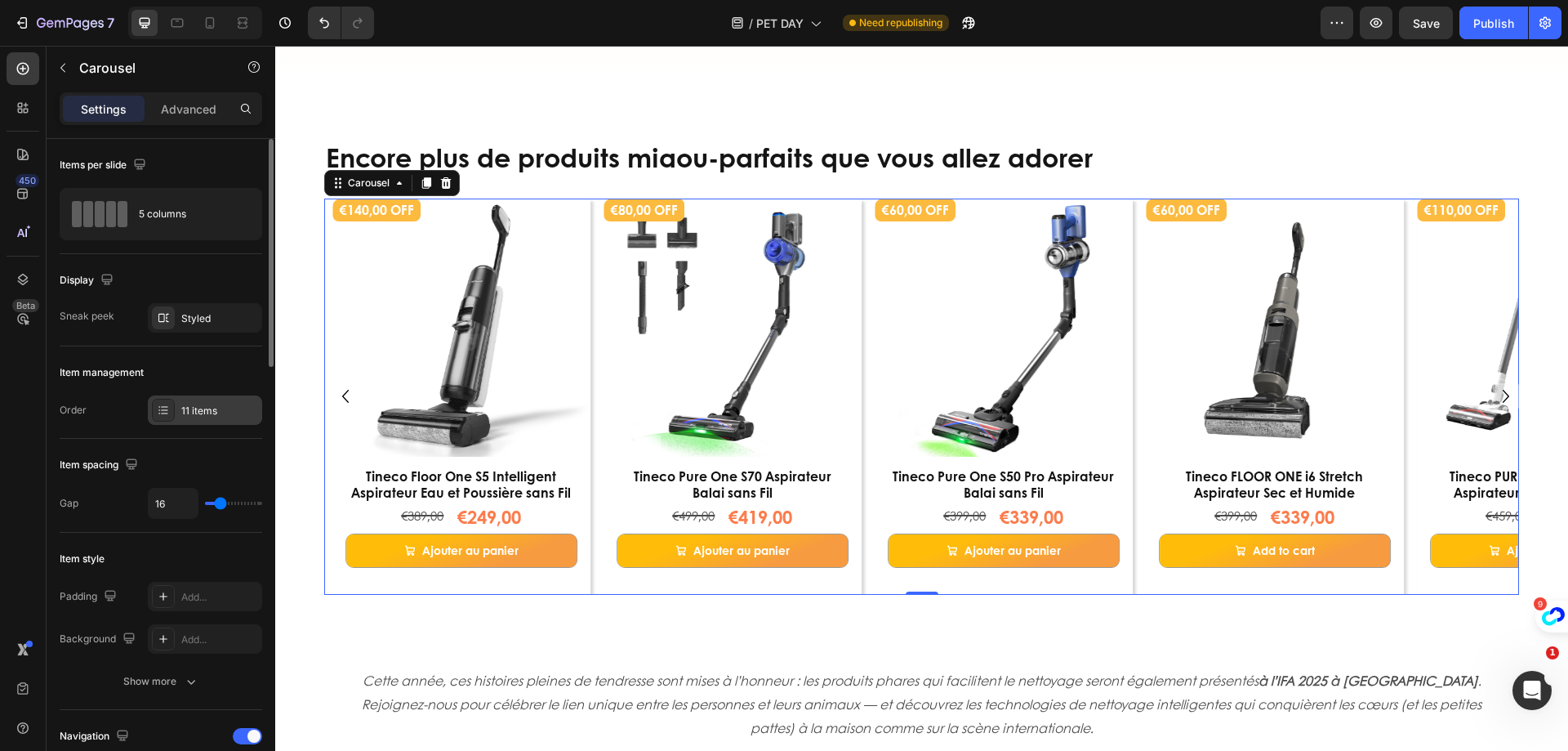
click at [196, 410] on div "11 items" at bounding box center [220, 410] width 77 height 15
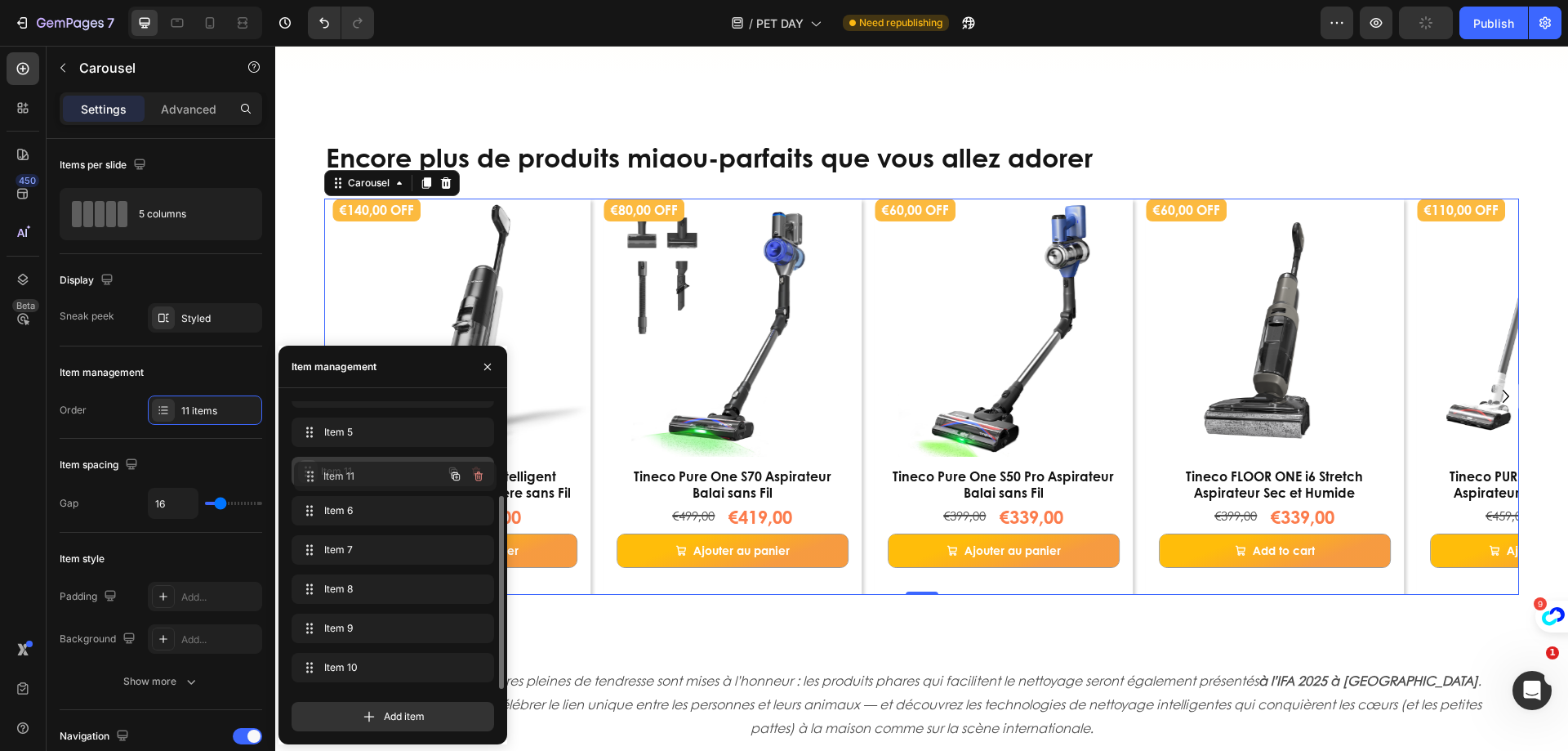
drag, startPoint x: 306, startPoint y: 545, endPoint x: 527, endPoint y: 457, distance: 237.9
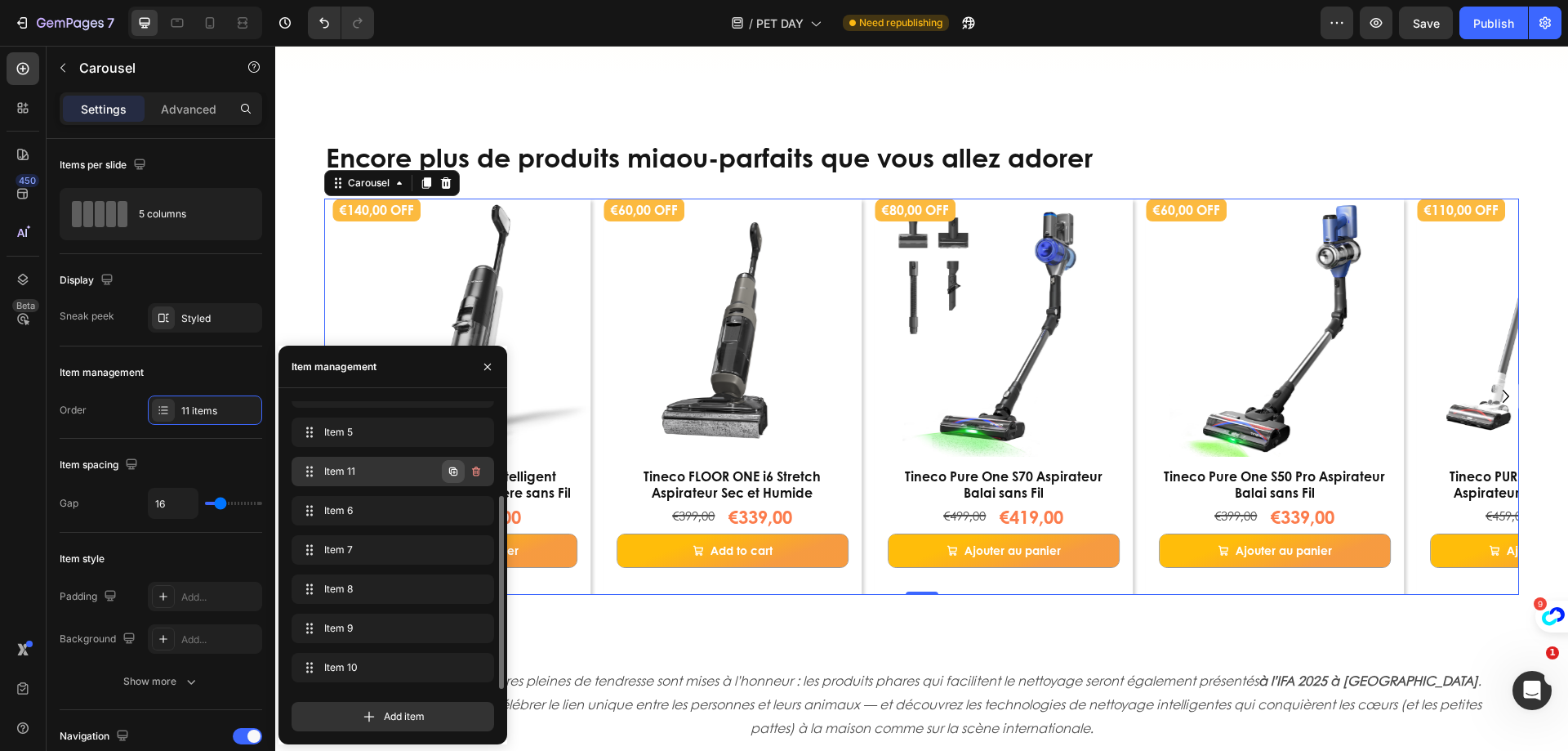
click at [452, 470] on icon "button" at bounding box center [453, 471] width 8 height 8
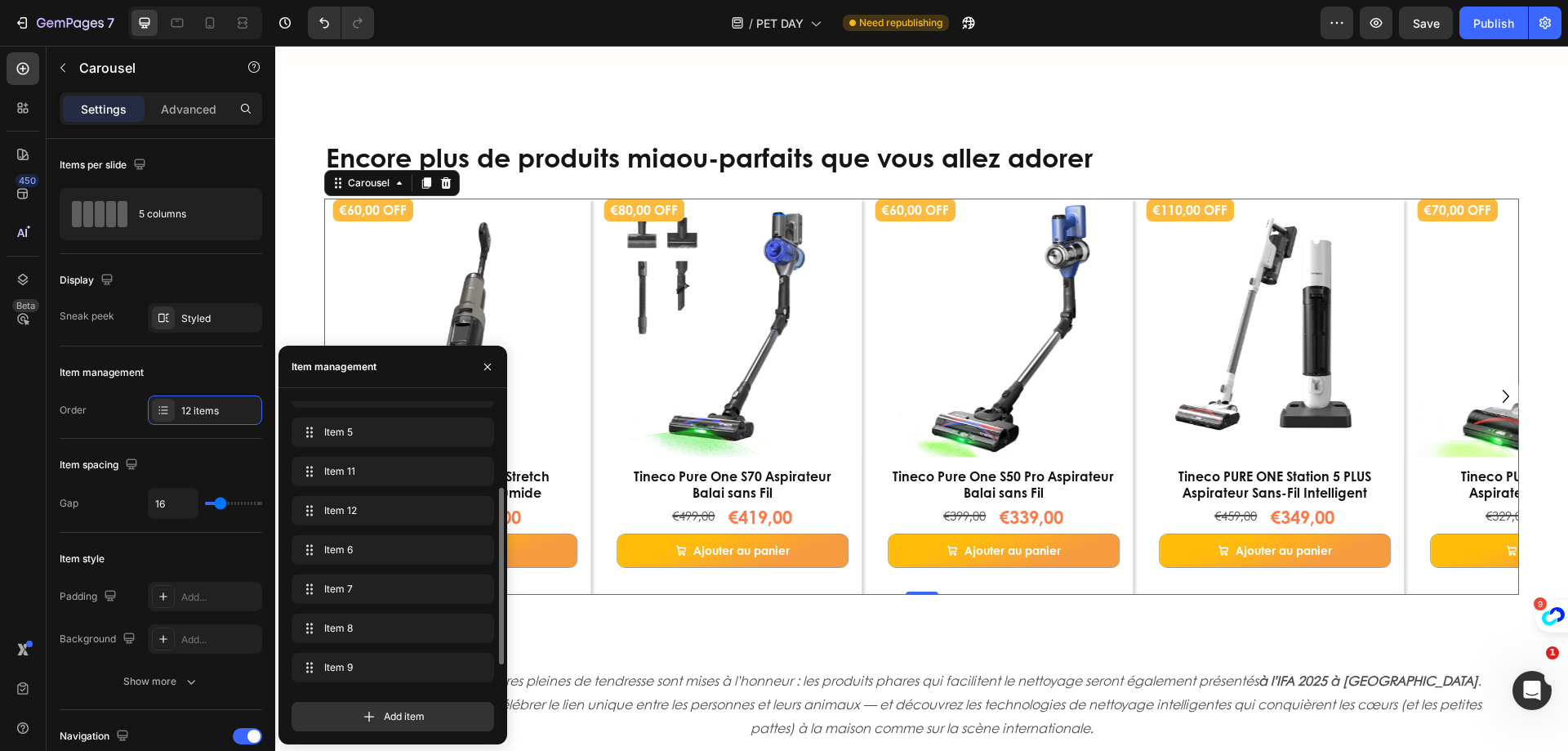
click at [591, 528] on div "€300,00 OFF Product Badge Product Images Row Tineco Floor One S9 Artist Aspirat…" at bounding box center [925, 396] width 1187 height 396
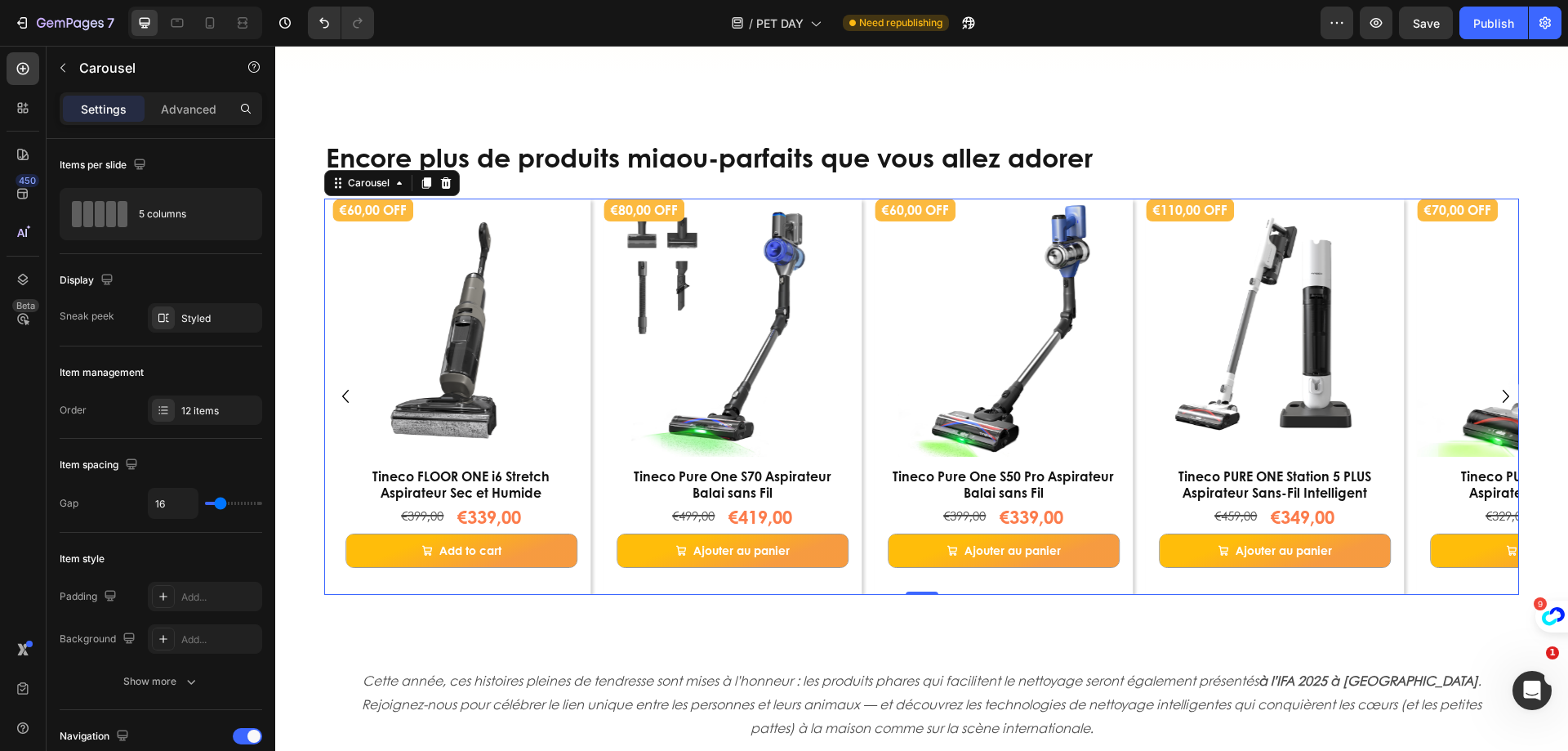
click at [341, 391] on icon "Carousel Back Arrow" at bounding box center [345, 396] width 27 height 28
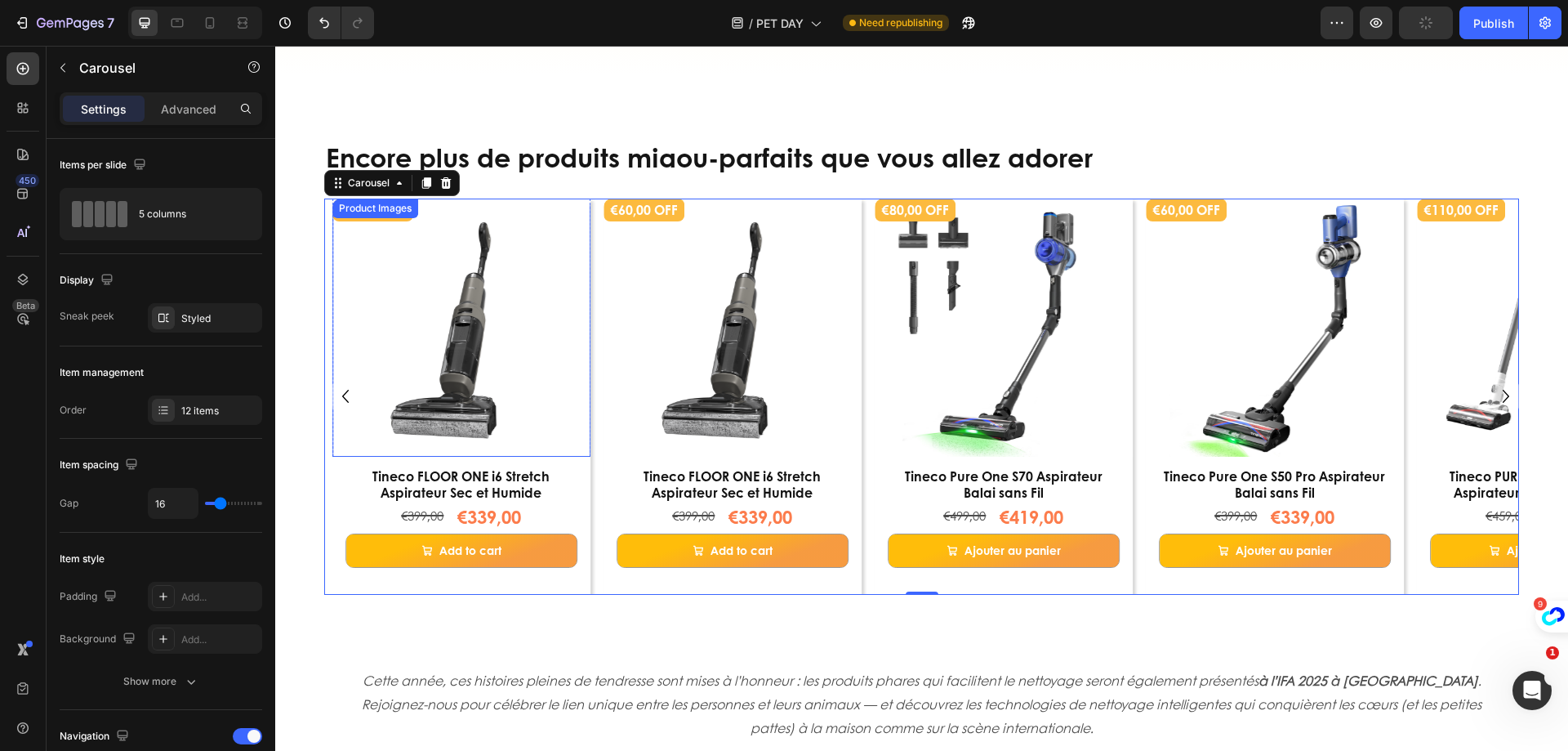
click at [462, 238] on img at bounding box center [461, 327] width 258 height 258
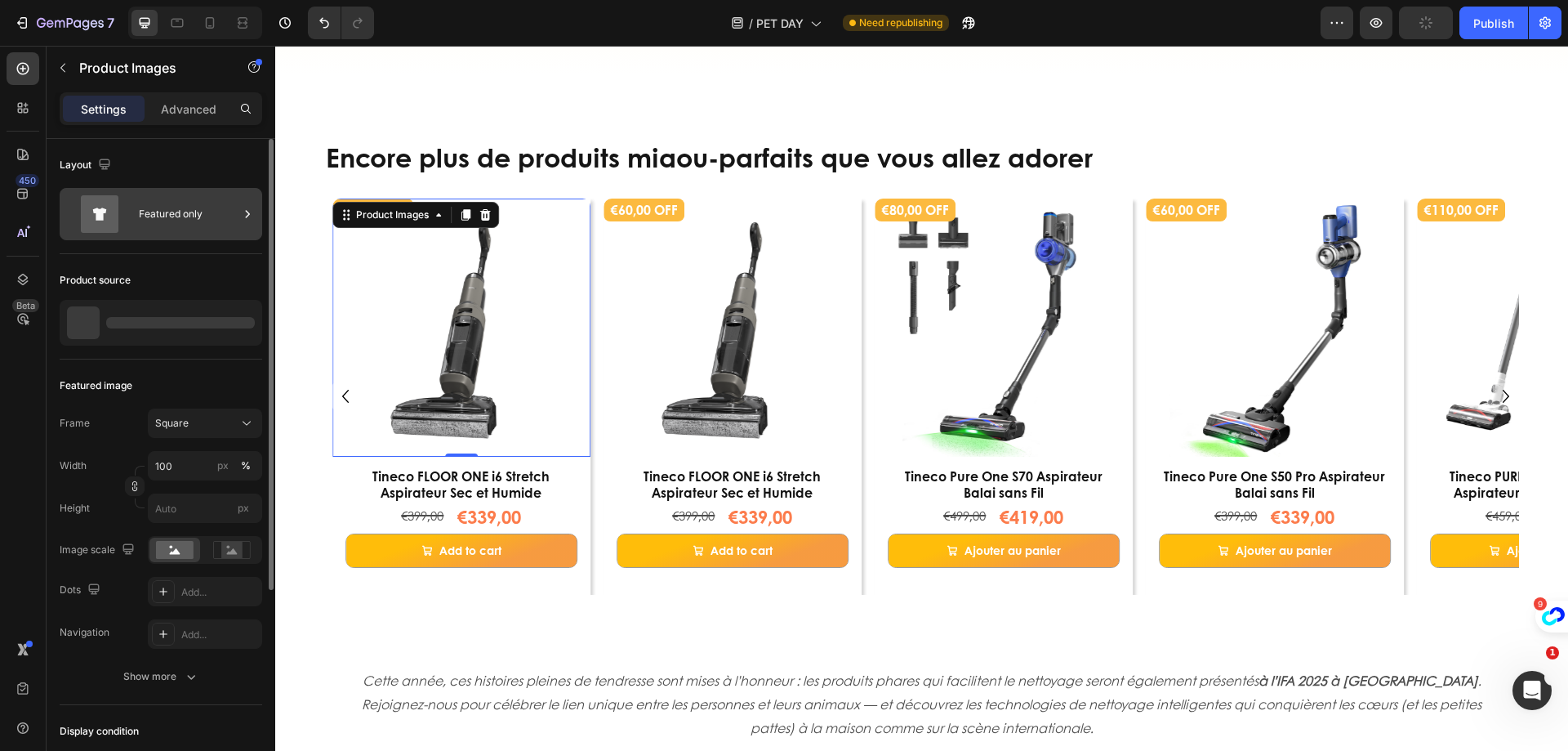
click at [216, 221] on div "Featured only" at bounding box center [188, 214] width 100 height 37
click at [227, 355] on div "Product source" at bounding box center [162, 307] width 203 height 105
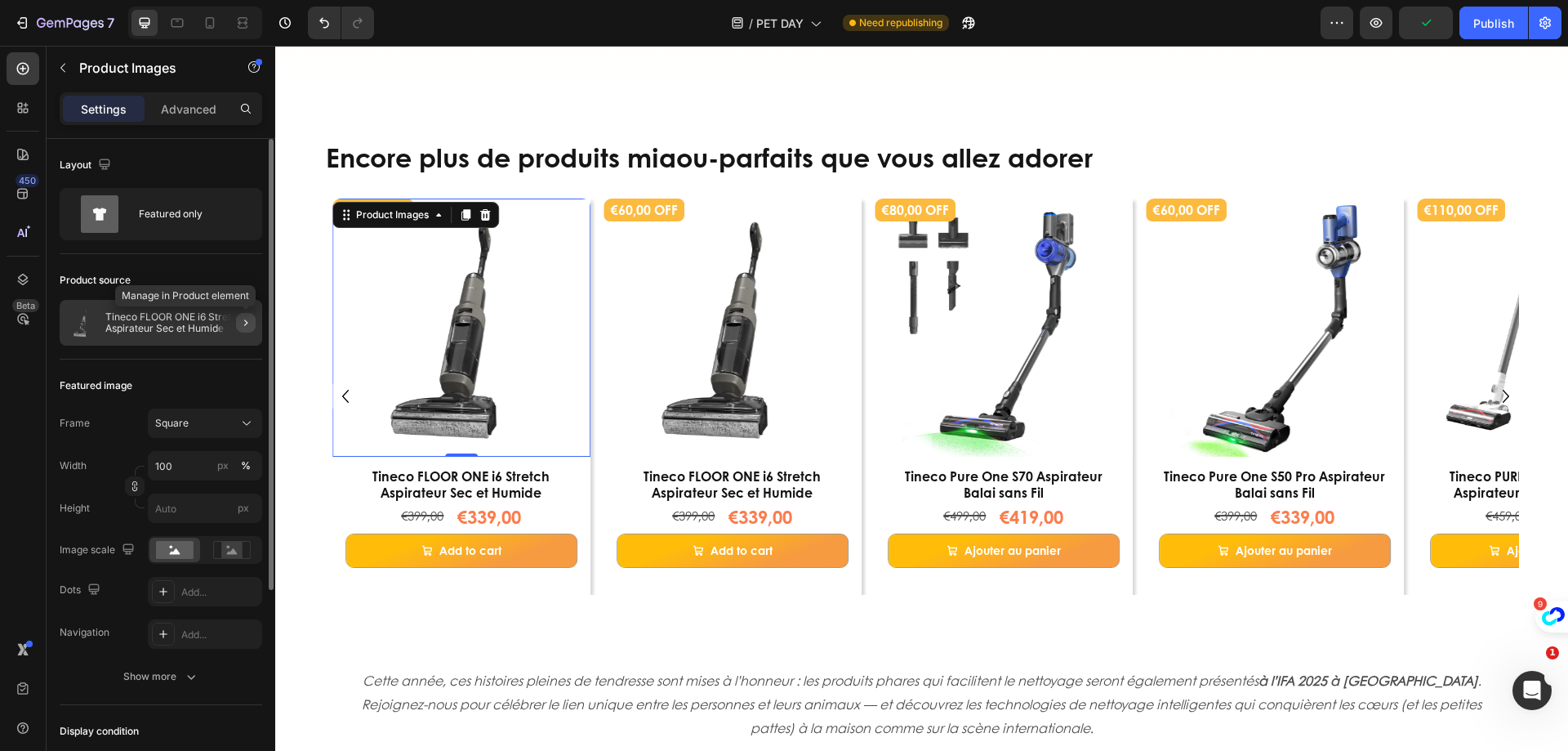
click at [254, 321] on button "button" at bounding box center [246, 322] width 20 height 20
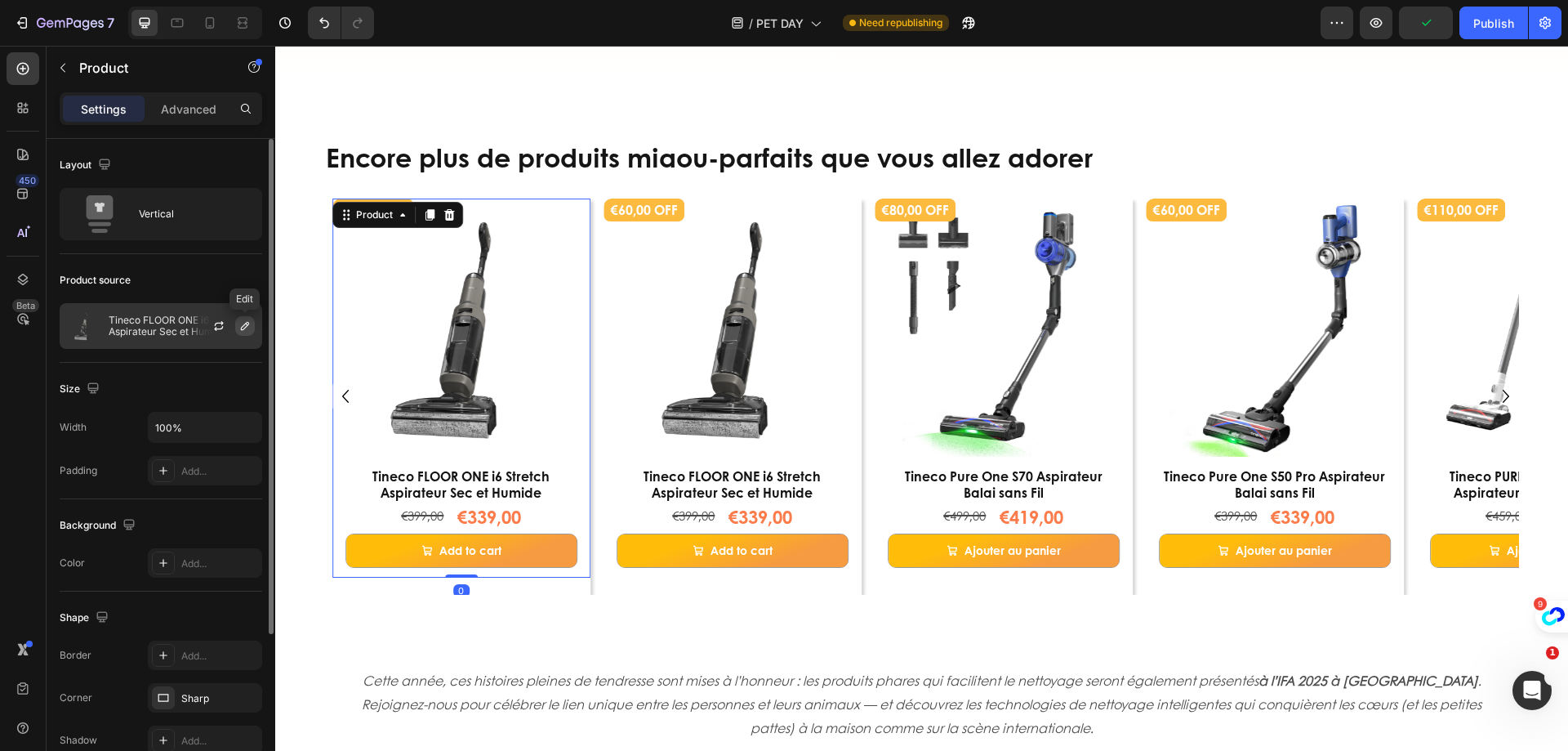
click at [247, 329] on icon "button" at bounding box center [244, 325] width 13 height 13
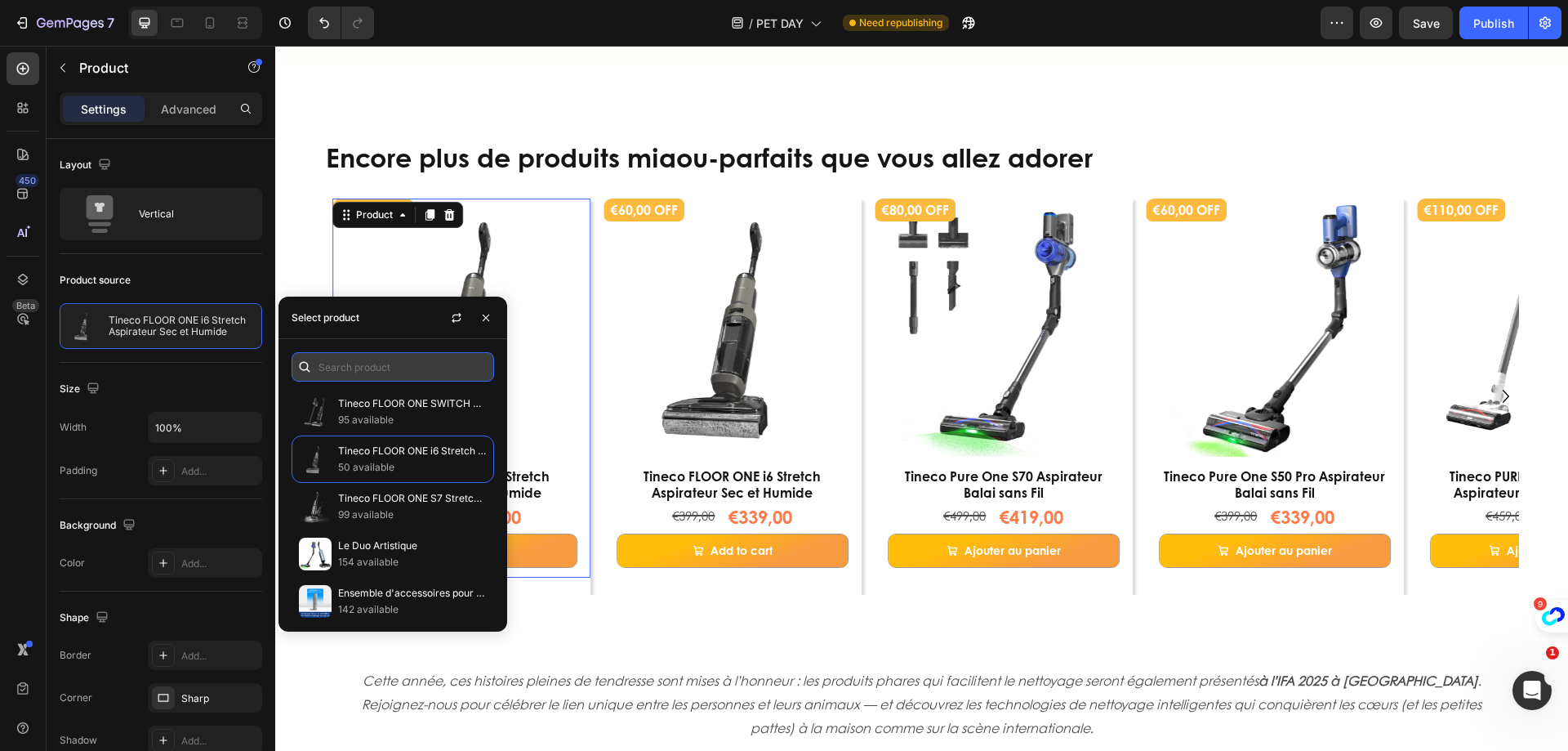
click at [360, 372] on input "text" at bounding box center [393, 367] width 203 height 30
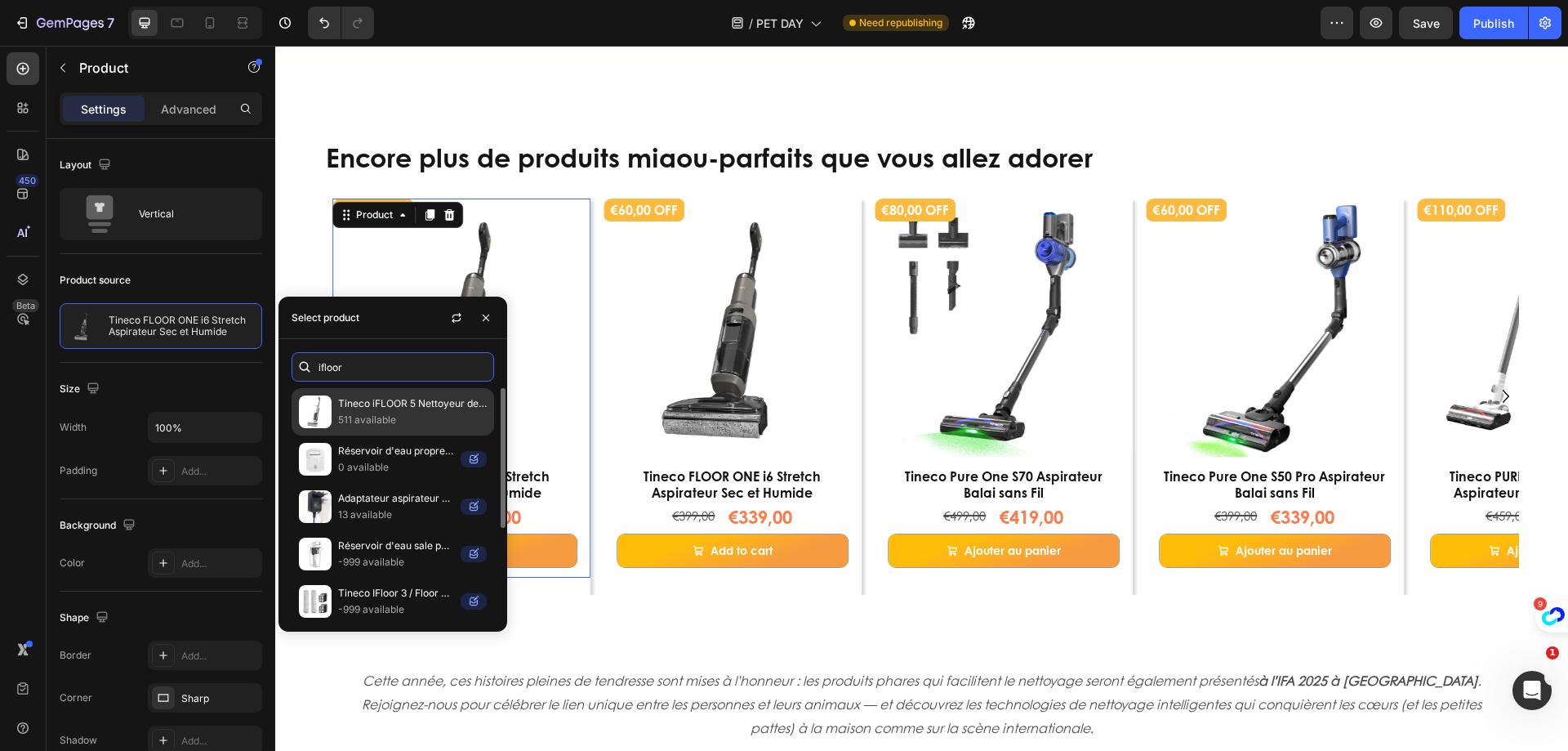
type input "ifloor"
click at [398, 397] on p "Tineco iFLOOR 5 Nettoyeur de Sol" at bounding box center [412, 403] width 149 height 17
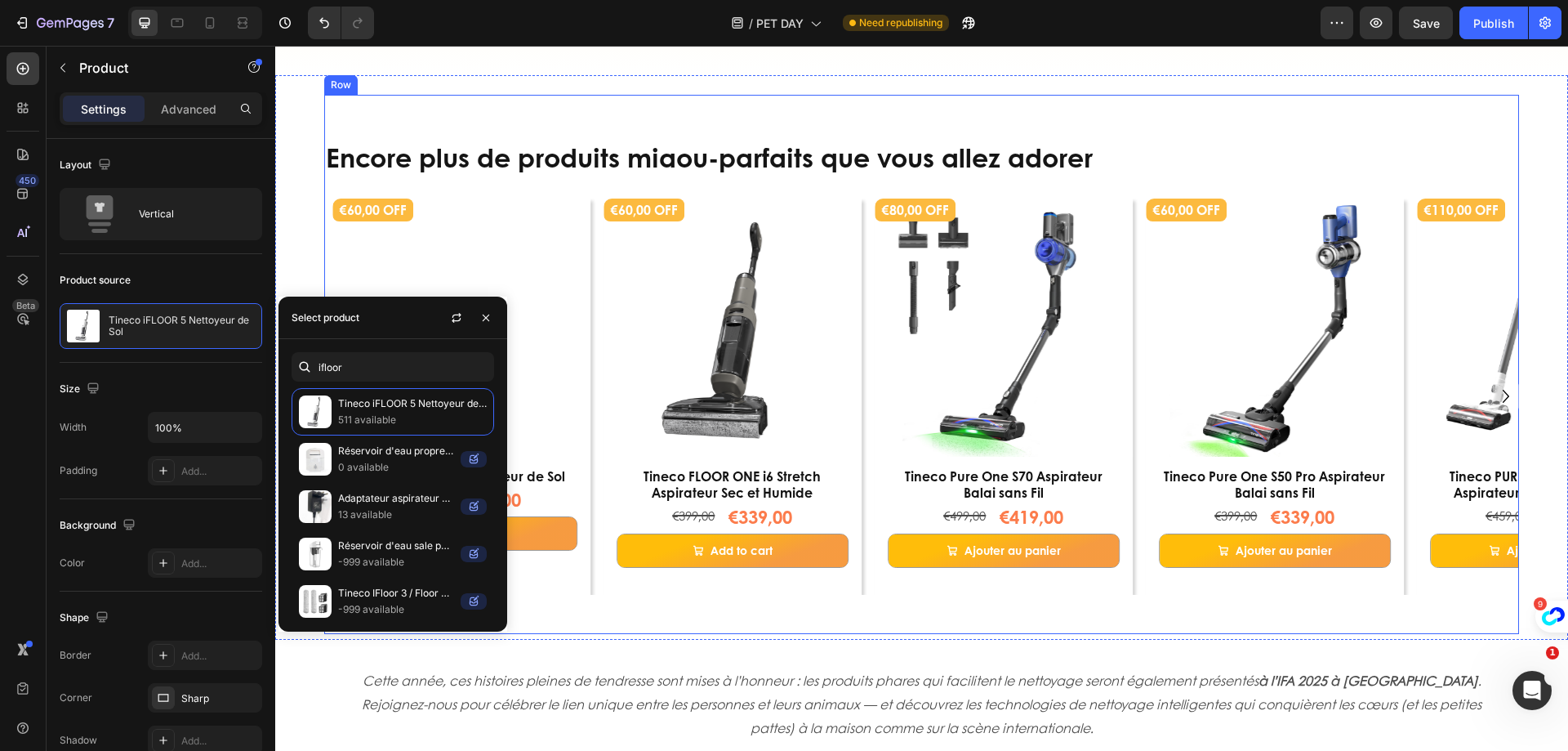
click at [579, 611] on div "Encore plus de produits miaou-parfaits que vous allez adorer Heading €300,00 OF…" at bounding box center [921, 364] width 1195 height 539
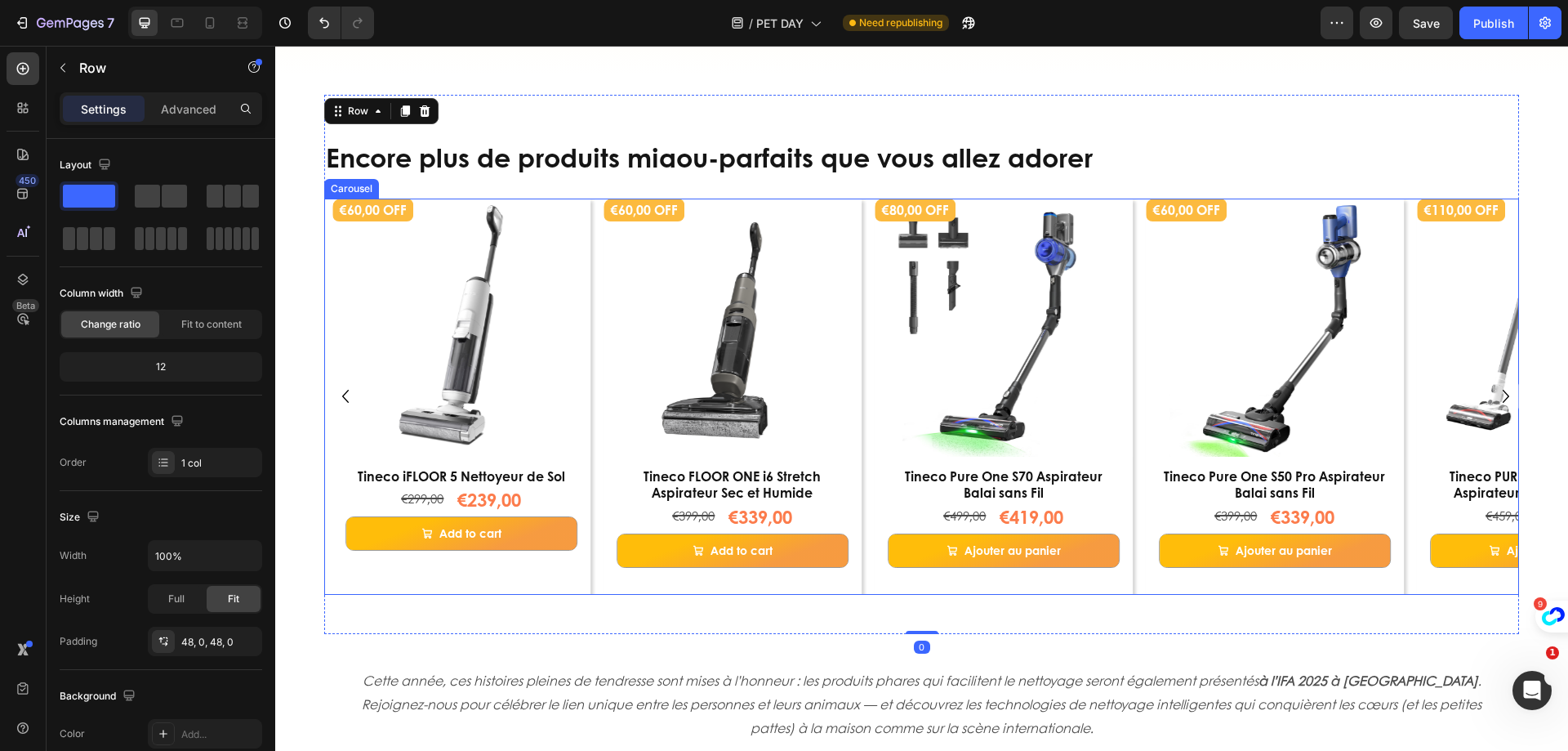
click at [344, 397] on icon "Carousel Back Arrow" at bounding box center [345, 395] width 7 height 13
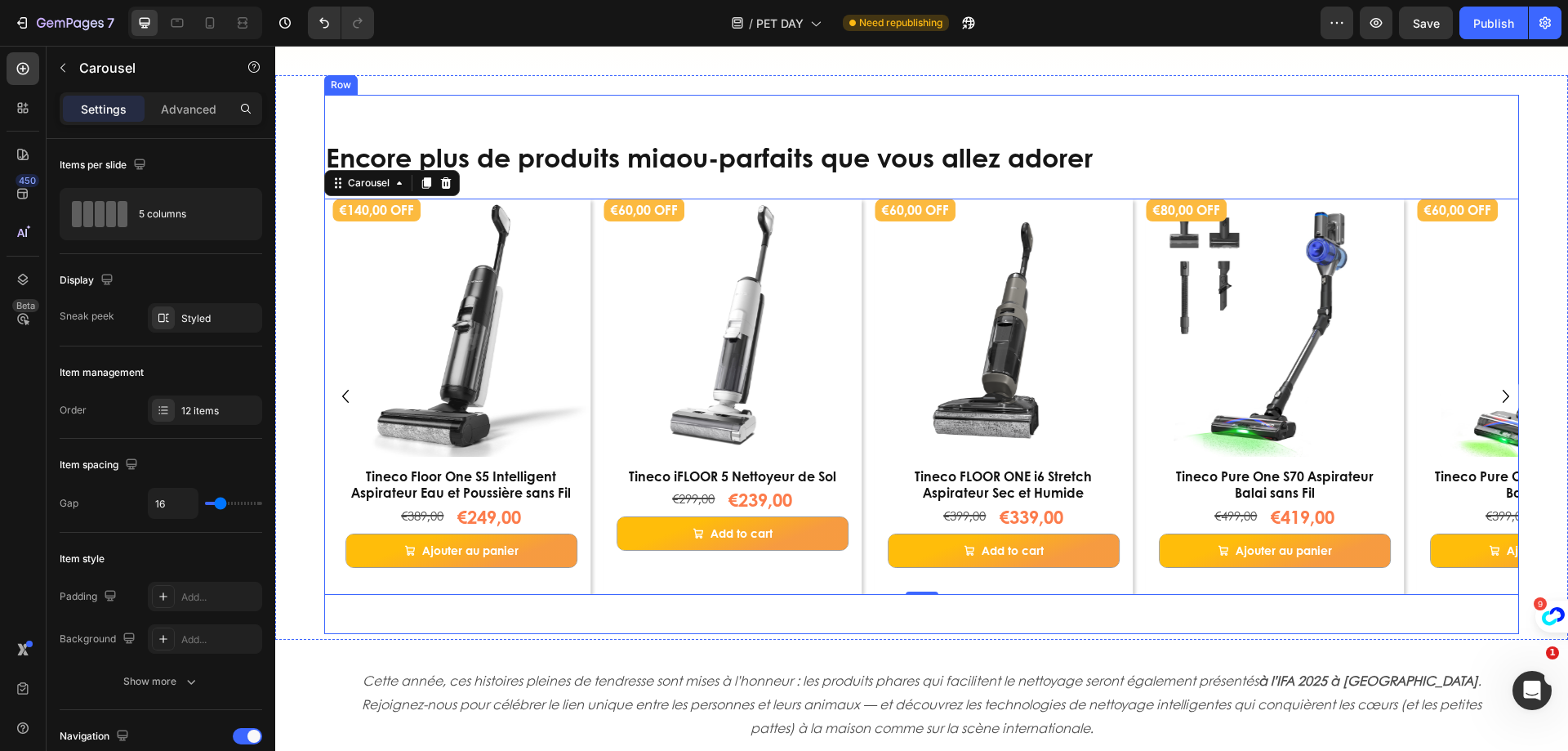
click at [990, 622] on div "Encore plus de produits miaou-parfaits que vous allez adorer Heading €300,00 OF…" at bounding box center [921, 364] width 1195 height 539
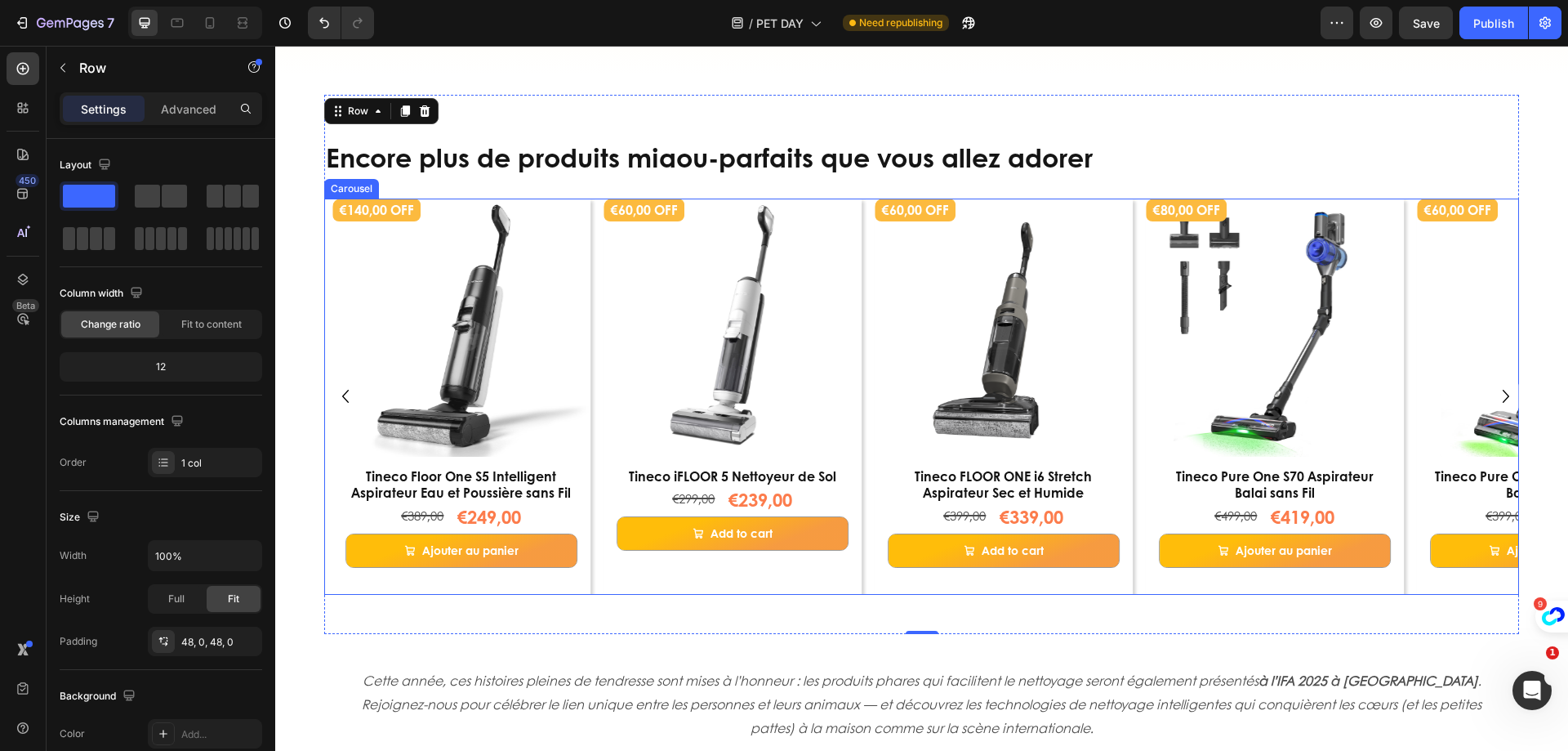
click at [343, 397] on icon "Carousel Back Arrow" at bounding box center [345, 395] width 7 height 13
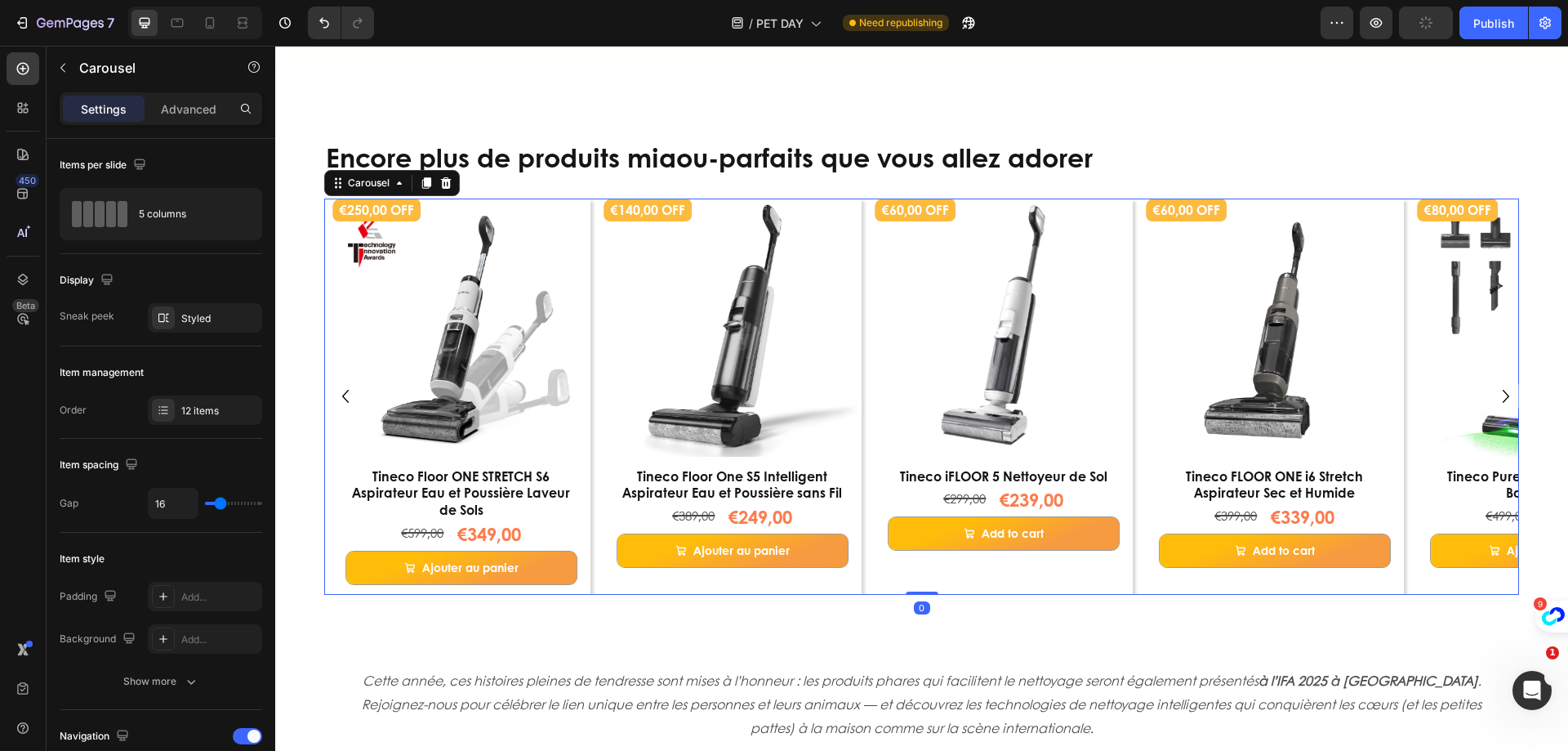
click at [343, 397] on icon "Carousel Back Arrow" at bounding box center [345, 395] width 7 height 13
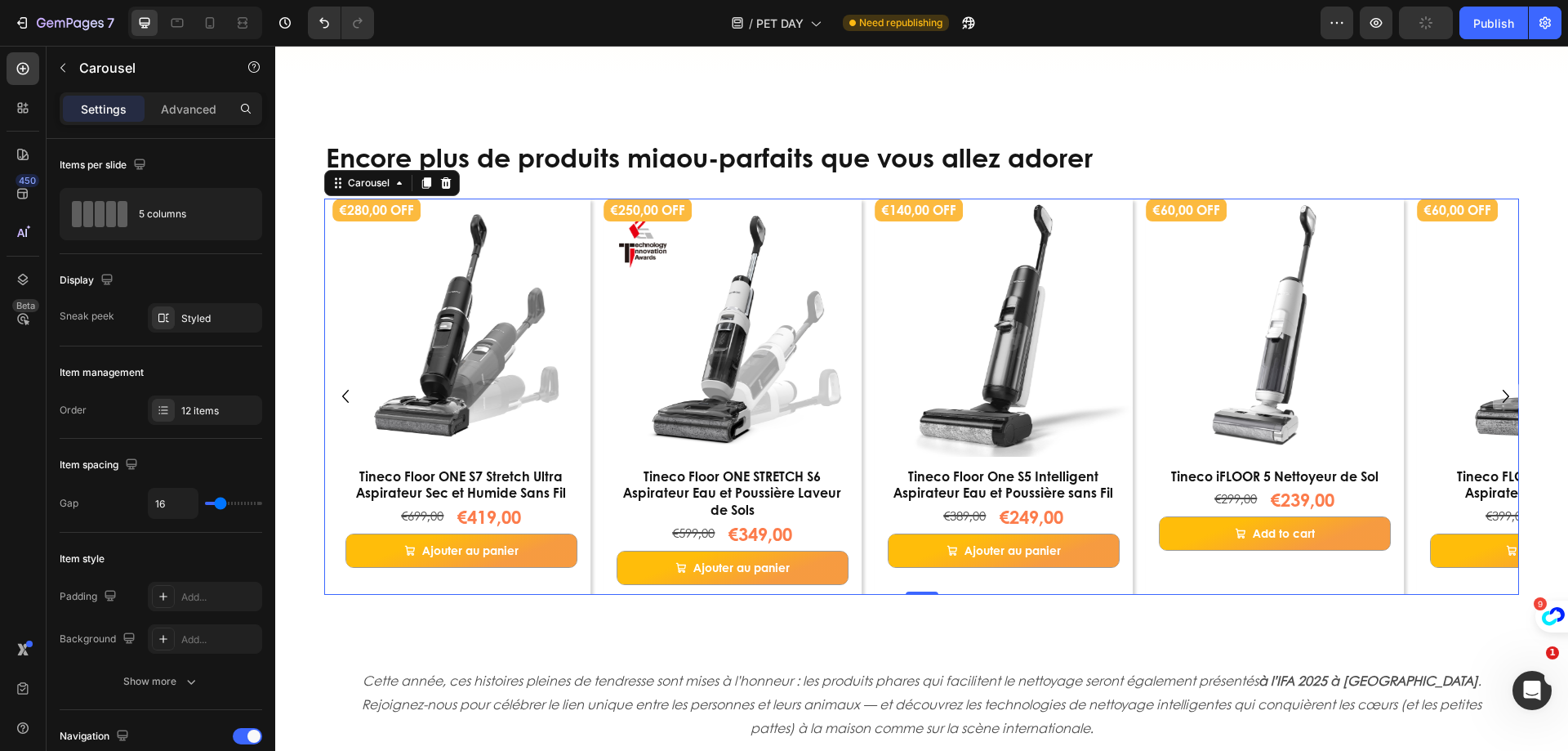
click at [343, 397] on icon "Carousel Back Arrow" at bounding box center [345, 395] width 7 height 13
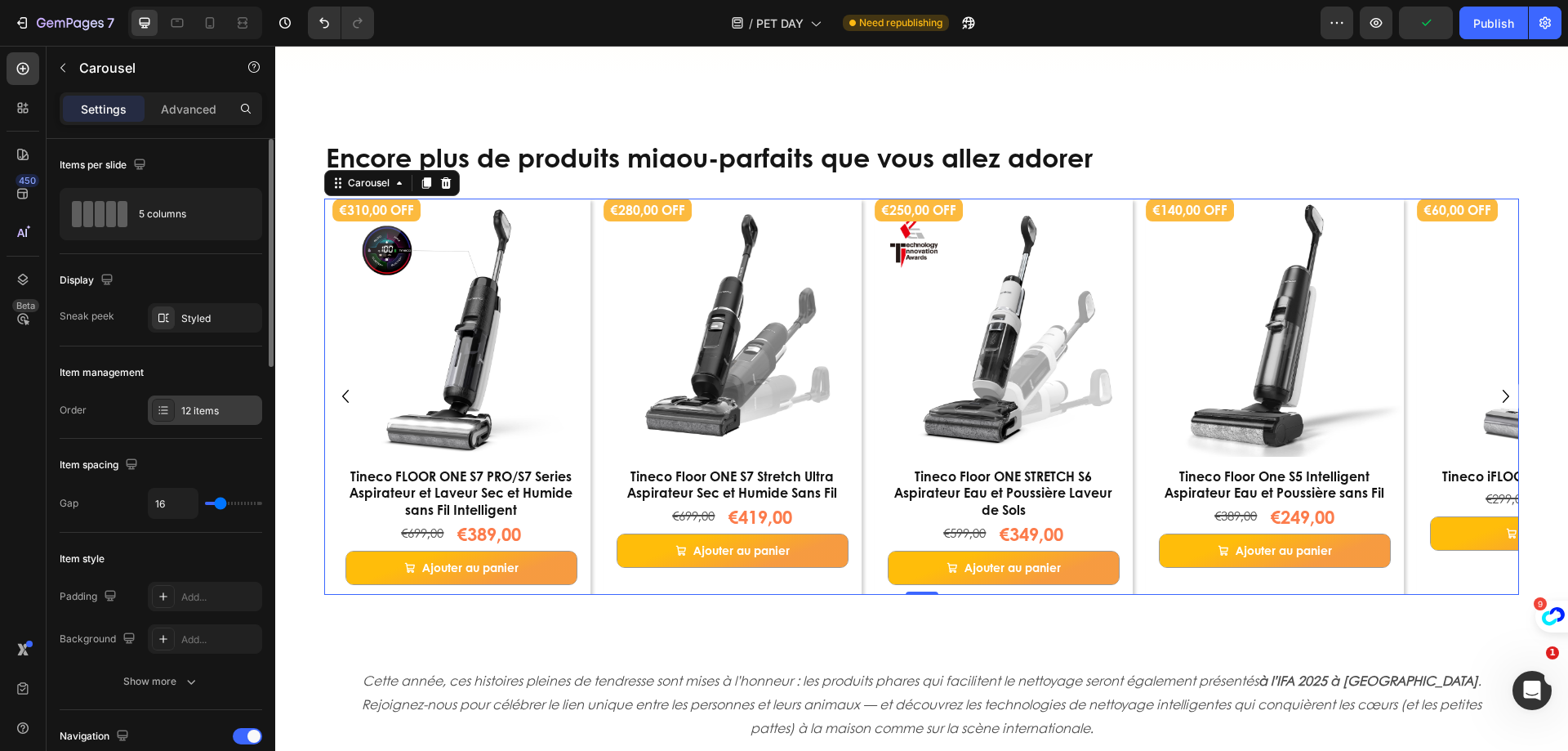
click at [193, 402] on div "12 items" at bounding box center [205, 410] width 114 height 30
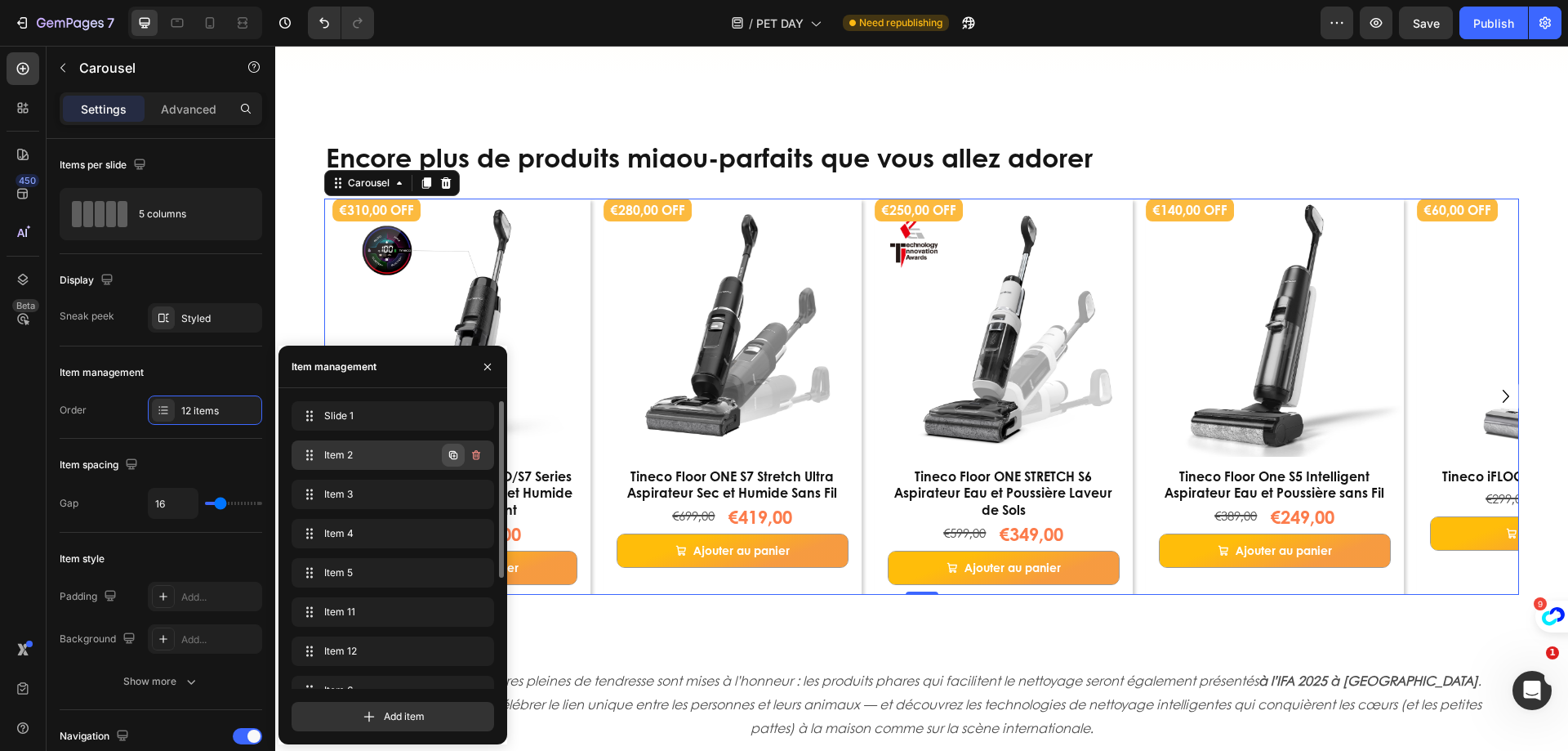
click at [453, 456] on icon "button" at bounding box center [452, 454] width 13 height 13
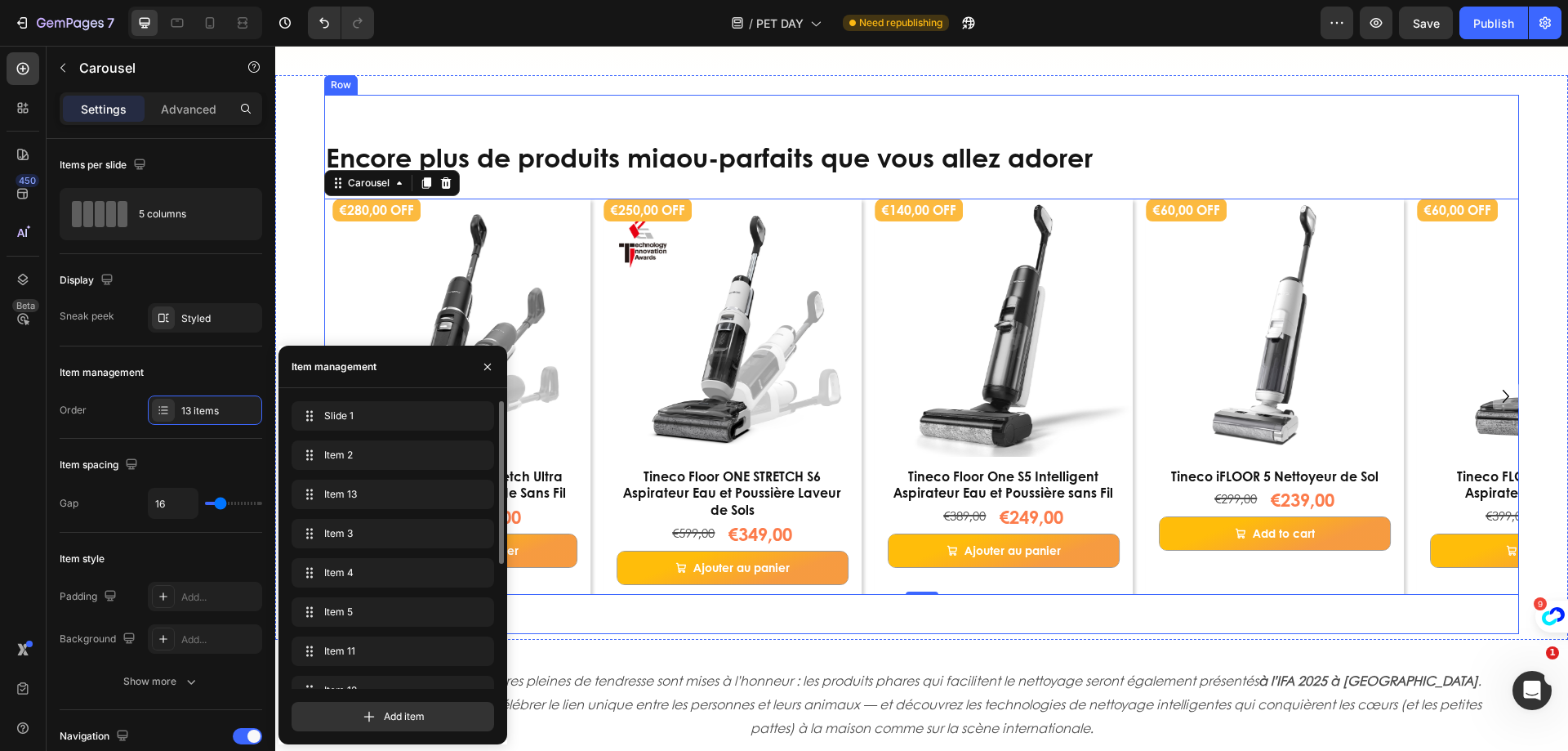
click at [773, 613] on div "Encore plus de produits miaou-parfaits que vous allez adorer Heading €300,00 OF…" at bounding box center [921, 364] width 1195 height 539
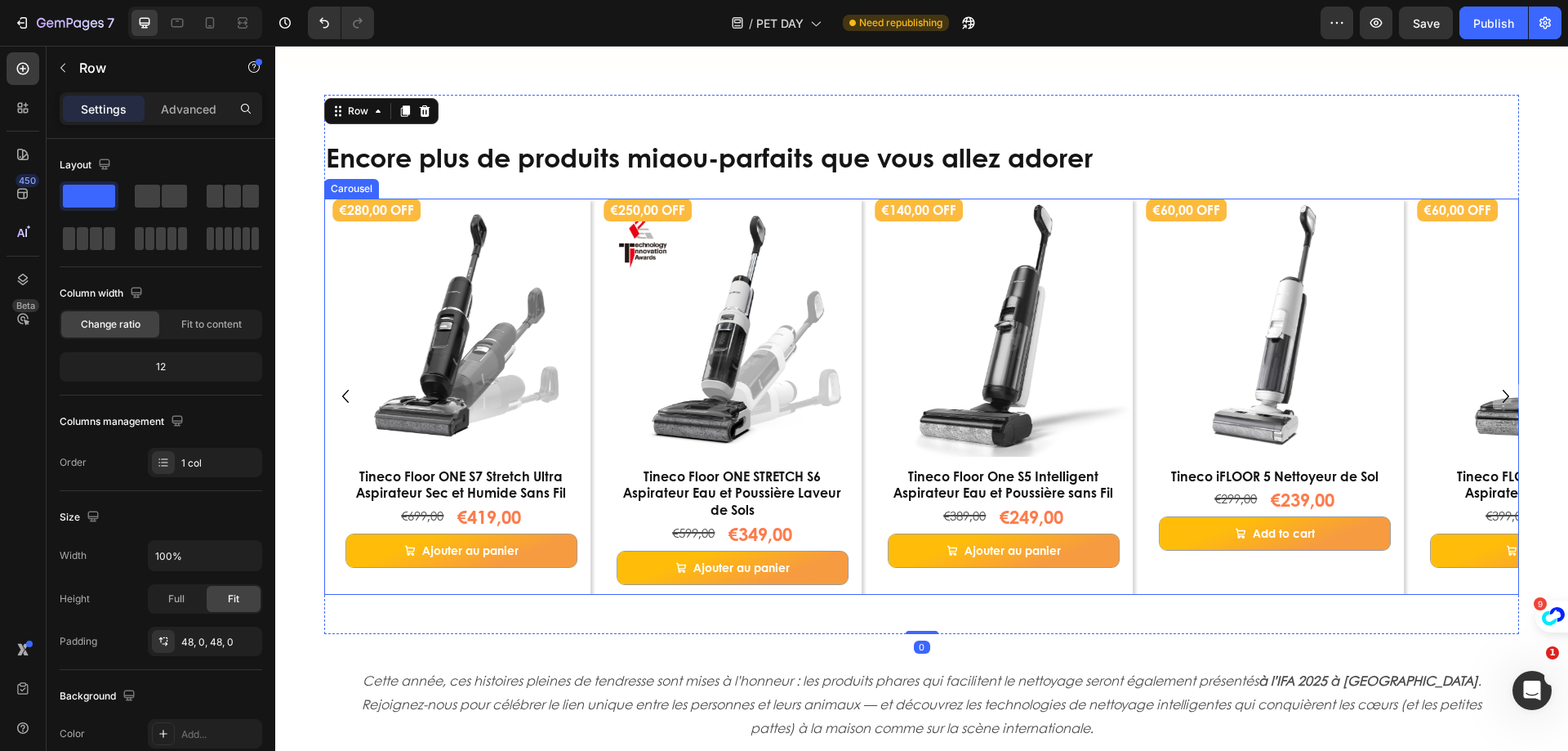
click at [348, 399] on icon "Carousel Back Arrow" at bounding box center [345, 396] width 27 height 28
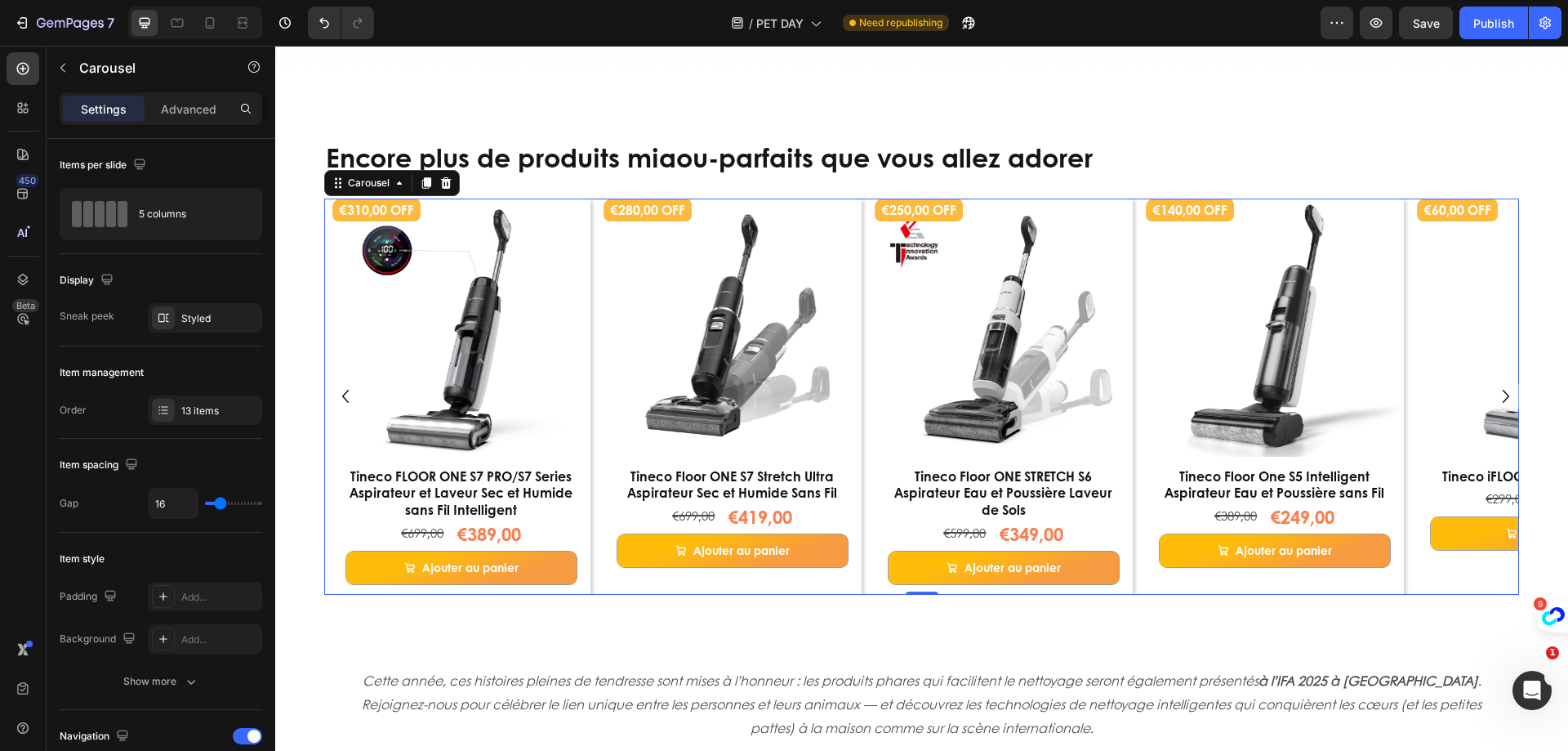
click at [349, 399] on icon "Carousel Back Arrow" at bounding box center [345, 396] width 27 height 28
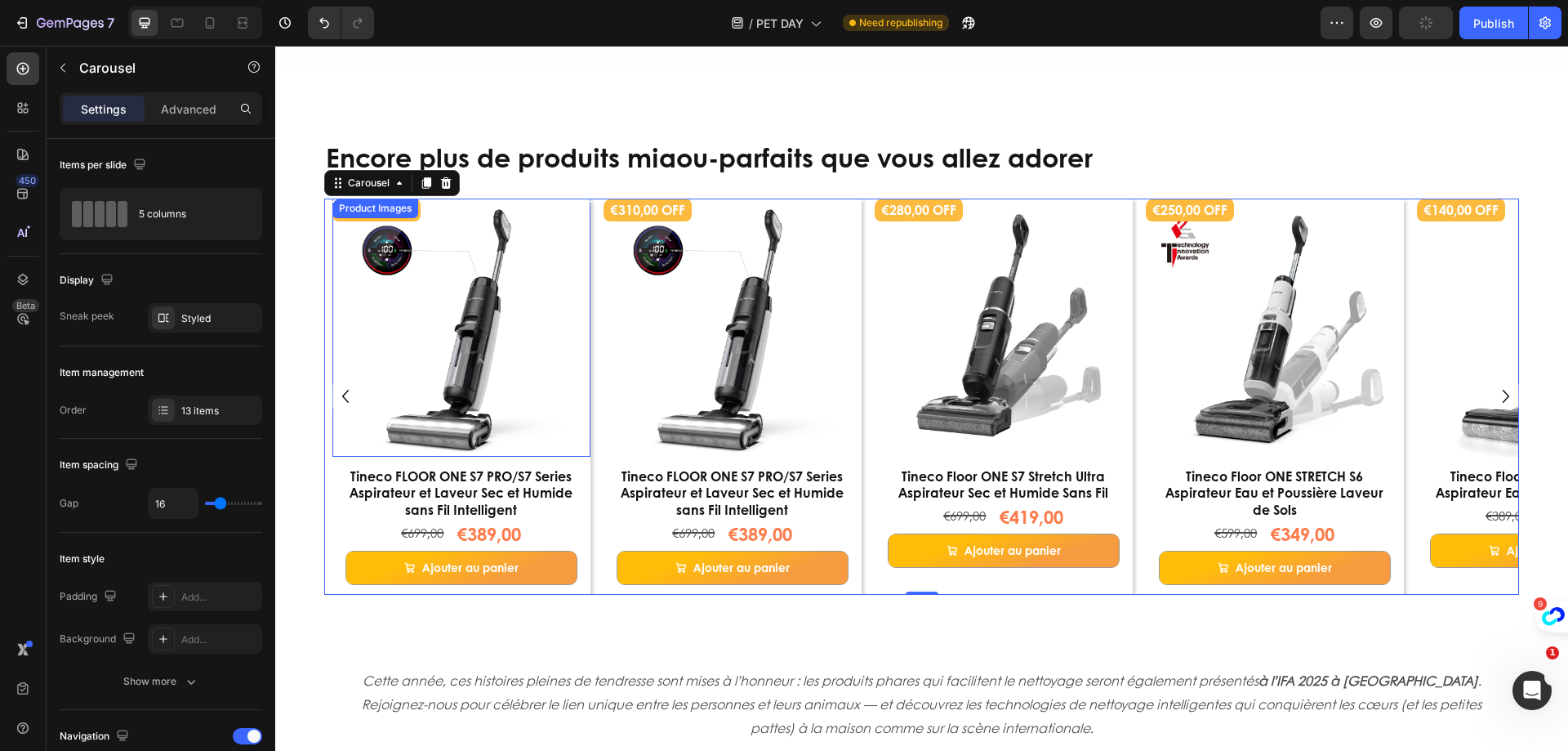
click at [412, 403] on img at bounding box center [461, 327] width 258 height 258
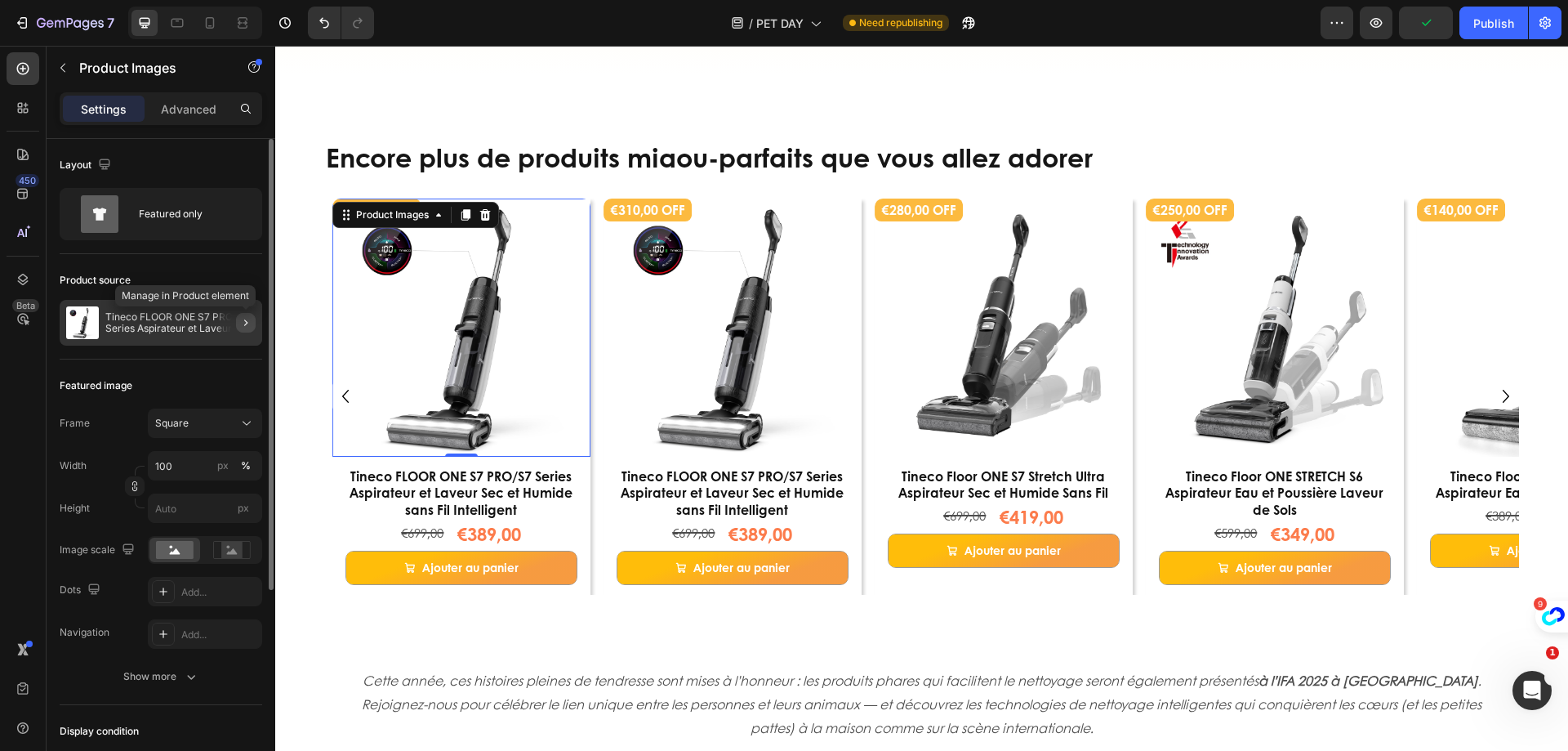
click at [248, 322] on icon "button" at bounding box center [245, 322] width 13 height 13
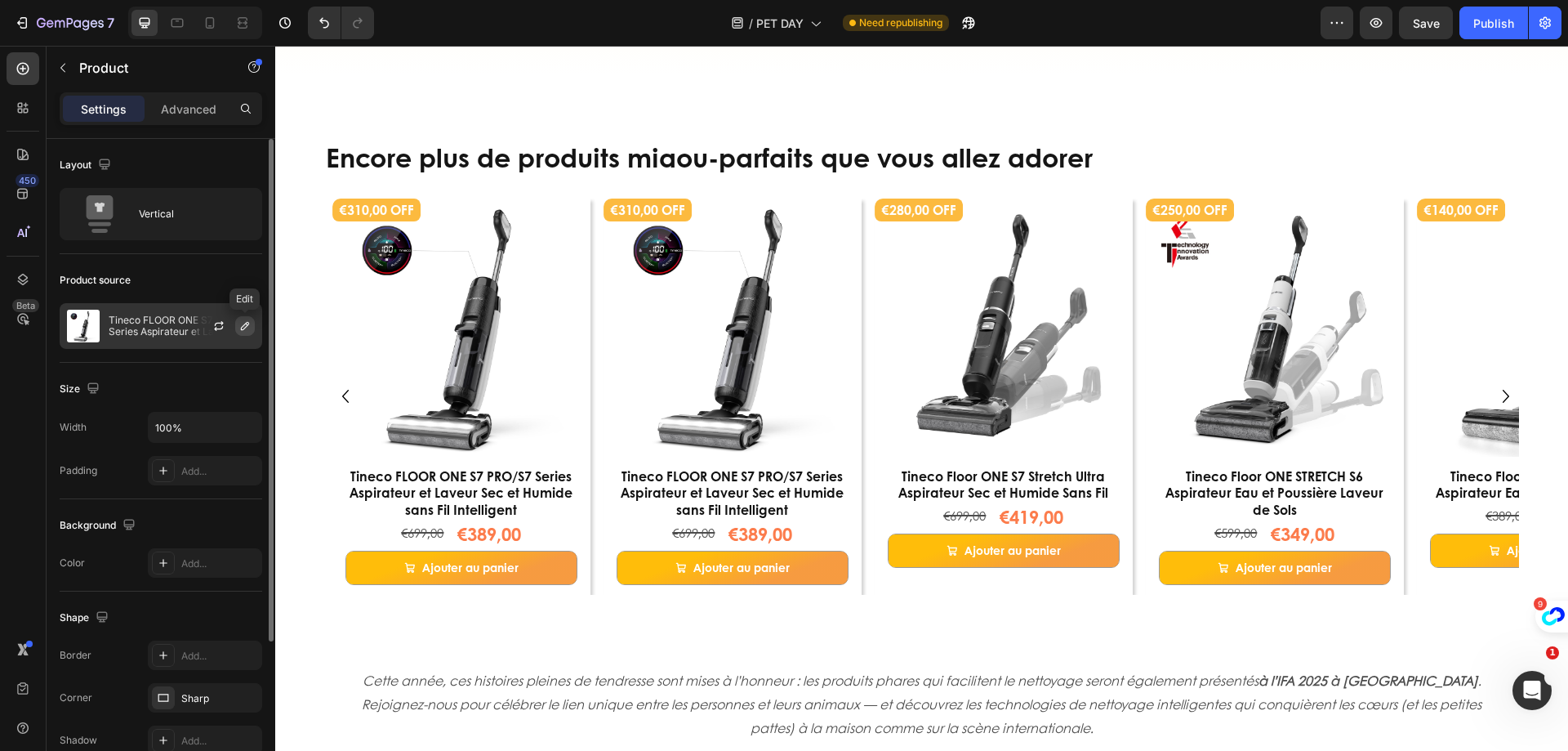
click at [250, 327] on icon "button" at bounding box center [244, 325] width 13 height 13
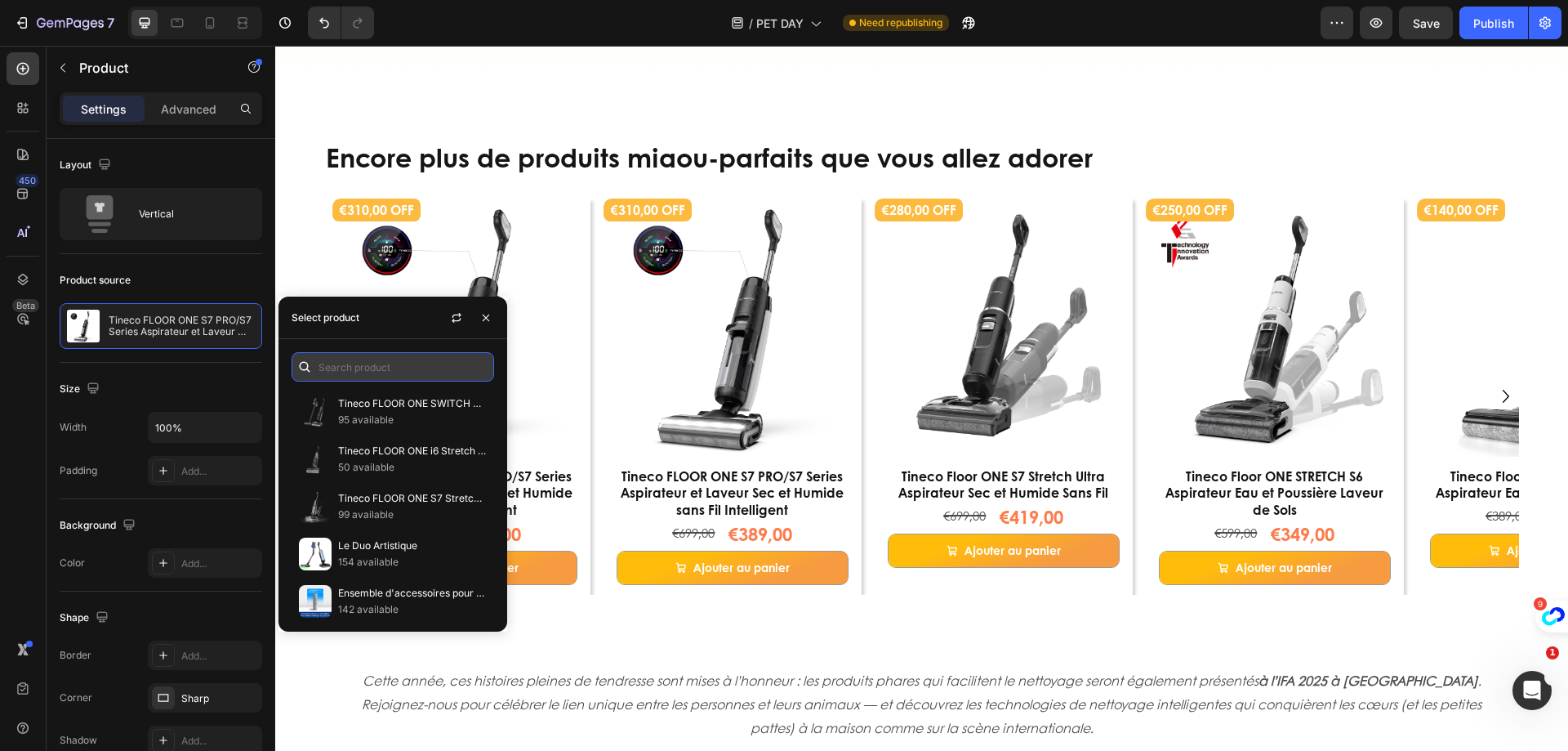
click at [336, 370] on input "text" at bounding box center [393, 367] width 203 height 30
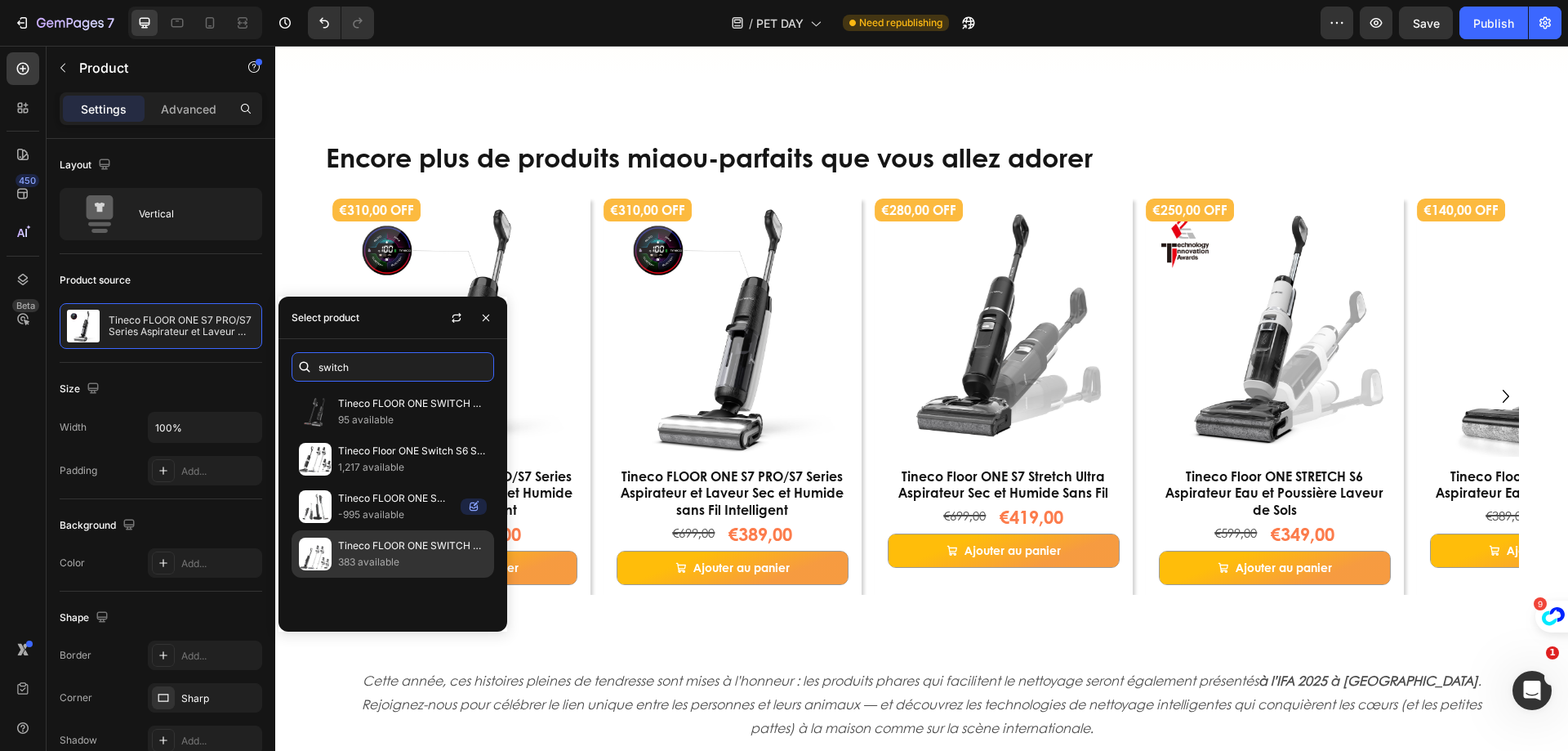
type input "switch"
click at [357, 554] on p "383 available" at bounding box center [412, 562] width 149 height 17
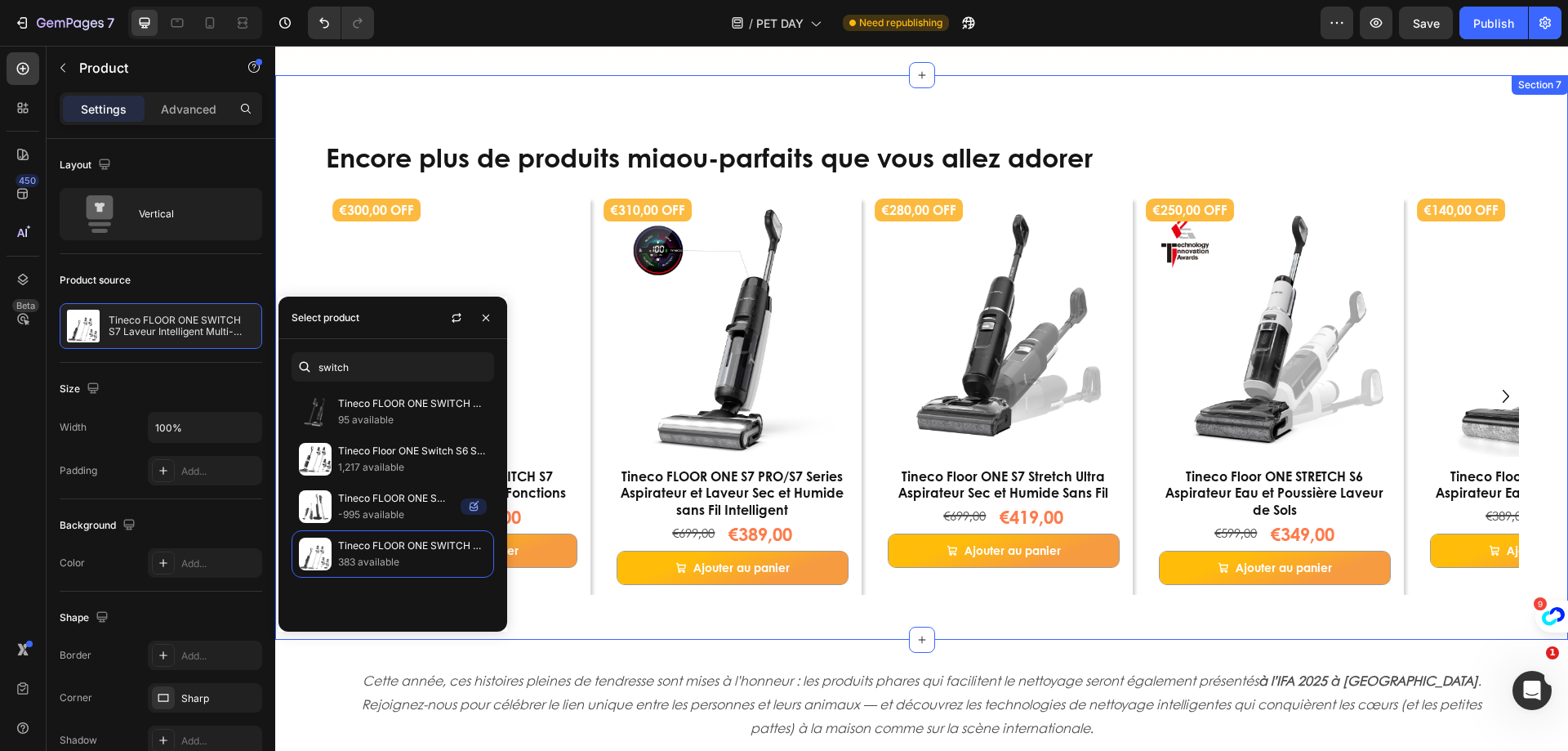
click at [309, 276] on div "Encore plus de produits miaou-parfaits que vous allez adorer Heading €300,00 OF…" at bounding box center [921, 357] width 1293 height 565
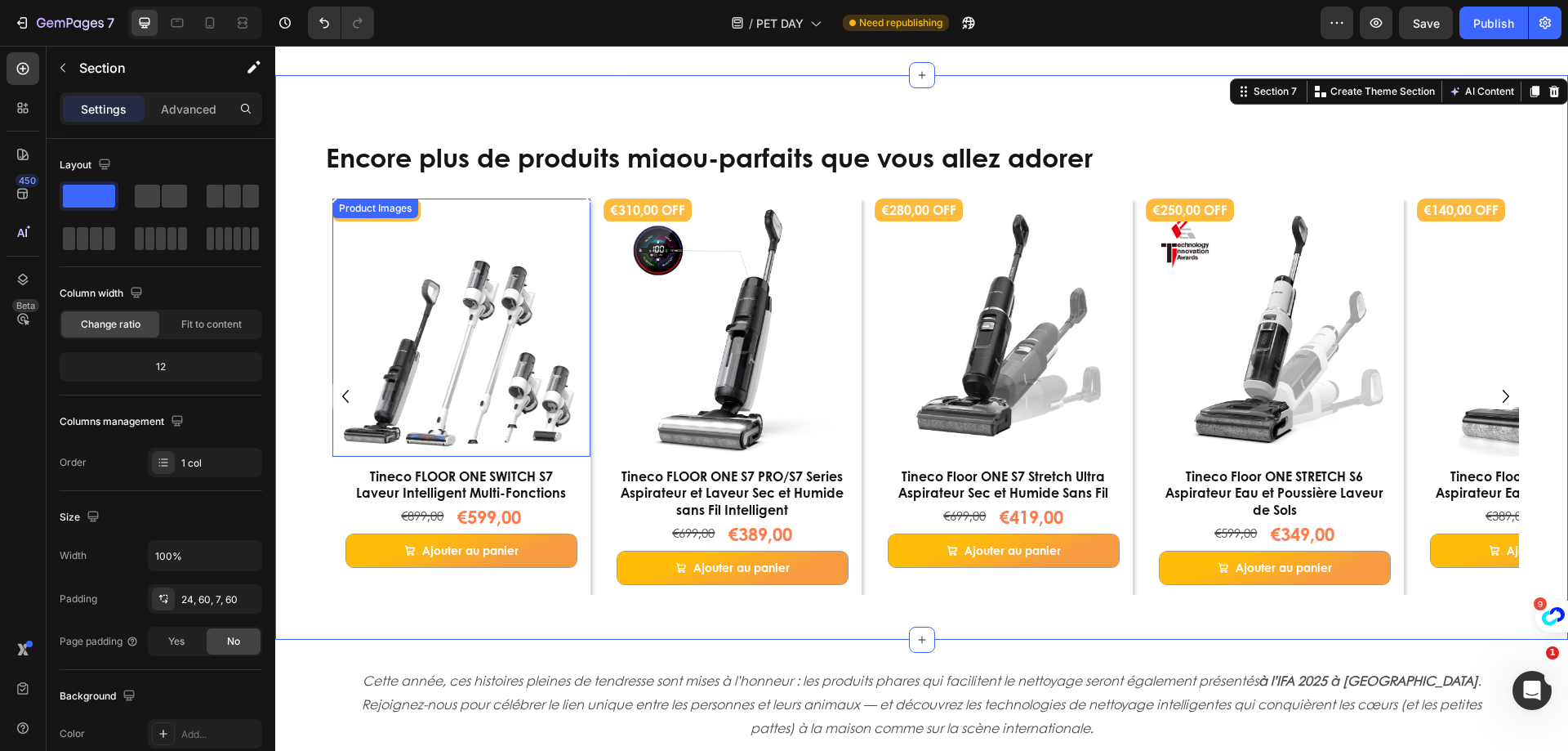
click at [481, 292] on img at bounding box center [461, 327] width 258 height 258
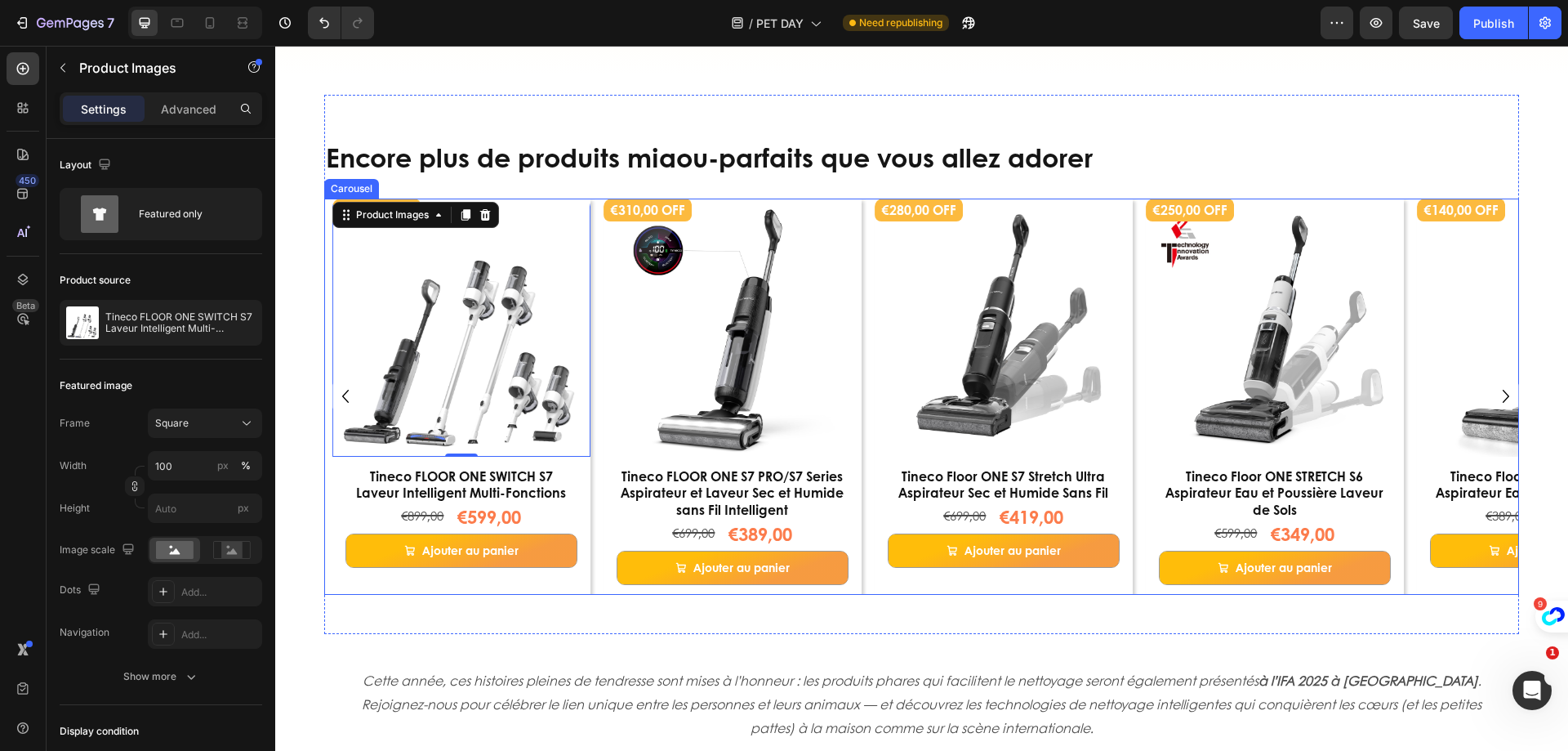
click at [599, 250] on div "€300,00 OFF Product Badge Product Images Row Tineco Floor One S9 Artist Aspirat…" at bounding box center [925, 396] width 1187 height 396
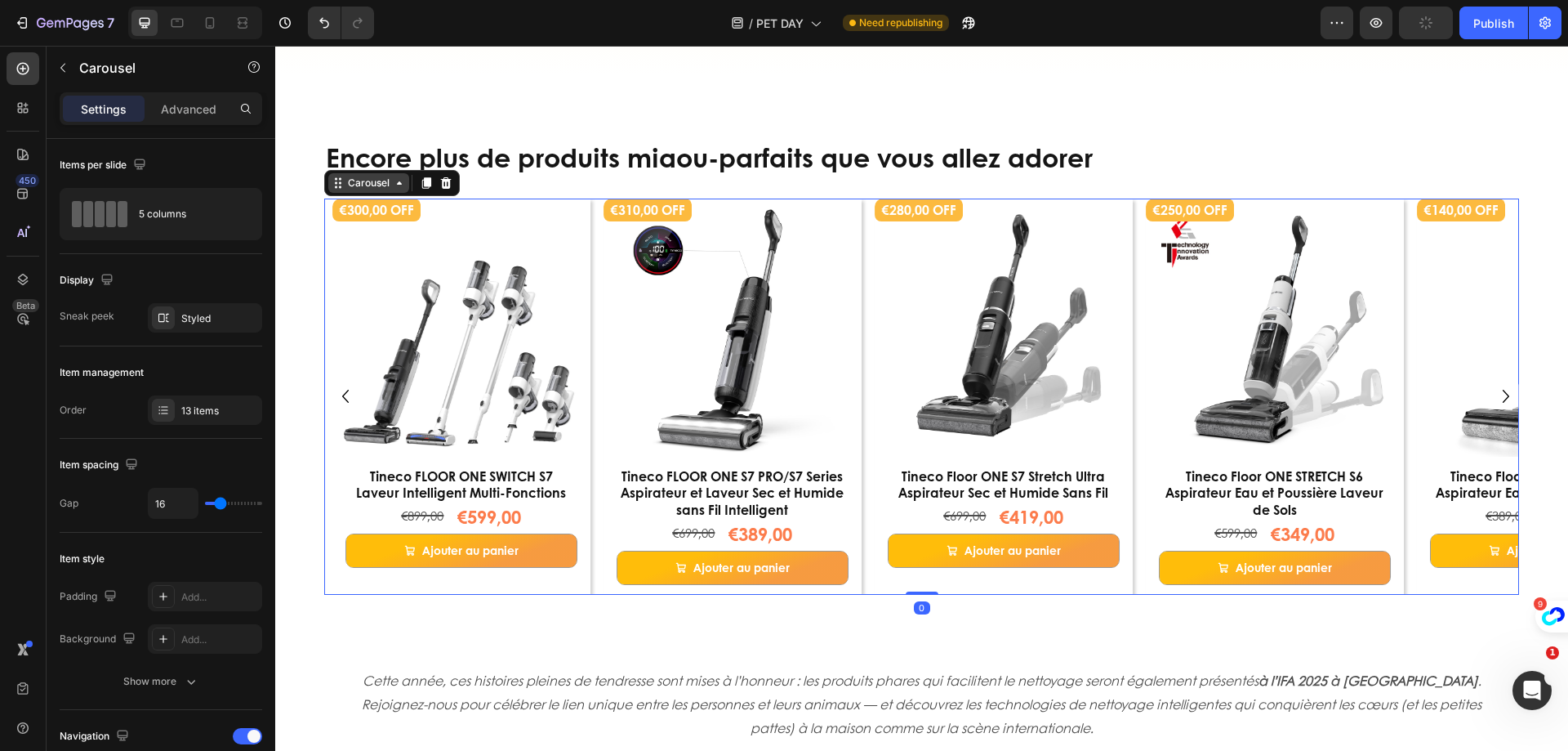
click at [356, 192] on div "Carousel" at bounding box center [369, 183] width 81 height 20
click at [212, 400] on div "13 items" at bounding box center [205, 410] width 114 height 30
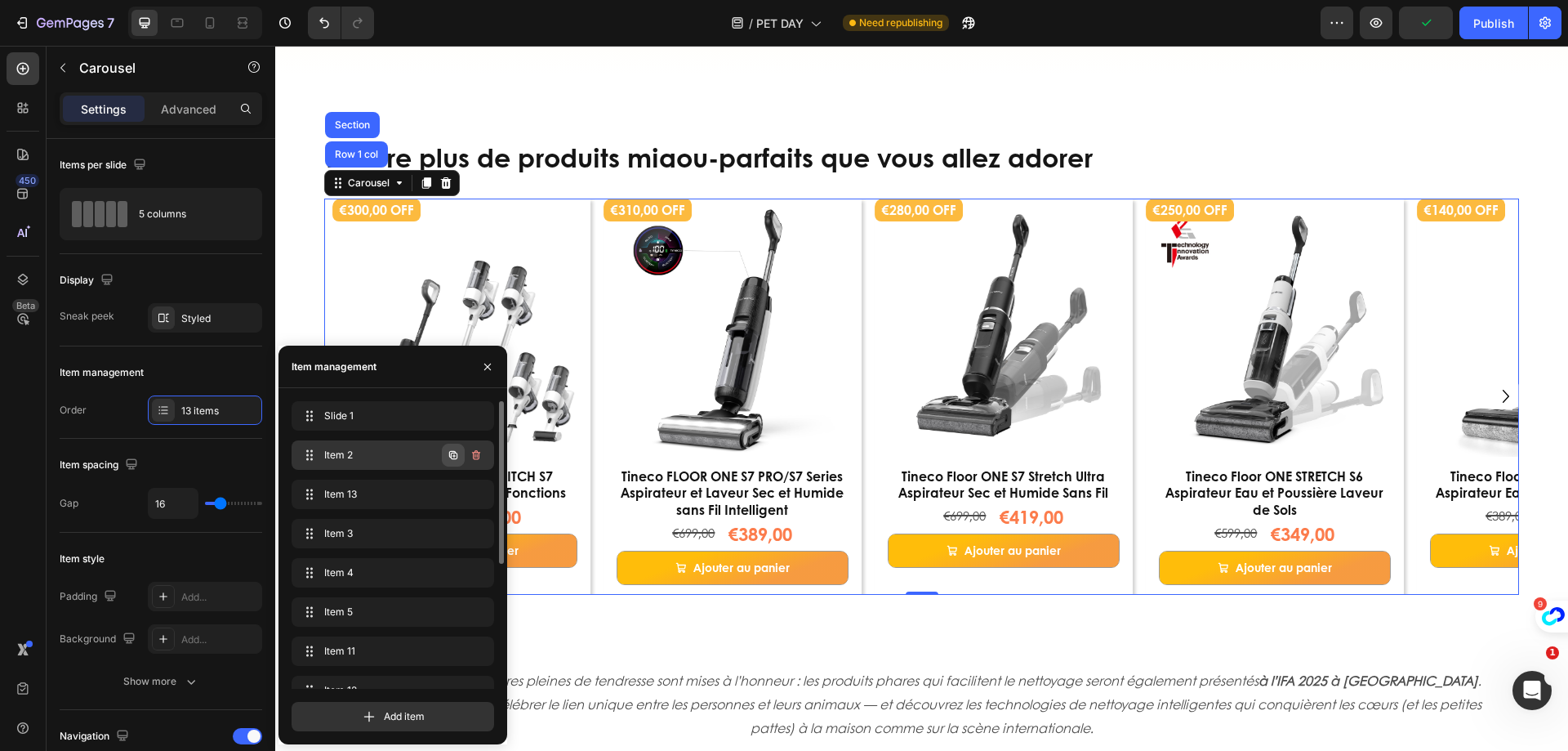
click at [451, 456] on icon "button" at bounding box center [453, 455] width 8 height 8
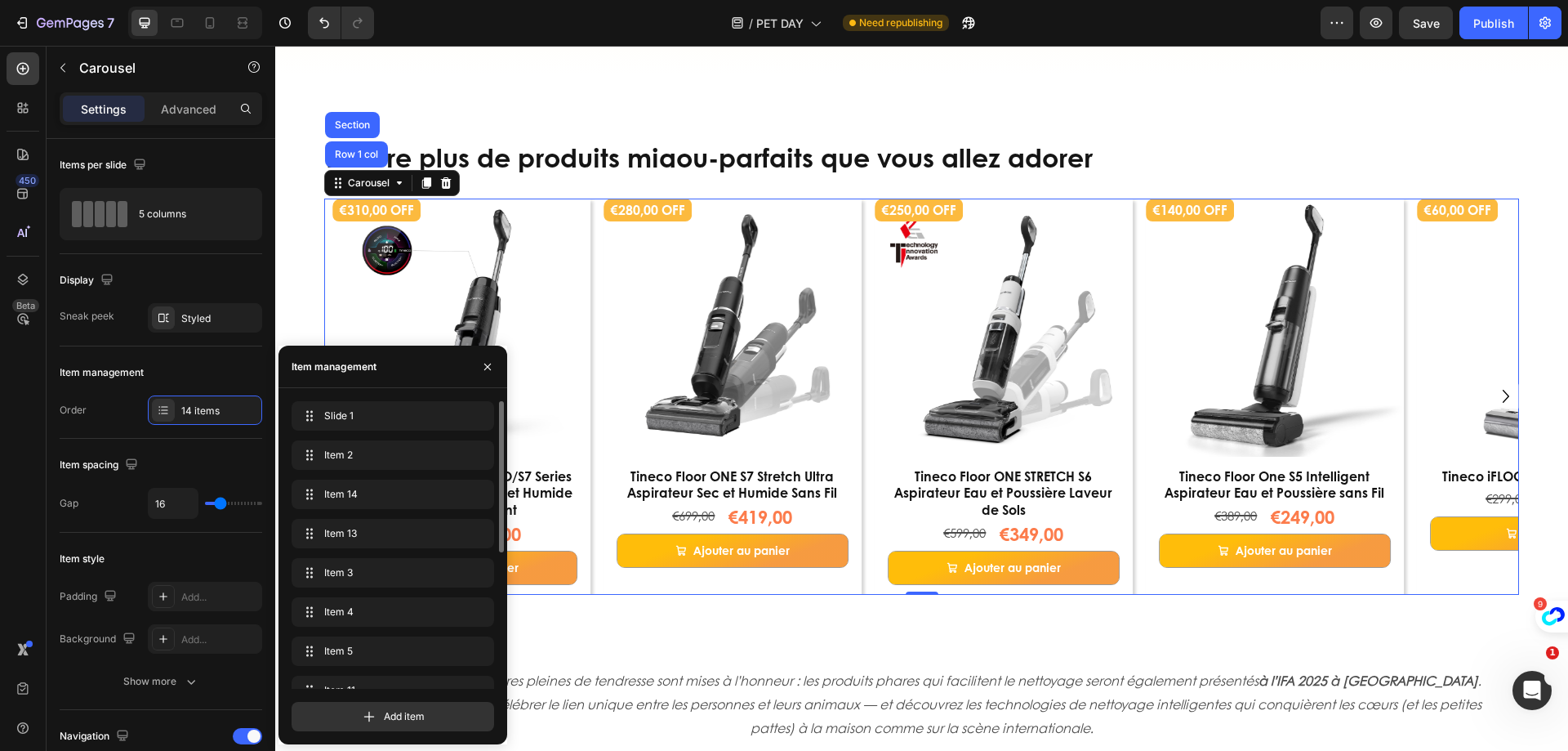
click at [682, 586] on div "€280,00 OFF Product Badge Product Images Row Tineco Floor ONE S7 Stretch Ultra …" at bounding box center [733, 396] width 258 height 396
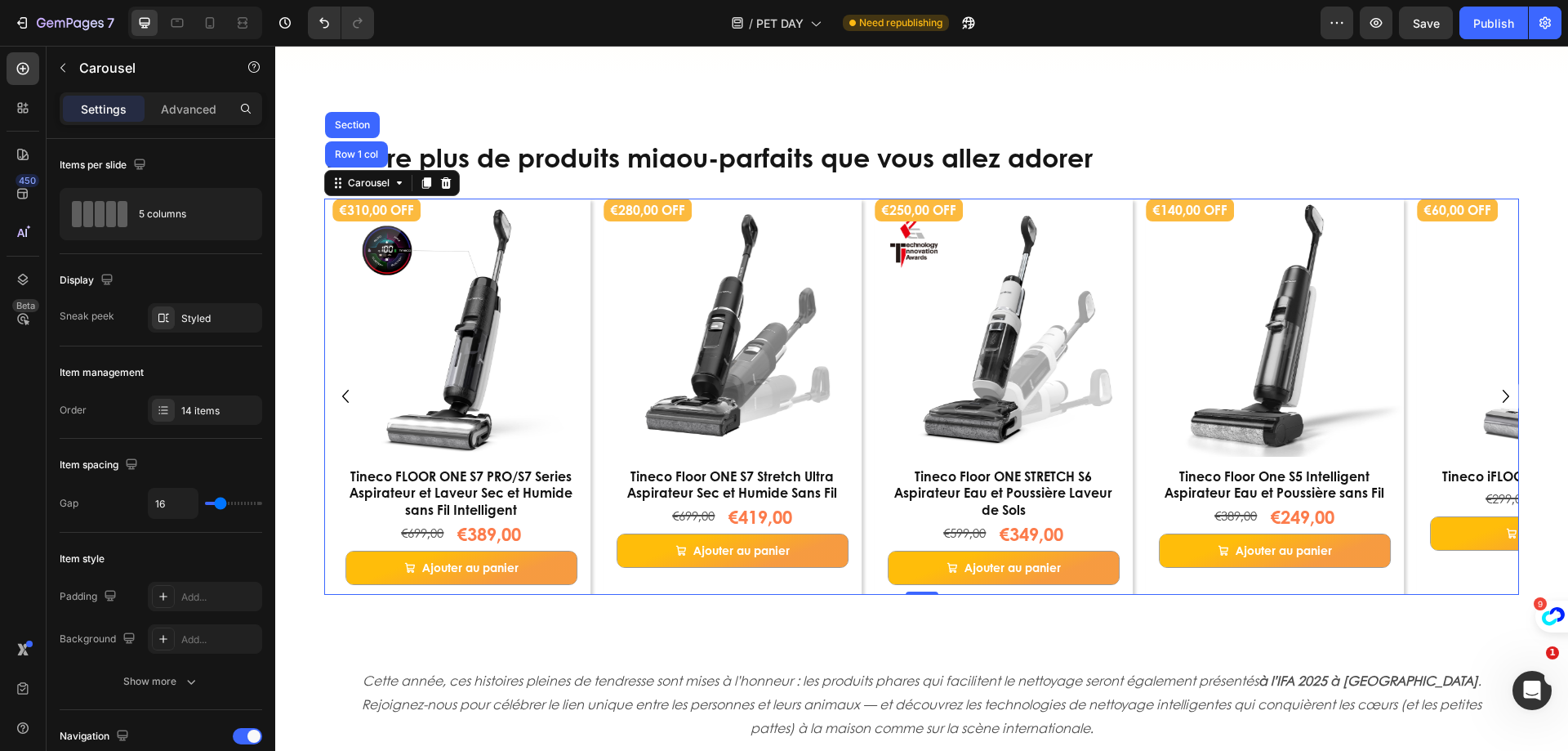
click at [341, 395] on icon "Carousel Back Arrow" at bounding box center [345, 396] width 27 height 28
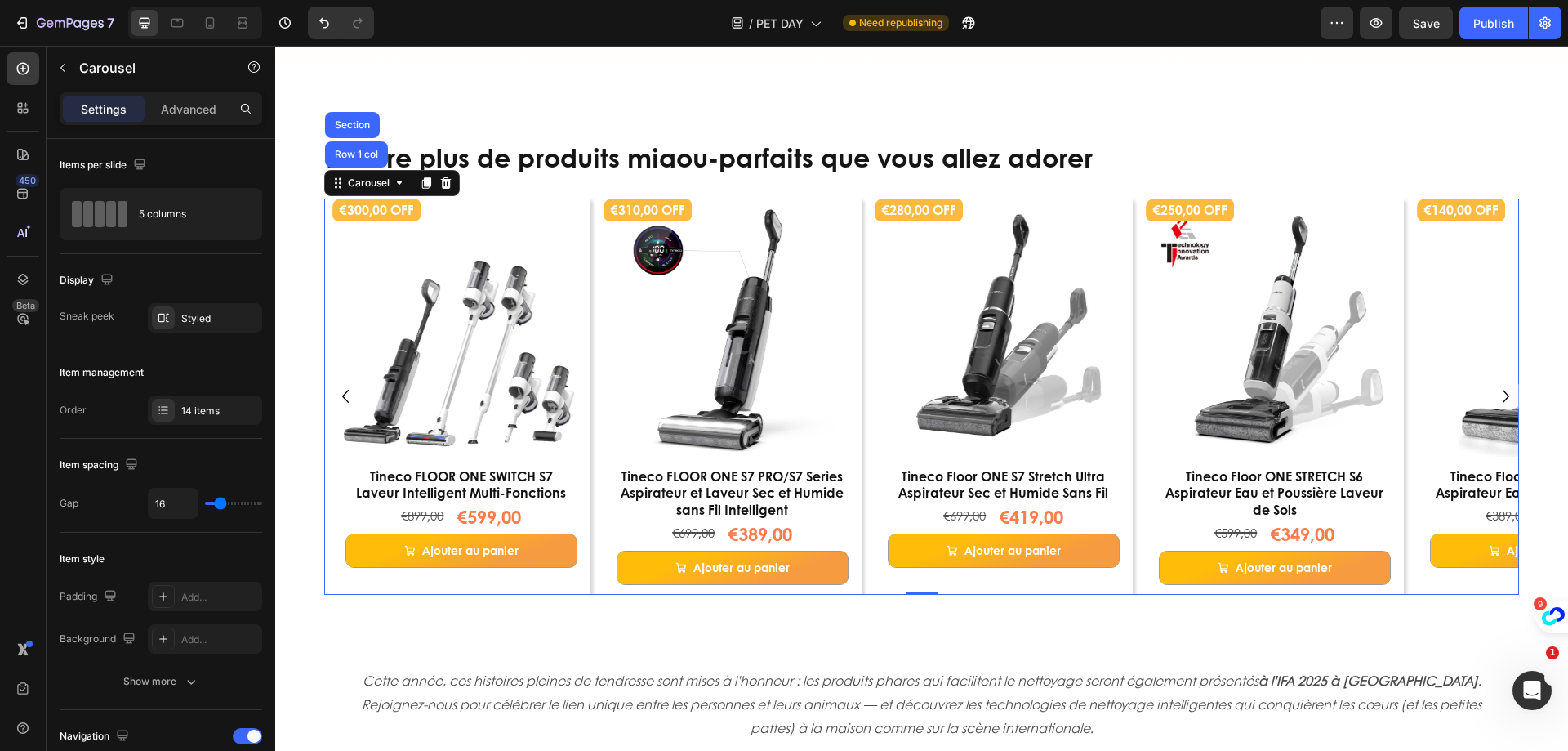
click at [341, 395] on icon "Carousel Back Arrow" at bounding box center [345, 396] width 27 height 28
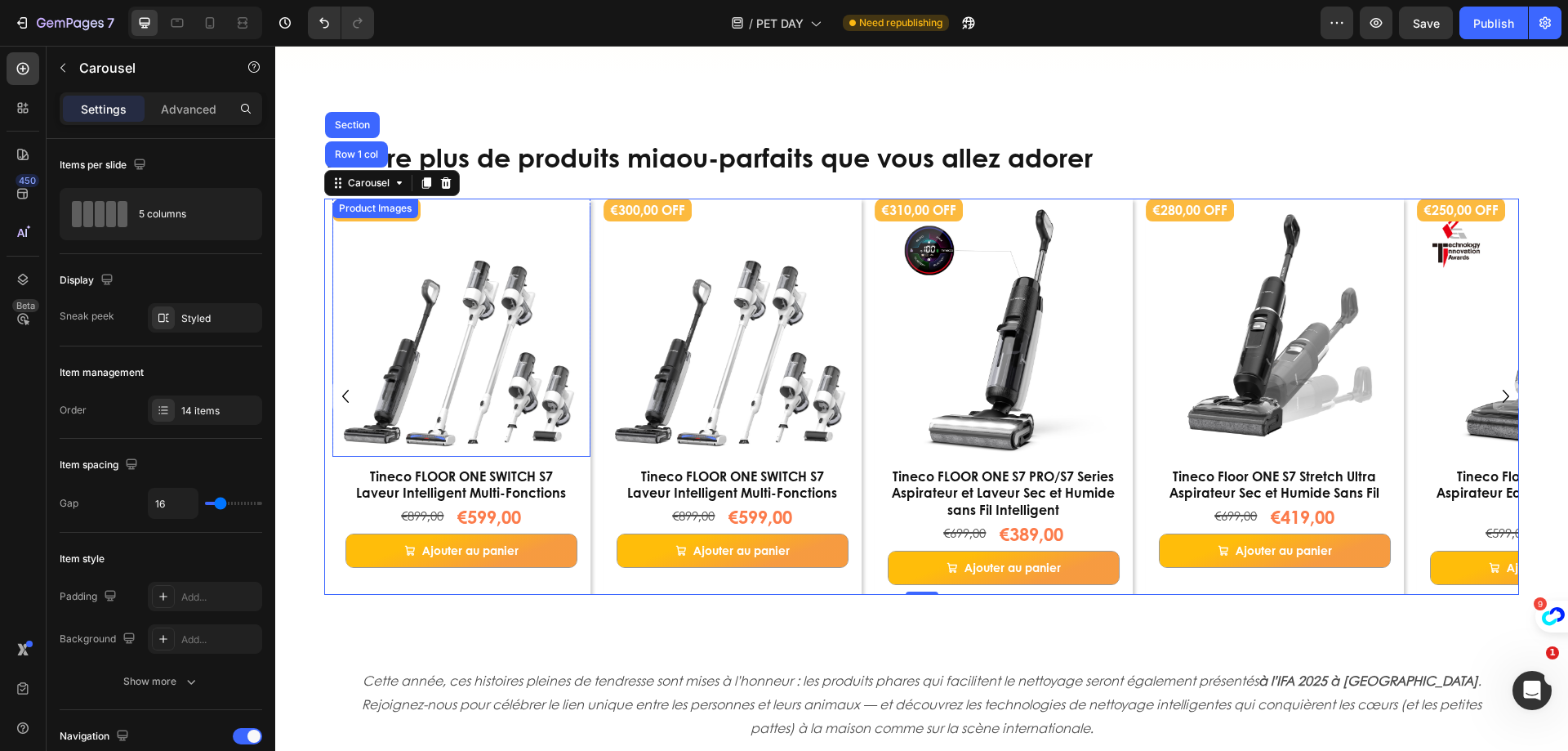
click at [475, 298] on img at bounding box center [461, 327] width 258 height 258
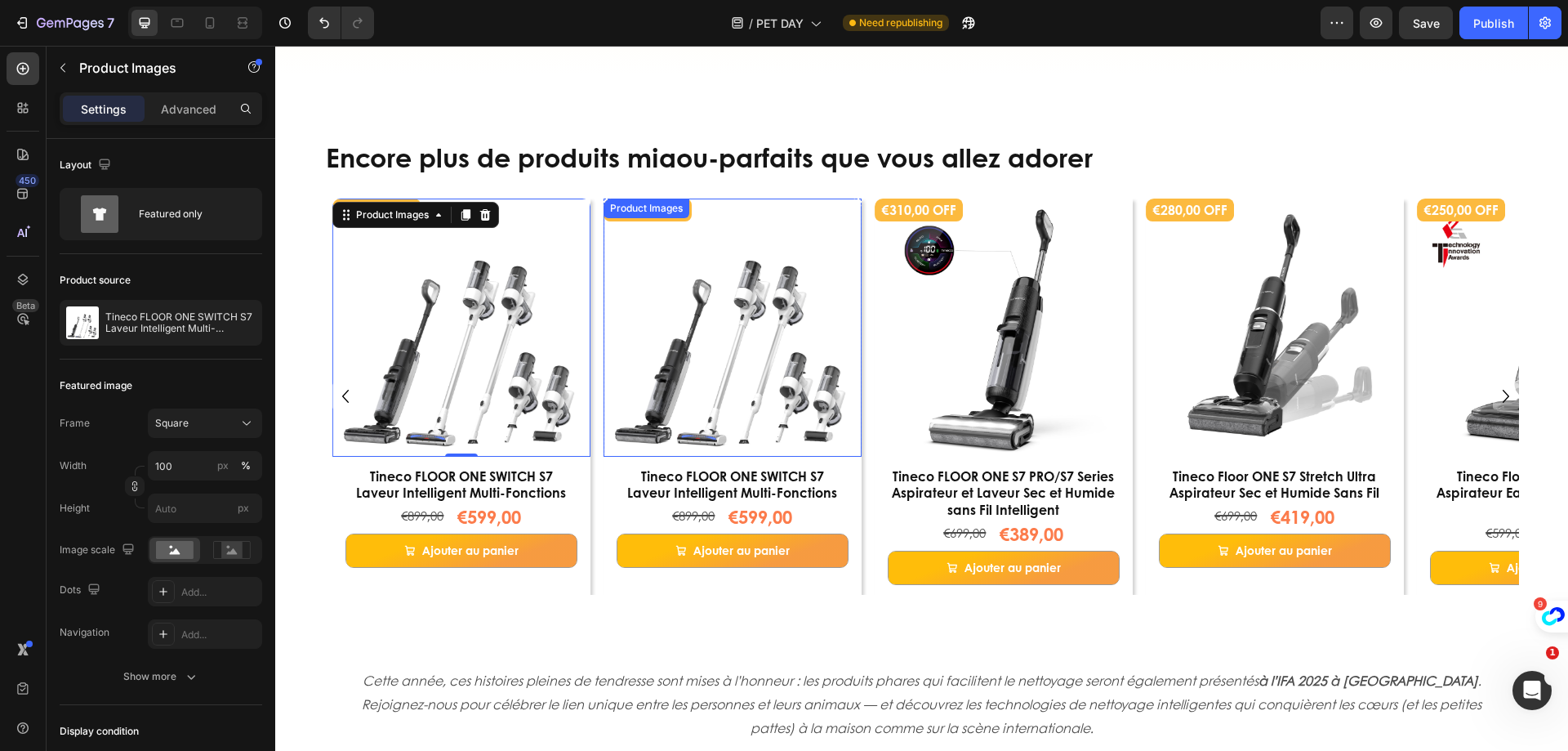
click at [690, 241] on img at bounding box center [733, 327] width 258 height 258
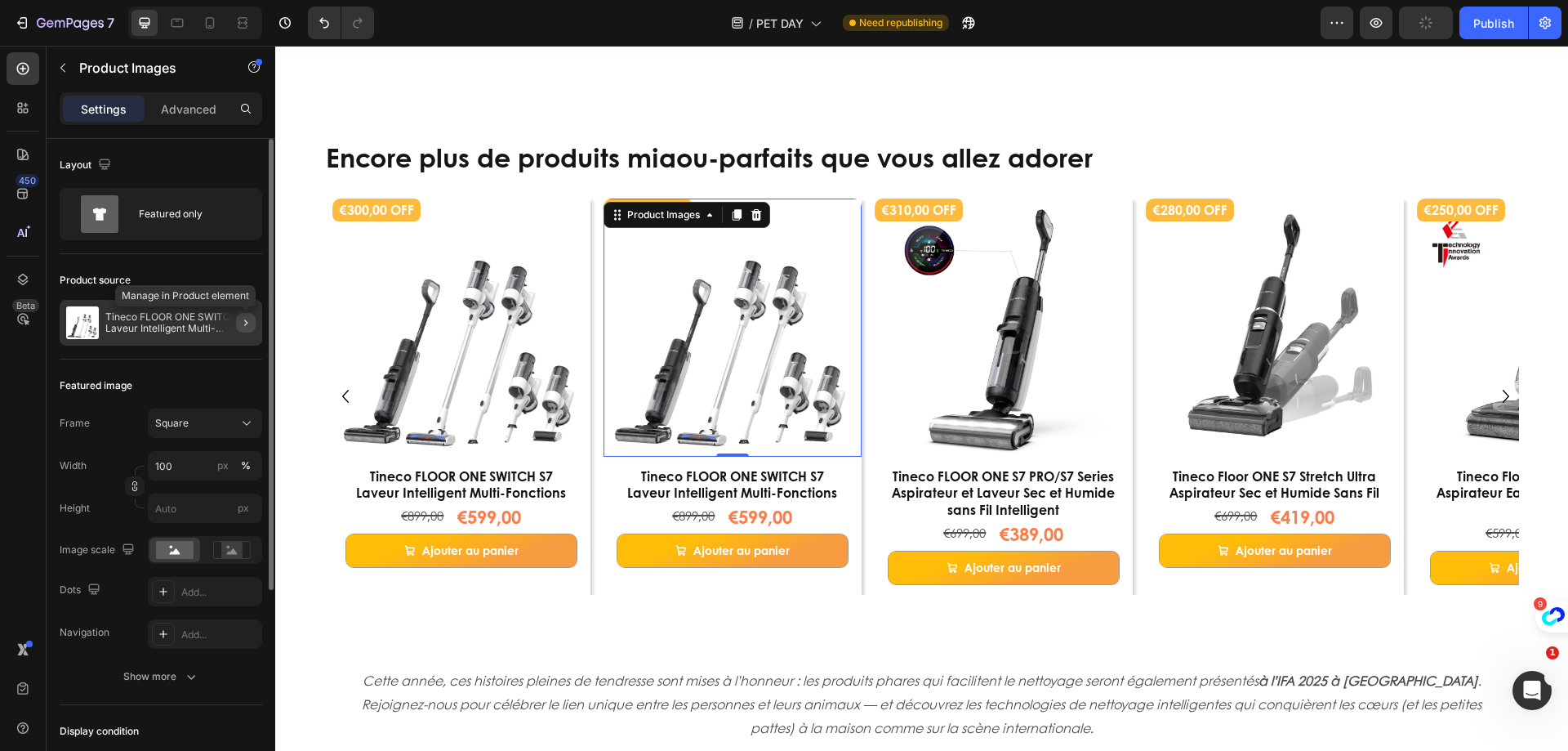
click at [248, 322] on icon "button" at bounding box center [245, 322] width 13 height 13
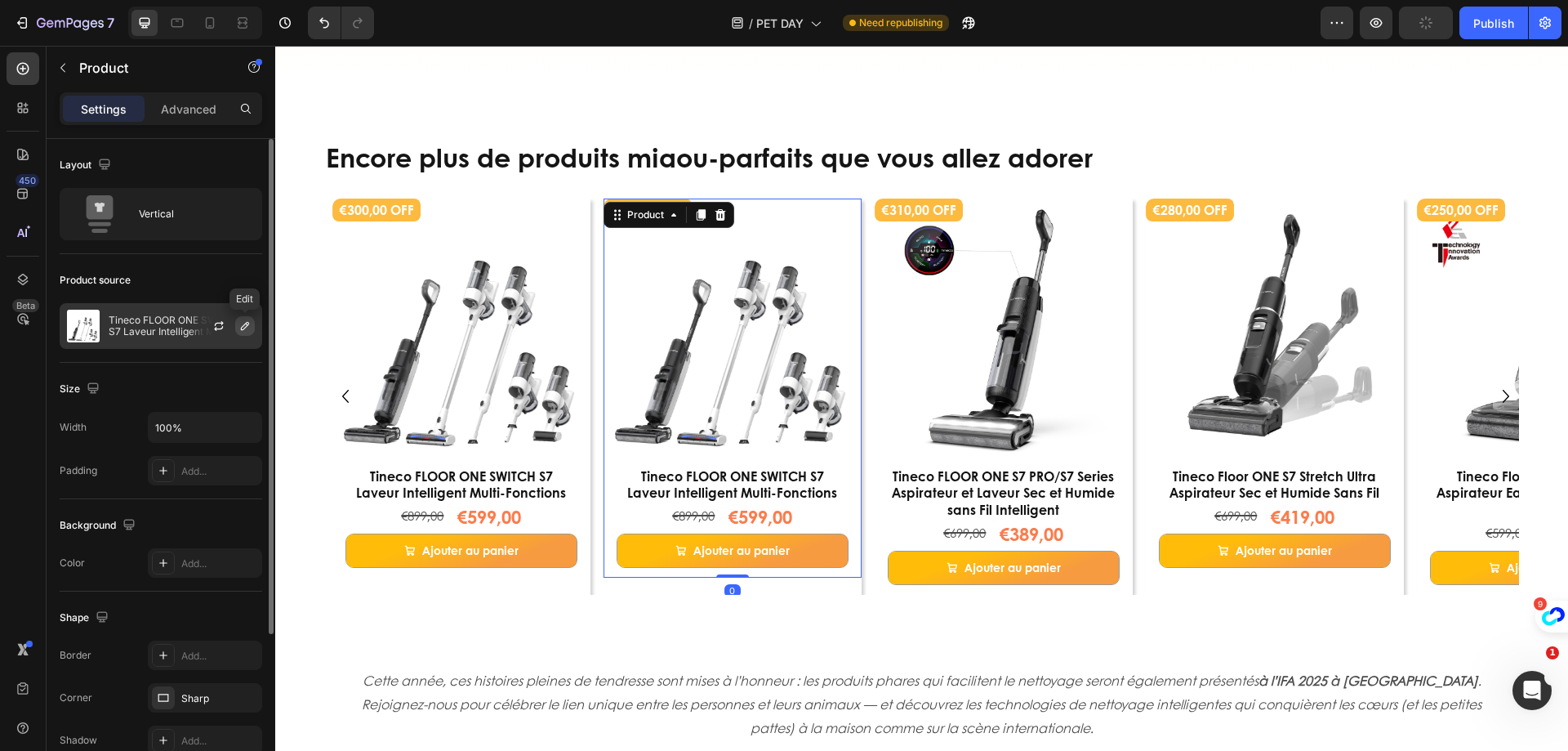
click at [245, 327] on icon "button" at bounding box center [245, 326] width 8 height 8
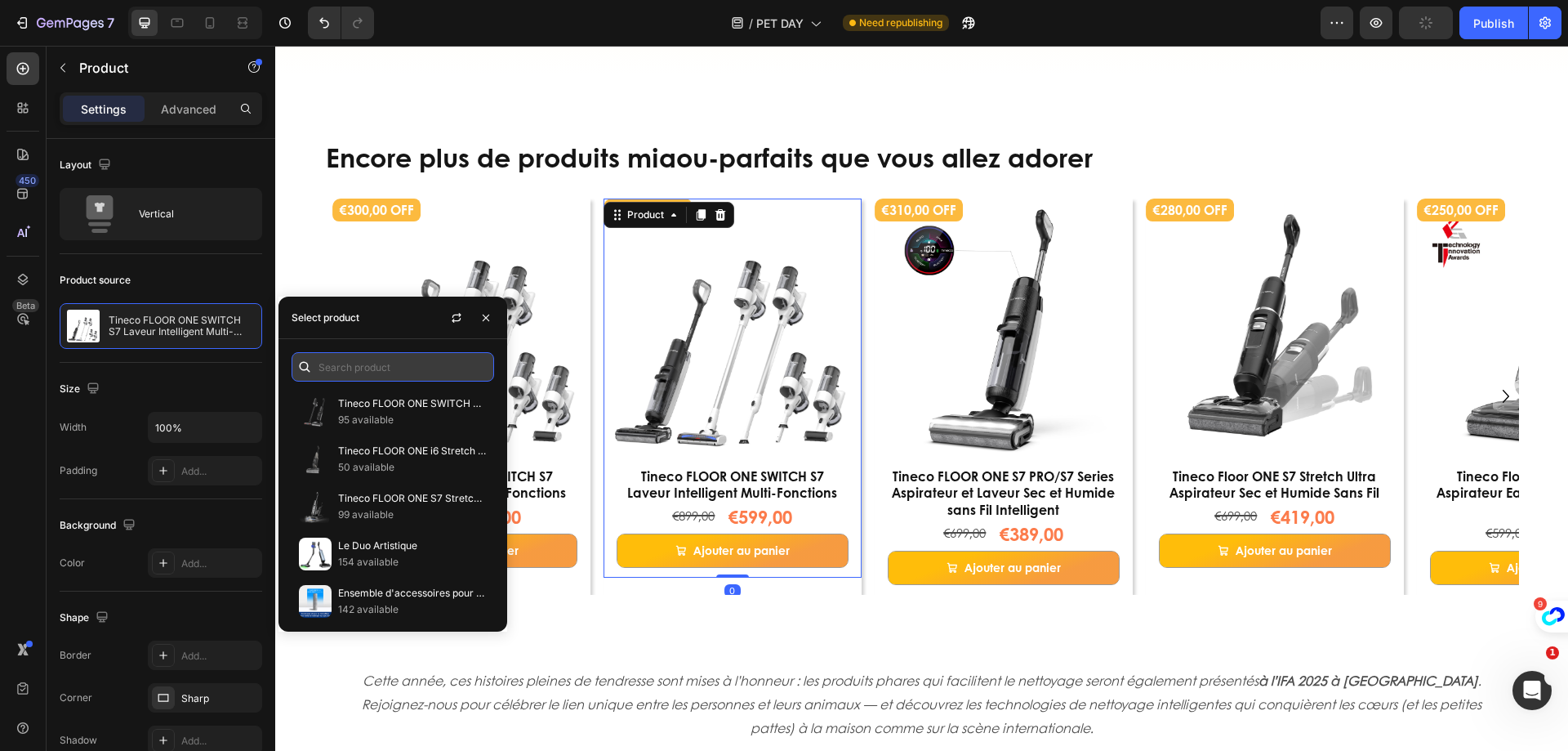
click at [351, 370] on input "text" at bounding box center [393, 367] width 203 height 30
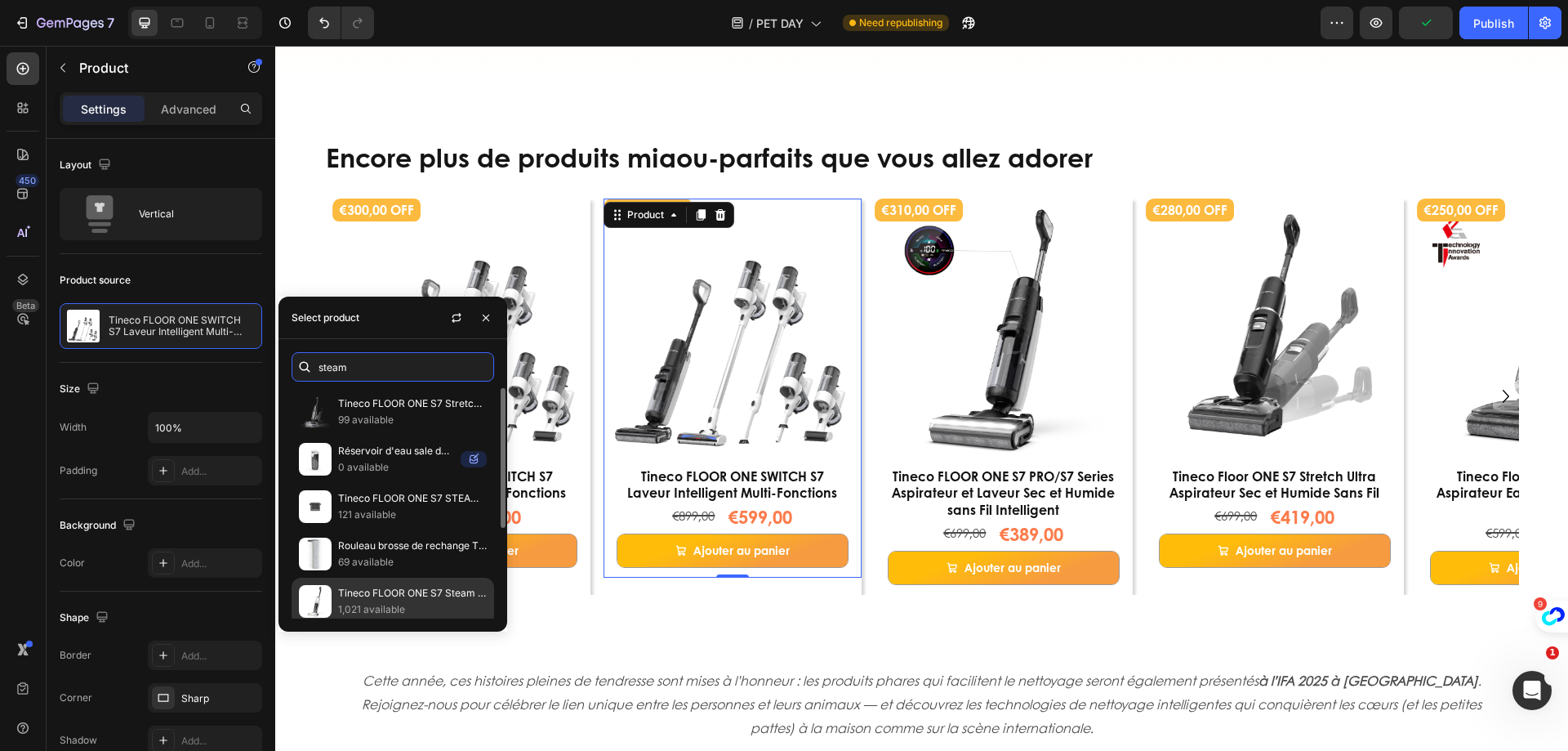
type input "steam"
click at [455, 595] on p "Tineco FLOOR ONE S7 Steam Balai Vapeur Sans-Fil" at bounding box center [412, 592] width 149 height 17
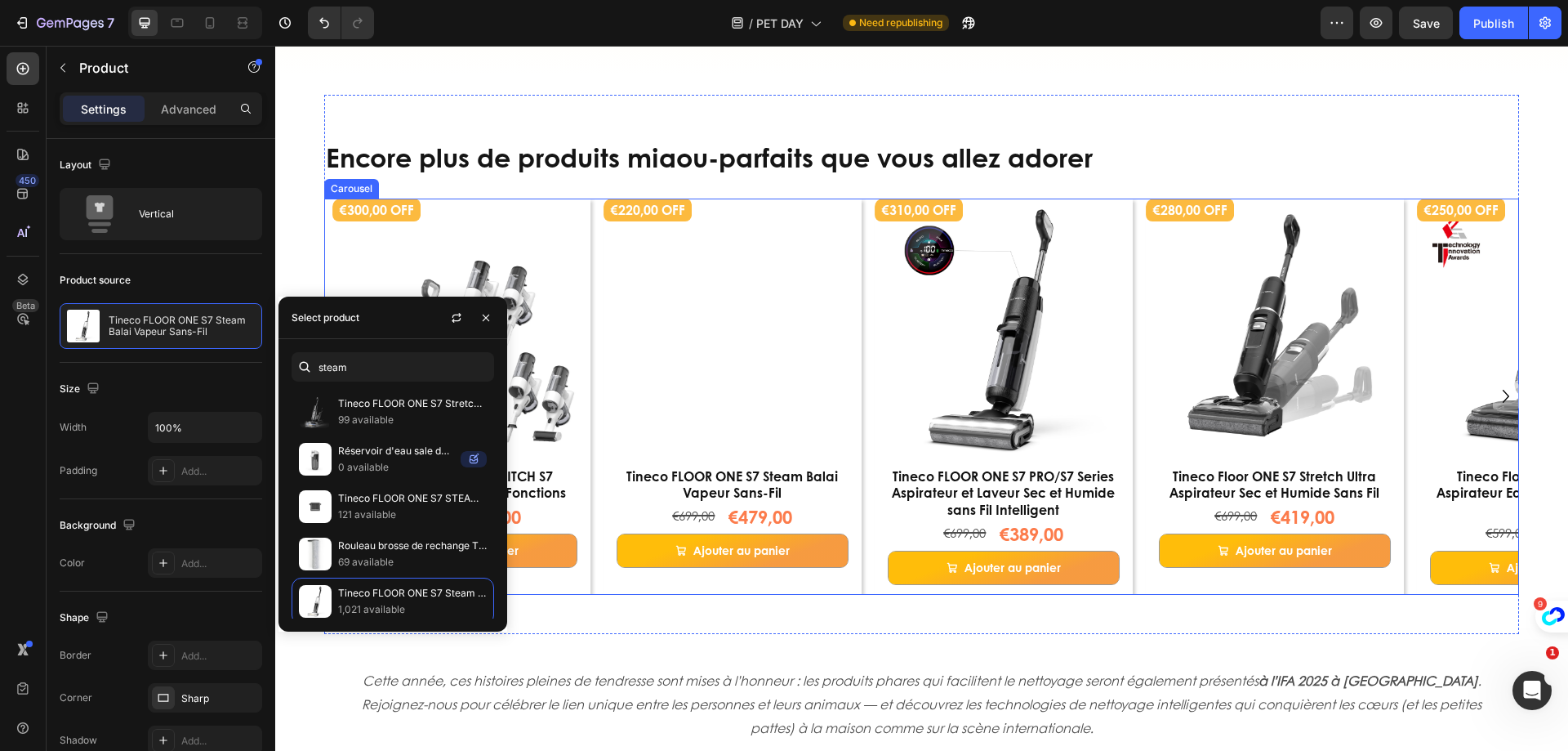
click at [858, 589] on div "€220,00 OFF Product Badge Product Images Row Tineco FLOOR ONE S7 Steam Balai Va…" at bounding box center [733, 396] width 258 height 396
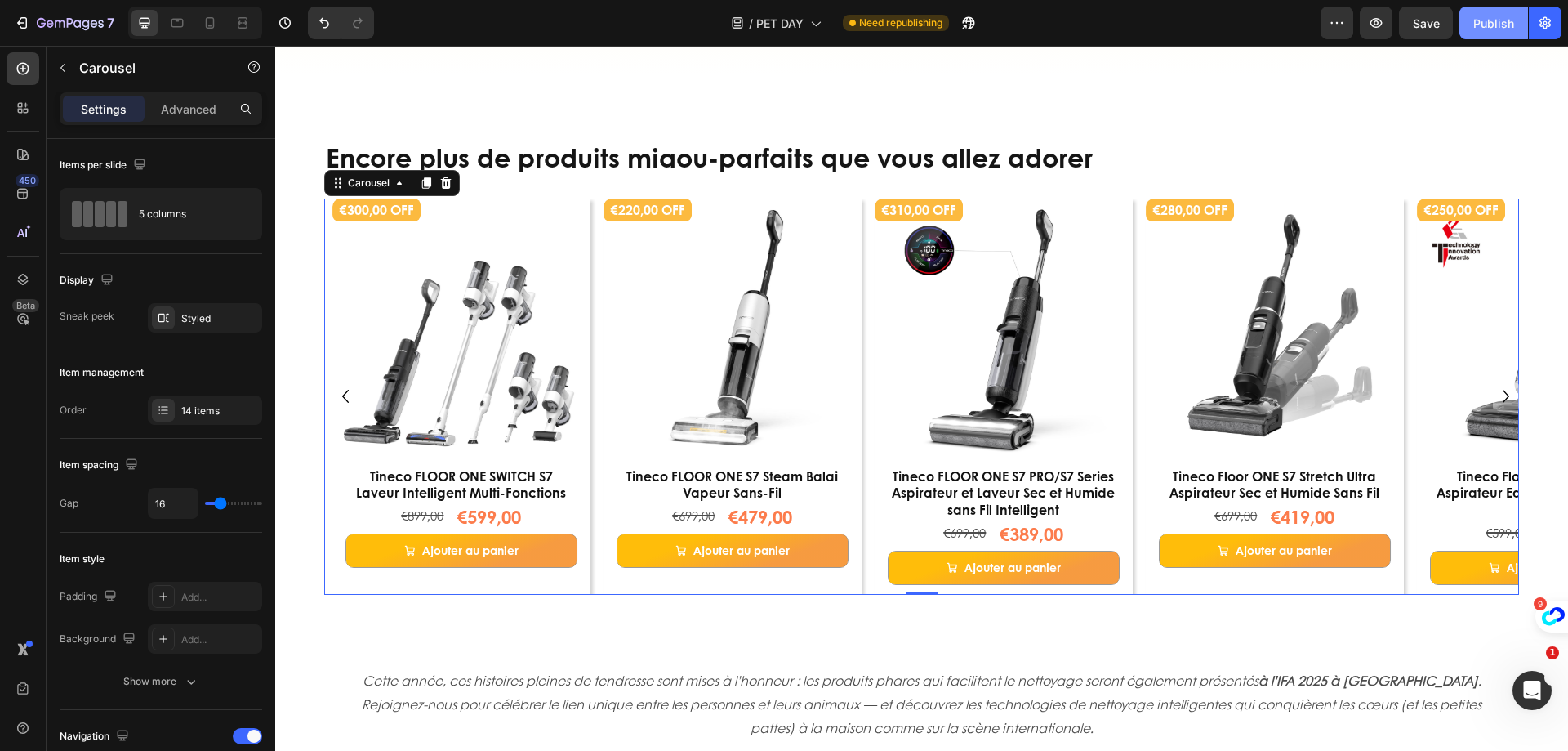
drag, startPoint x: 1488, startPoint y: 24, endPoint x: 1487, endPoint y: 34, distance: 10.0
click at [1487, 25] on div "Publish" at bounding box center [1493, 23] width 40 height 17
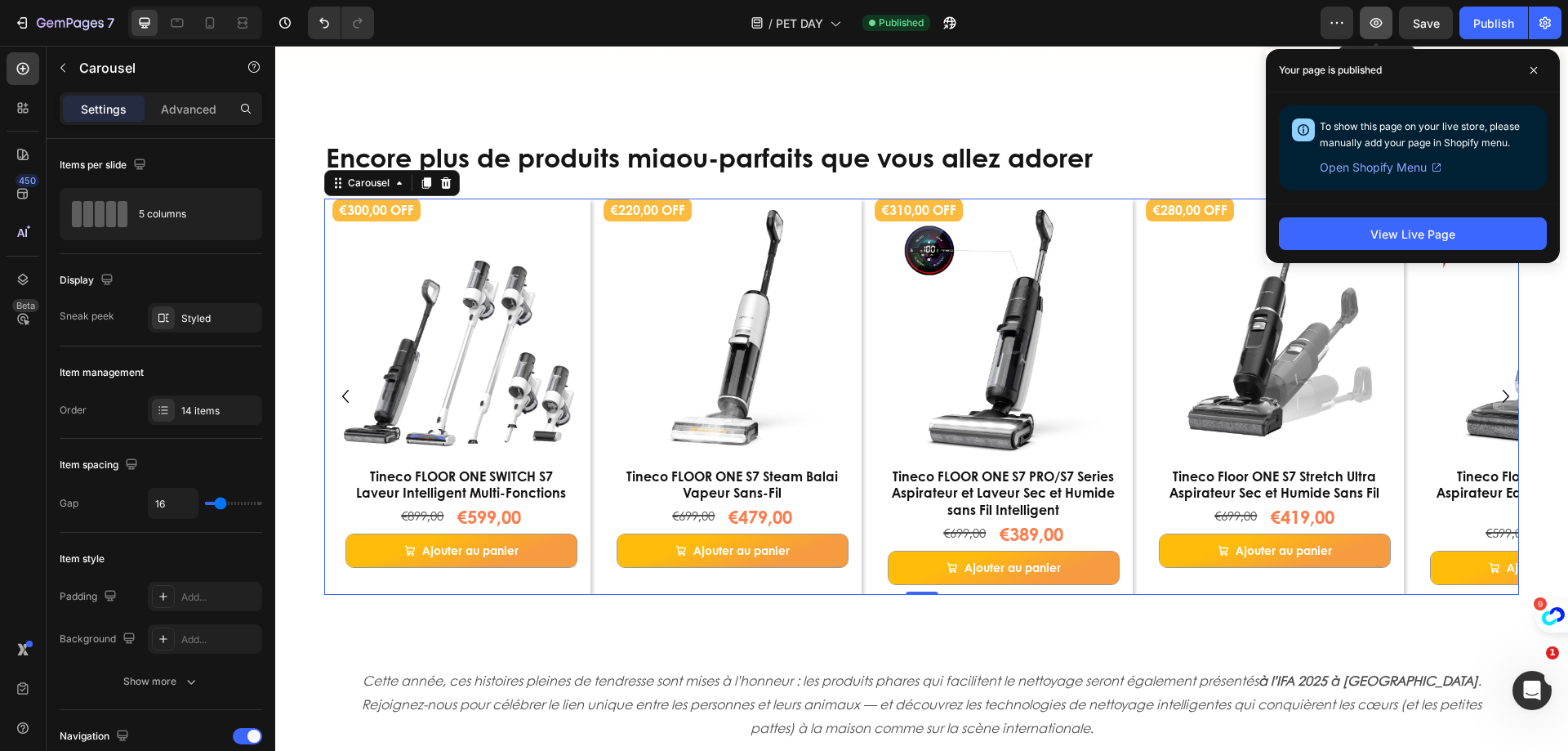
click at [1377, 34] on button "button" at bounding box center [1376, 23] width 33 height 33
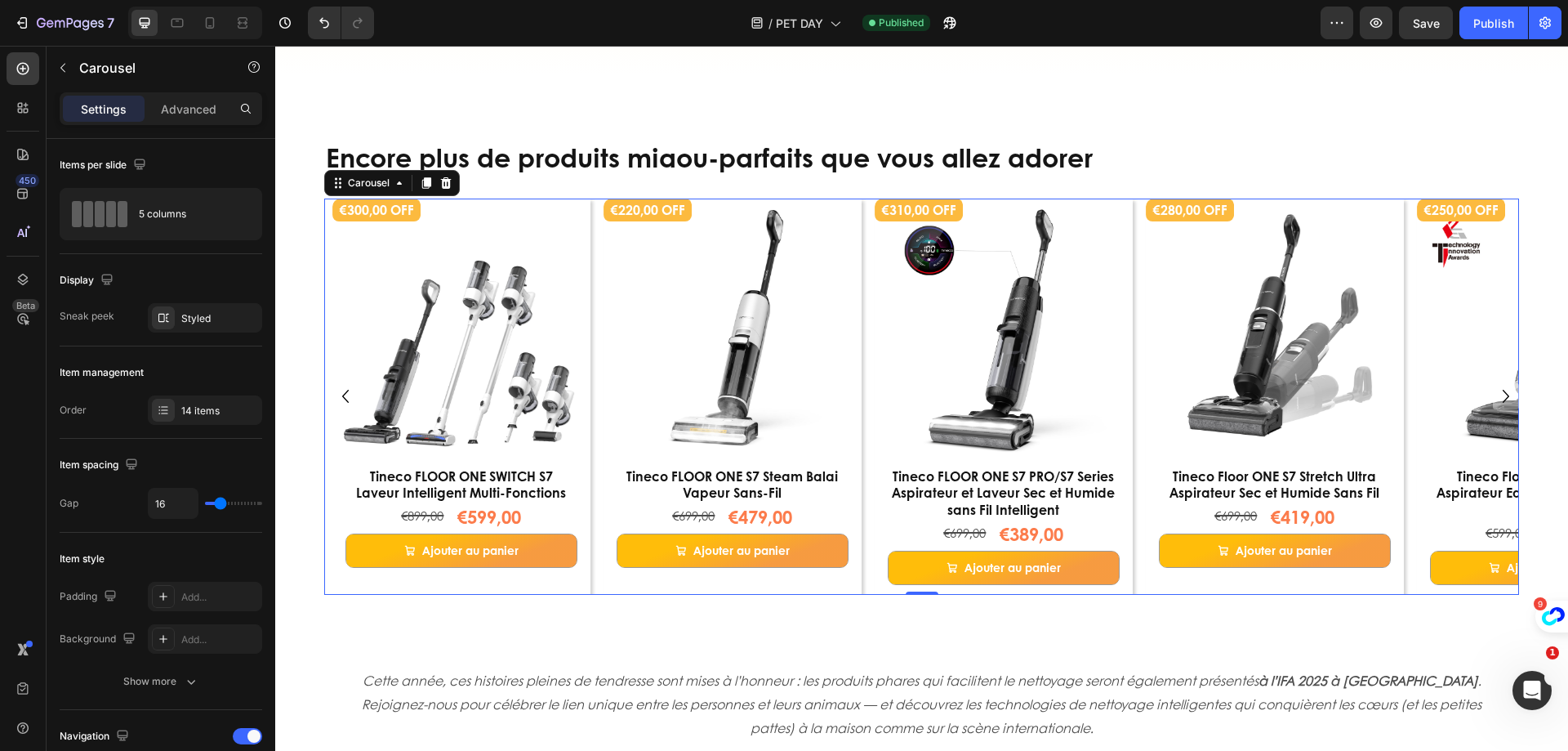
click at [59, 12] on button "7" at bounding box center [64, 23] width 115 height 33
